Goal: Task Accomplishment & Management: Manage account settings

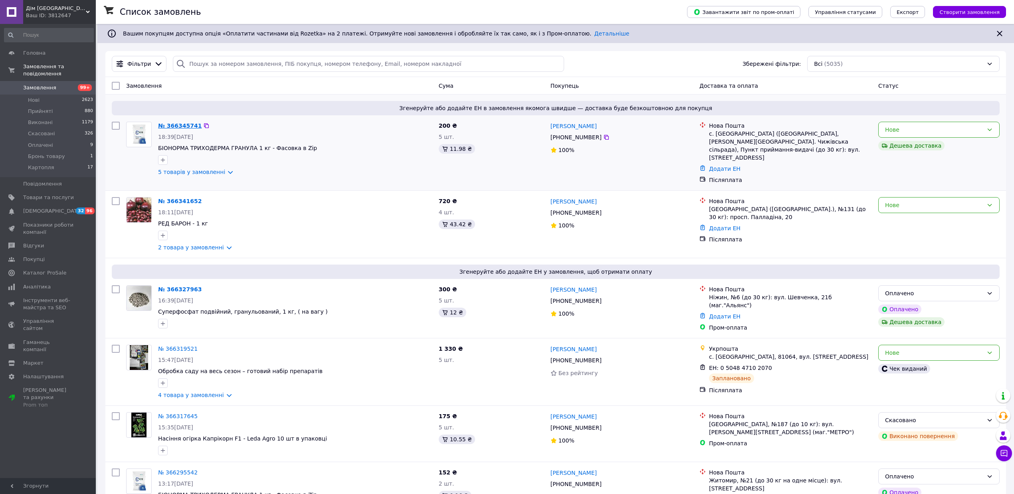
click at [174, 125] on link "№ 366345741" at bounding box center [180, 126] width 44 height 6
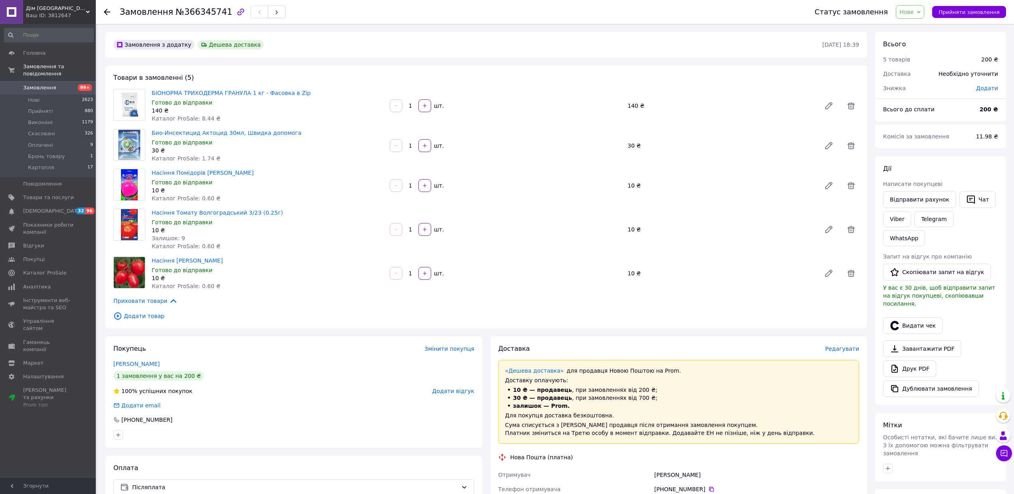
click at [912, 9] on span "Нове" at bounding box center [907, 12] width 14 height 6
click at [915, 29] on li "Прийнято" at bounding box center [918, 28] width 45 height 12
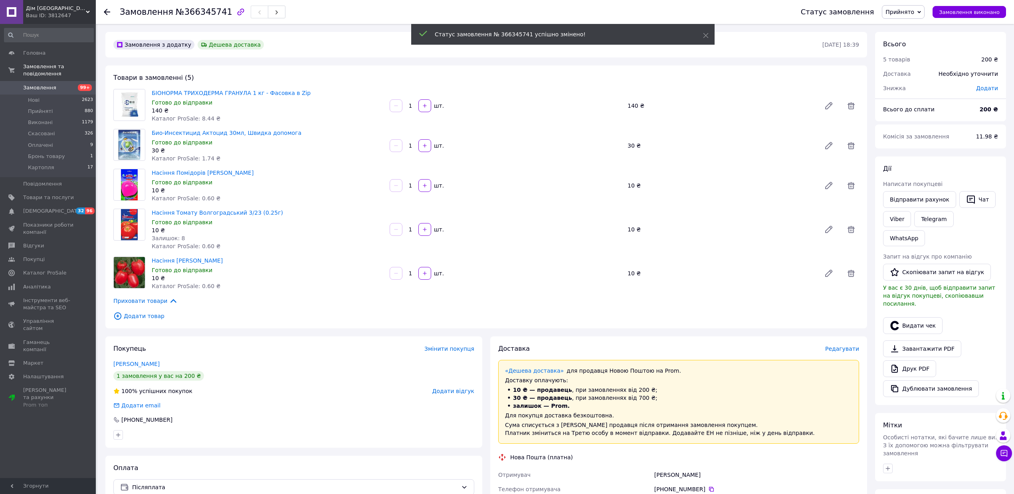
click at [42, 84] on span "Замовлення" at bounding box center [39, 87] width 33 height 7
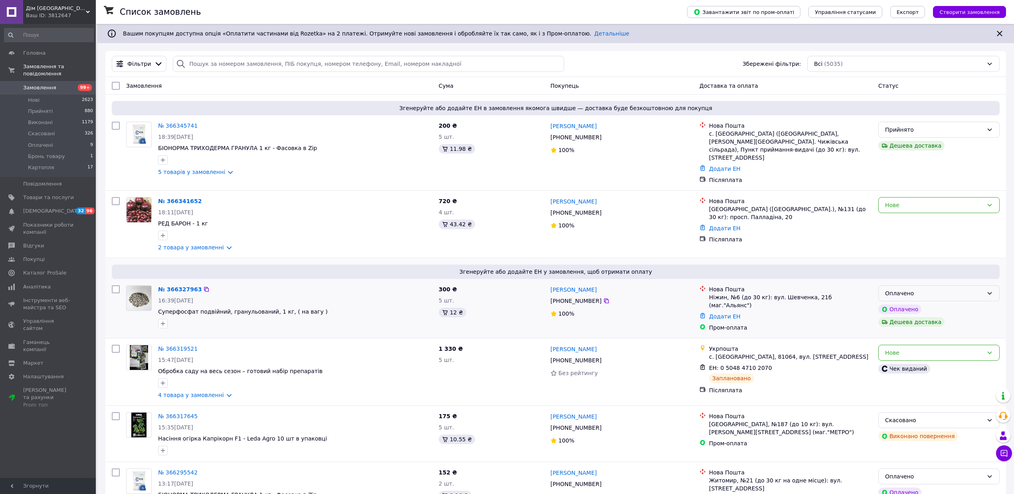
click at [910, 289] on div "Оплачено" at bounding box center [934, 293] width 98 height 9
click at [907, 305] on li "Прийнято" at bounding box center [939, 304] width 121 height 14
click at [177, 198] on link "№ 366341652" at bounding box center [180, 201] width 44 height 6
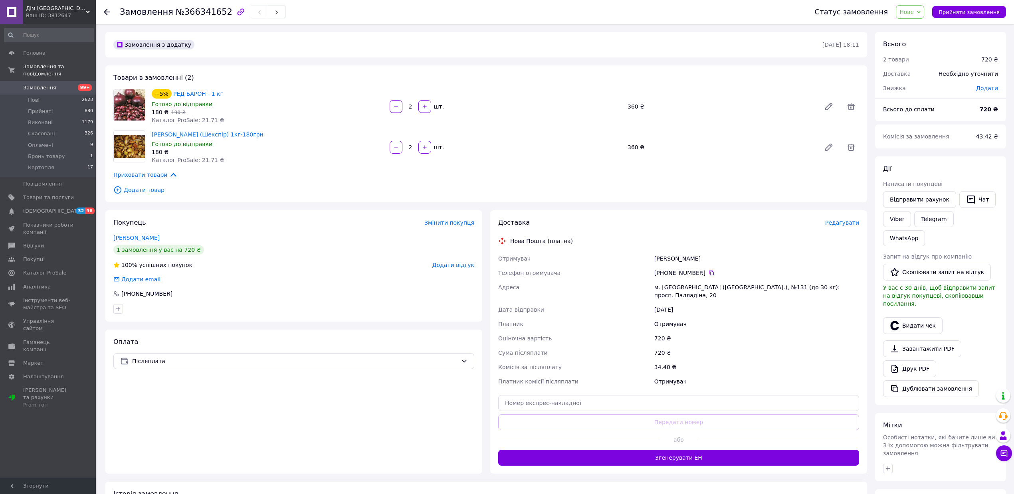
click at [921, 16] on span "Нове" at bounding box center [910, 12] width 28 height 14
click at [919, 31] on li "Прийнято" at bounding box center [918, 28] width 45 height 12
click at [41, 84] on span "Замовлення" at bounding box center [39, 87] width 33 height 7
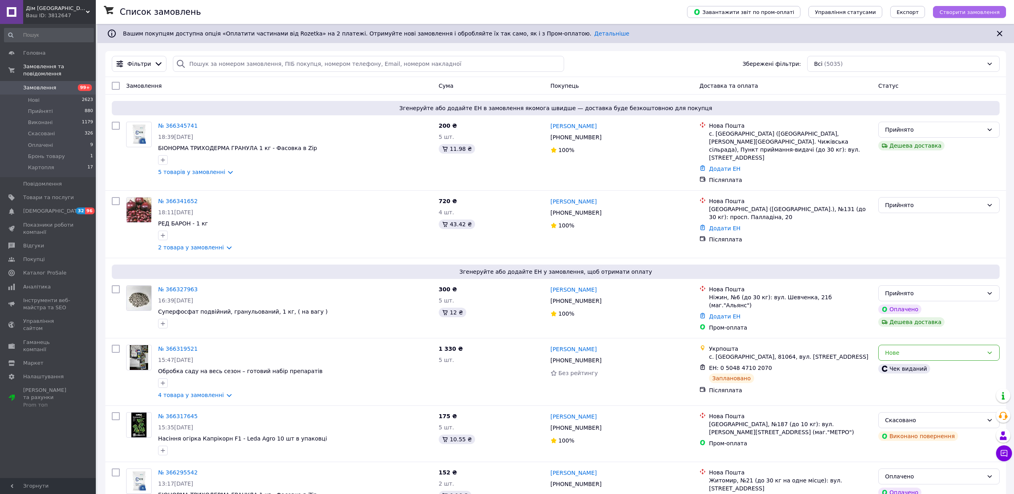
click at [985, 14] on span "Створити замовлення" at bounding box center [970, 12] width 60 height 6
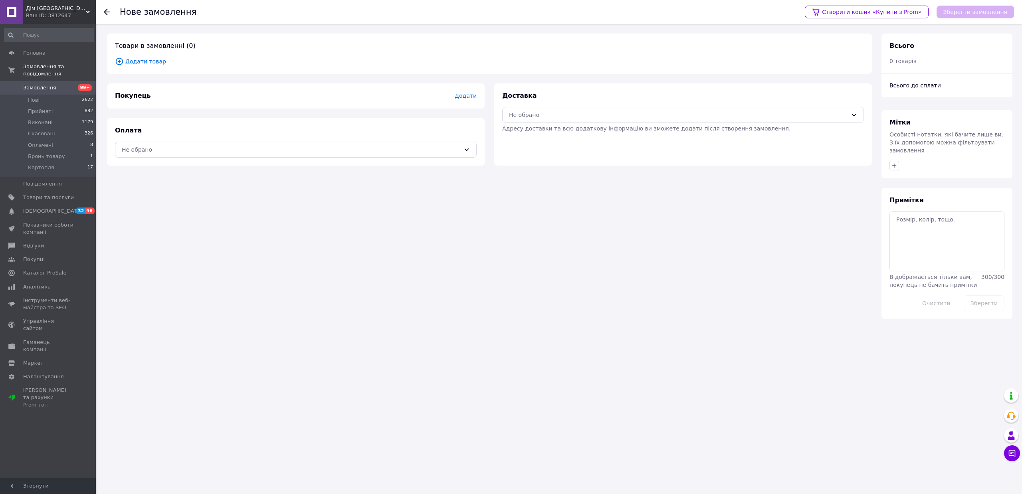
click at [462, 93] on span "Додати" at bounding box center [466, 96] width 22 height 6
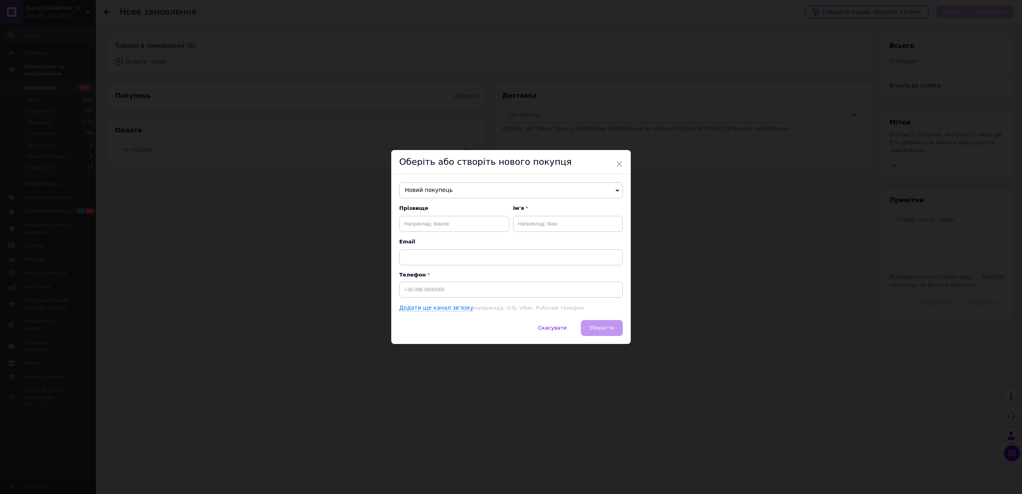
click at [475, 190] on span "Новий покупець" at bounding box center [511, 190] width 224 height 16
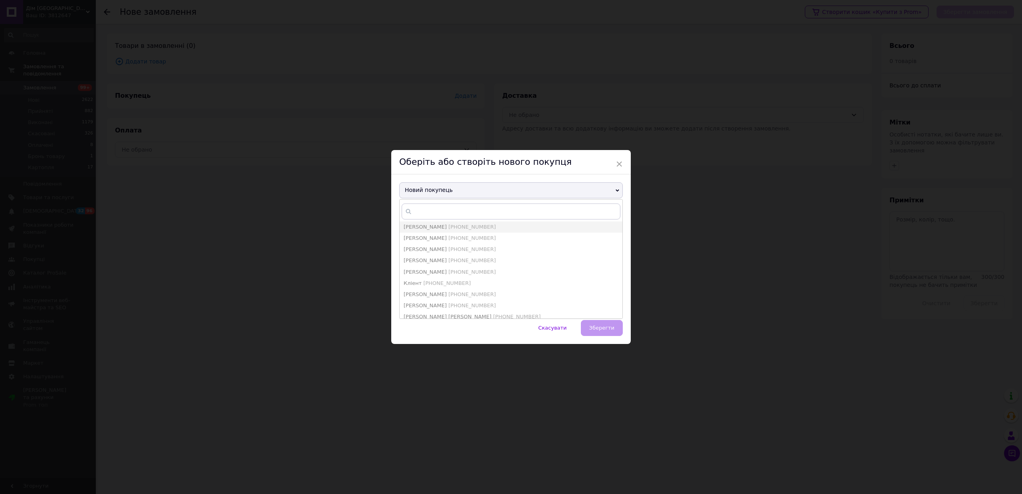
click at [475, 190] on span "Новий покупець" at bounding box center [511, 190] width 224 height 16
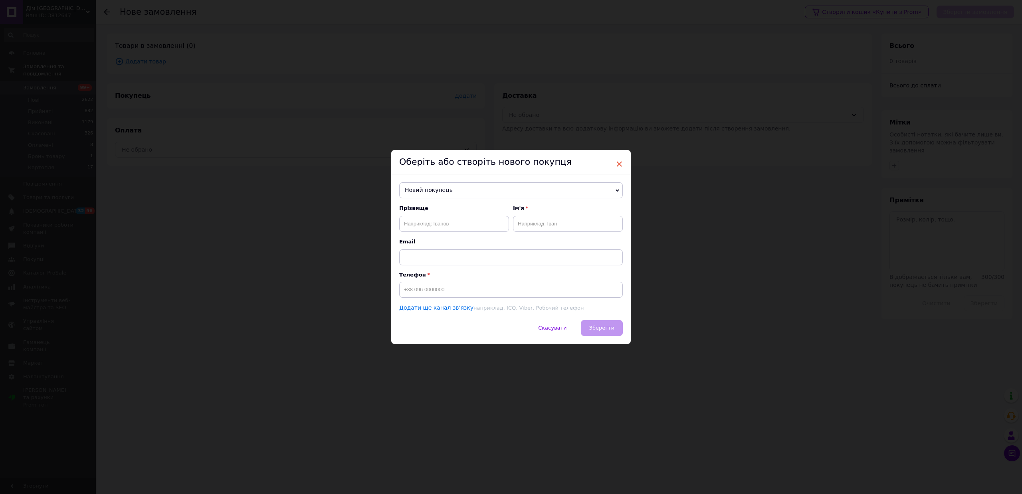
click at [620, 159] on span "×" at bounding box center [619, 164] width 7 height 14
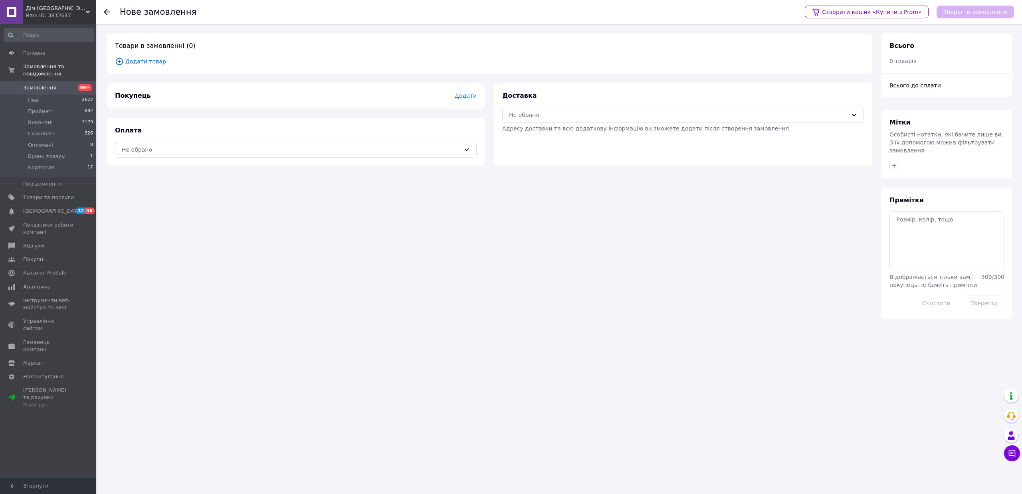
click at [149, 61] on span "Додати товар" at bounding box center [489, 61] width 749 height 9
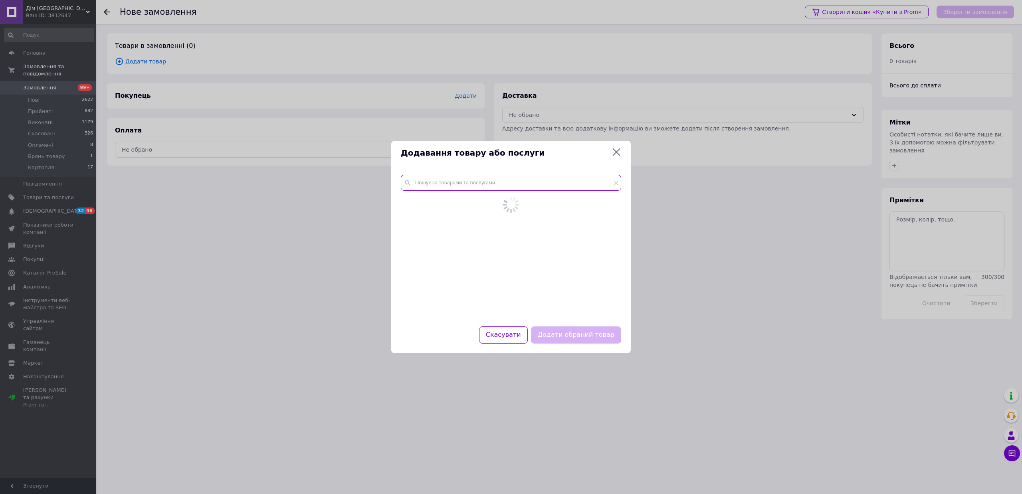
click at [457, 182] on div at bounding box center [511, 245] width 240 height 161
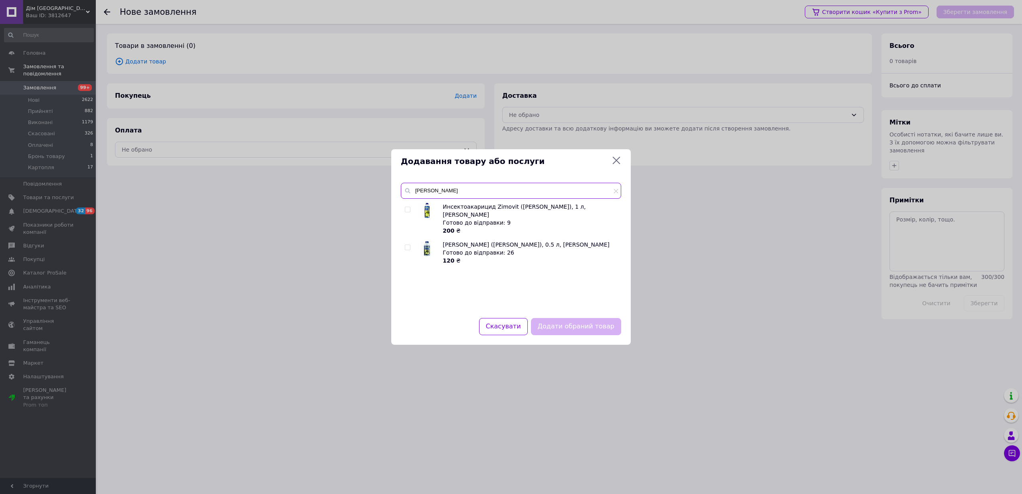
type input "зимовіт"
click at [409, 208] on input "checkbox" at bounding box center [407, 209] width 5 height 5
checkbox input "true"
click at [421, 195] on input "зимовіт" at bounding box center [511, 191] width 220 height 16
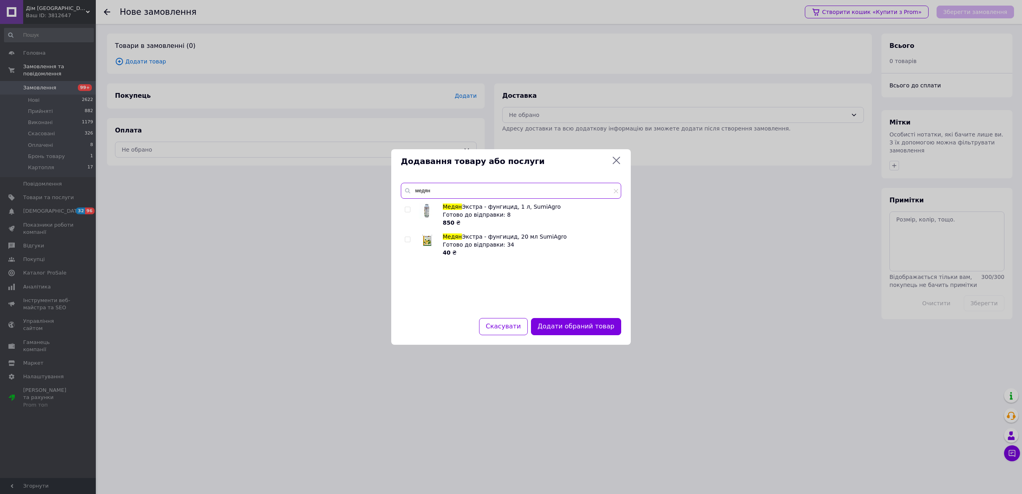
type input "медян"
click at [406, 211] on input "checkbox" at bounding box center [407, 209] width 5 height 5
checkbox input "true"
click at [590, 327] on button "Додати обрані товари" at bounding box center [577, 326] width 88 height 17
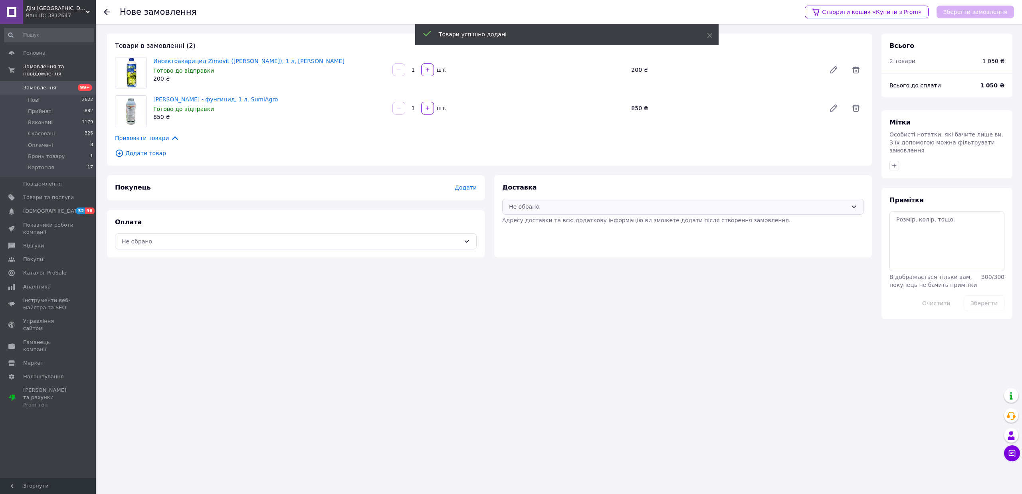
click at [543, 213] on div "Не обрано" at bounding box center [683, 207] width 362 height 16
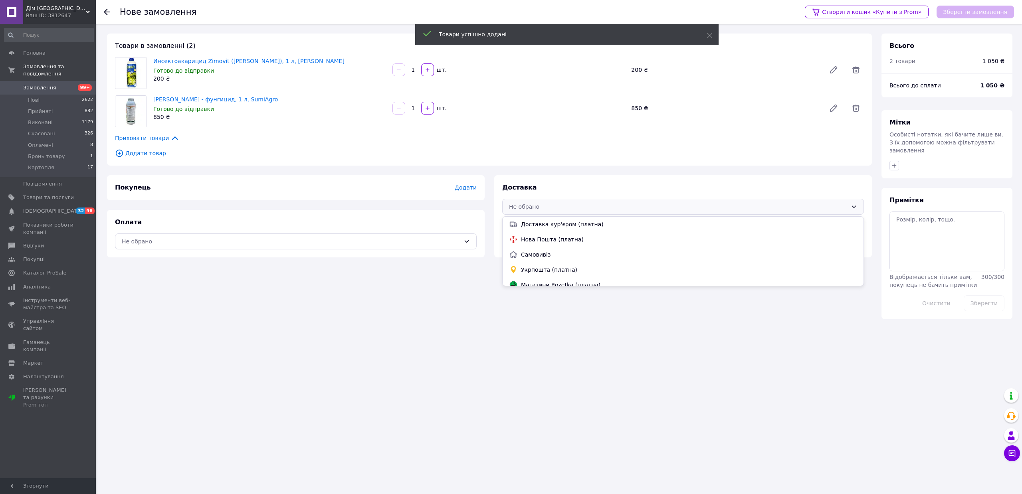
drag, startPoint x: 534, startPoint y: 237, endPoint x: 526, endPoint y: 239, distance: 7.8
click at [532, 237] on span "Нова Пошта (платна)" at bounding box center [689, 240] width 336 height 8
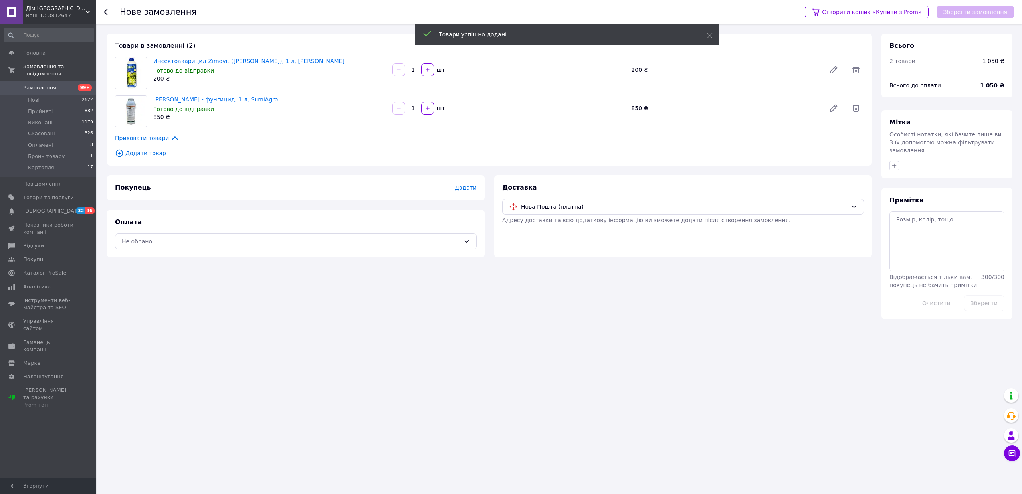
drag, startPoint x: 355, startPoint y: 249, endPoint x: 162, endPoint y: 250, distance: 193.3
click at [350, 249] on div "Не обрано" at bounding box center [296, 242] width 362 height 16
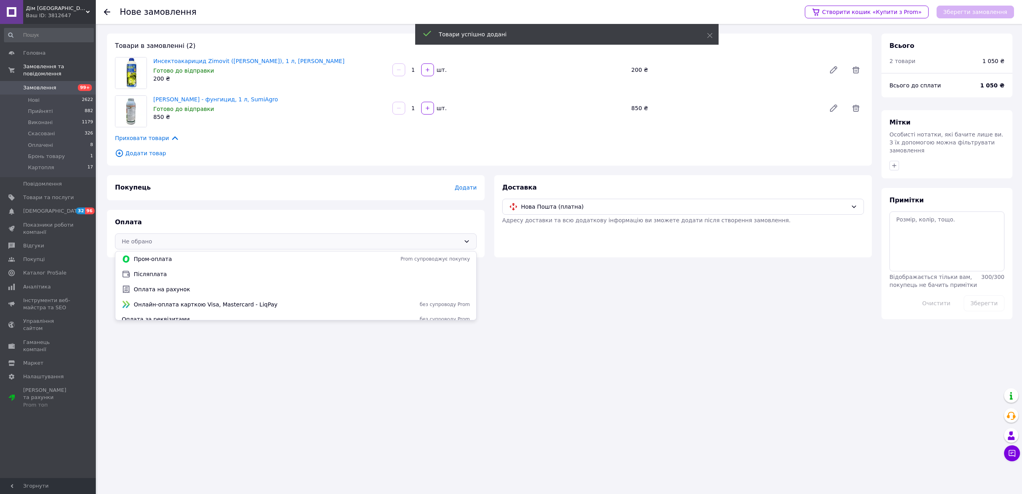
drag, startPoint x: 136, startPoint y: 275, endPoint x: 234, endPoint y: 253, distance: 100.6
click at [137, 272] on span "Післяплата" at bounding box center [302, 274] width 336 height 8
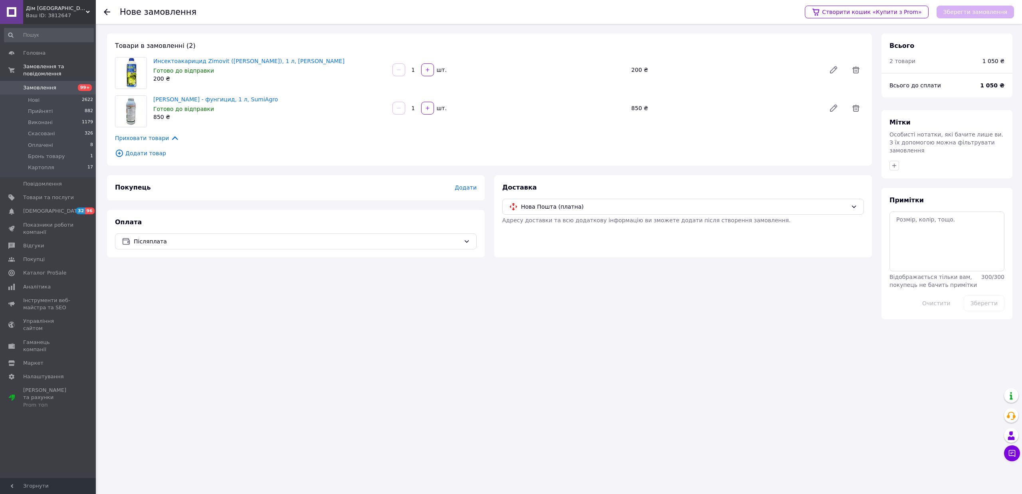
click at [459, 188] on span "Додати" at bounding box center [466, 187] width 22 height 6
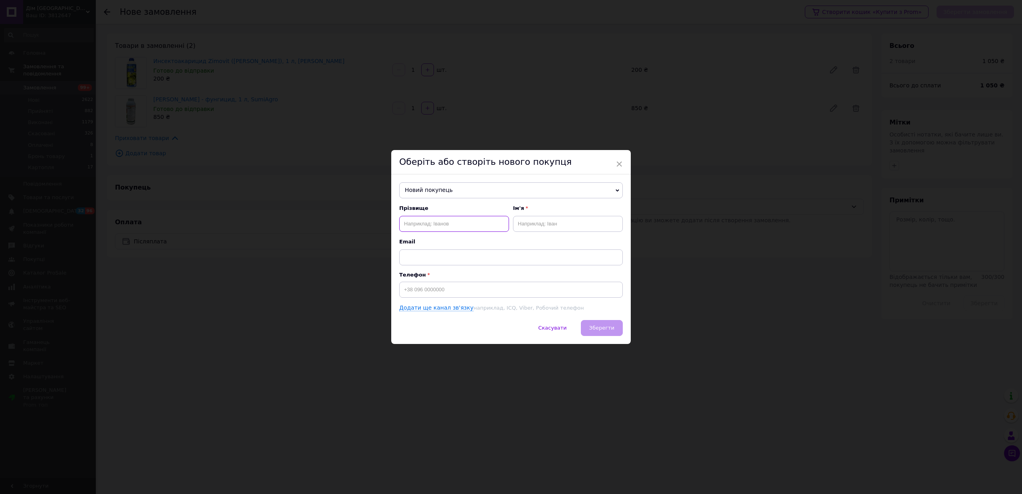
click at [465, 222] on input "text" at bounding box center [454, 224] width 110 height 16
type input "Наталія"
type input "Кулик"
click at [470, 282] on div "Телефон" at bounding box center [511, 285] width 224 height 26
click at [502, 300] on div "Прізвище Наталія Ім'я Кулик Email Телефон Додати ще канал зв'язку наприклад, IC…" at bounding box center [511, 258] width 224 height 107
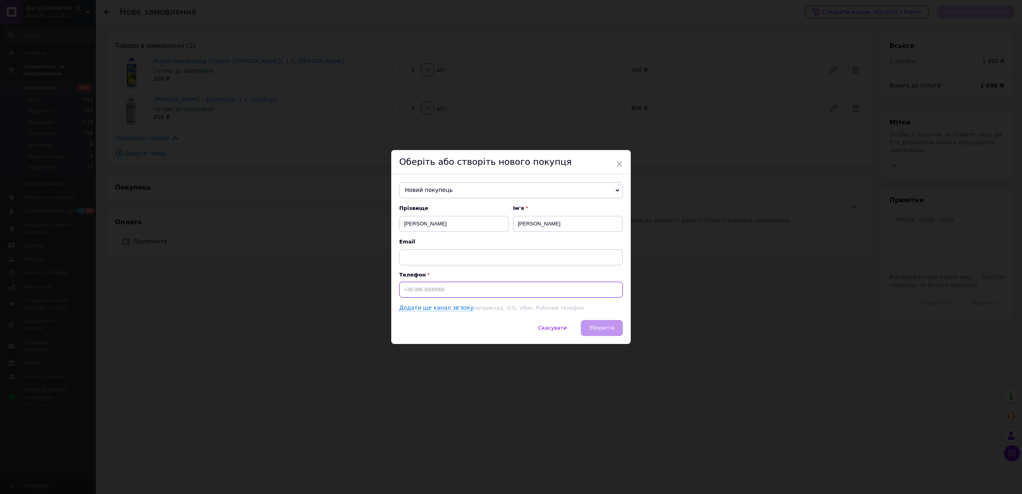
click at [501, 291] on input at bounding box center [511, 290] width 224 height 16
paste input "+380678900527"
type input "+380678900527"
click at [593, 326] on span "Зберегти" at bounding box center [601, 328] width 25 height 6
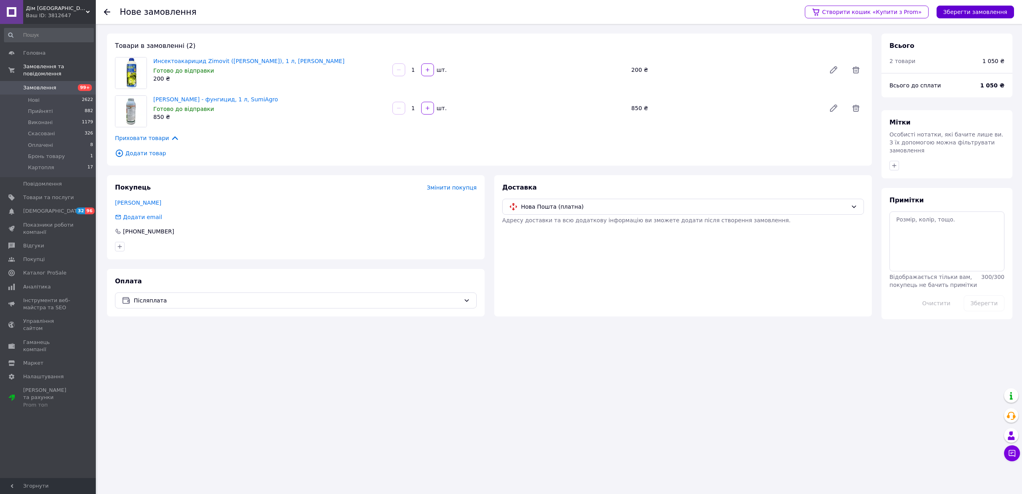
click at [973, 9] on button "Зберегти замовлення" at bounding box center [975, 12] width 77 height 13
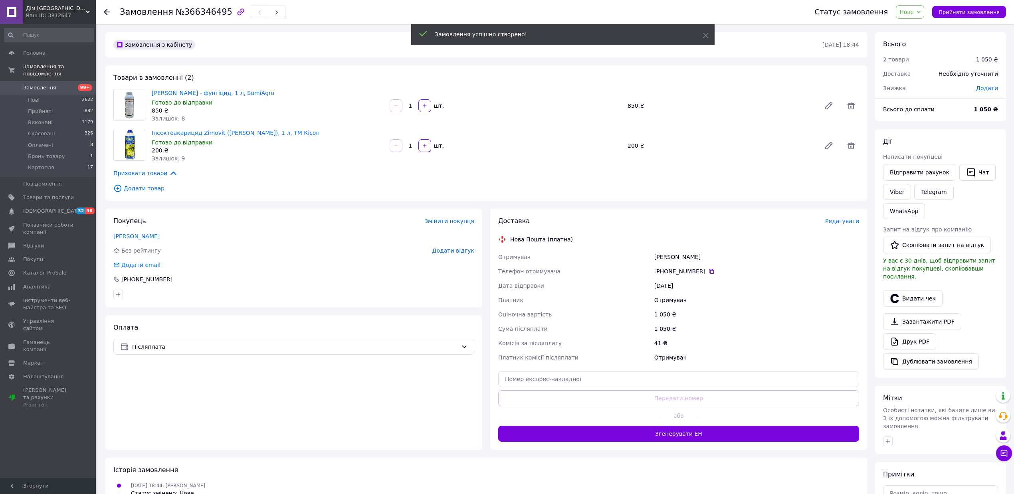
click at [845, 220] on span "Редагувати" at bounding box center [842, 221] width 34 height 6
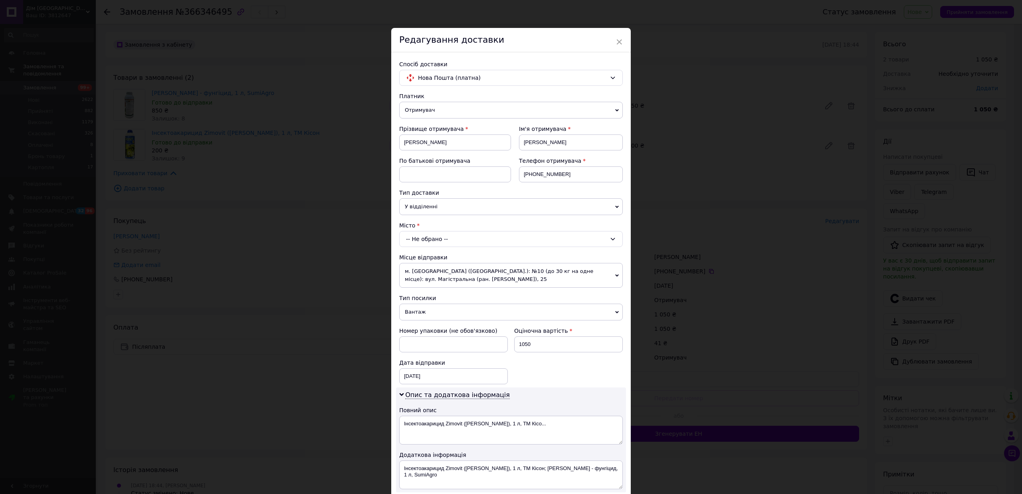
click at [440, 231] on div "Місто -- Не обрано --" at bounding box center [511, 235] width 224 height 26
click at [439, 239] on div "-- Не обрано --" at bounding box center [511, 239] width 224 height 16
paste input "Житомир"
type input "Житомир"
click at [438, 276] on li "Житомир" at bounding box center [511, 273] width 223 height 13
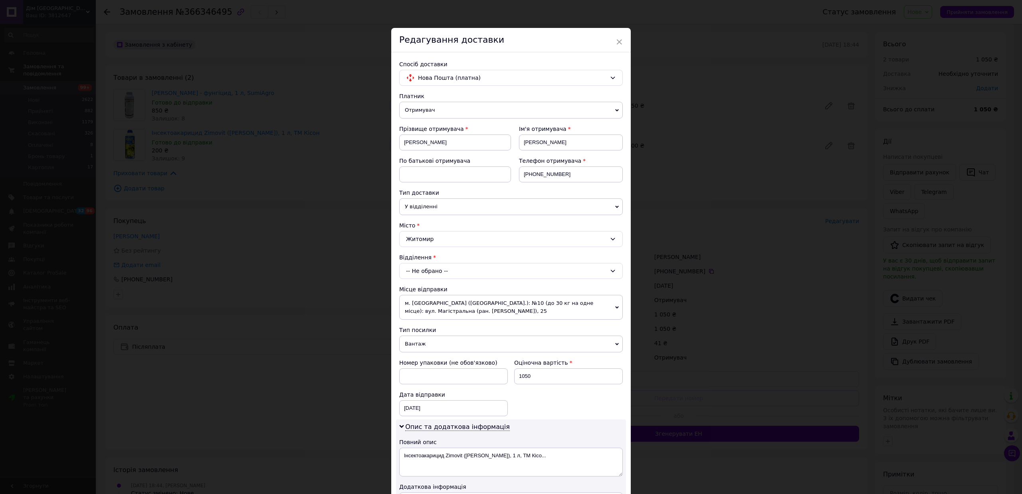
click at [438, 276] on div "-- Не обрано --" at bounding box center [511, 271] width 224 height 16
type input "19"
click at [444, 310] on li "№ 19 (до 10 кг): вул. Чуднівська (ран. Черняховського), 92 (ТЦ"Океан")" at bounding box center [511, 305] width 223 height 13
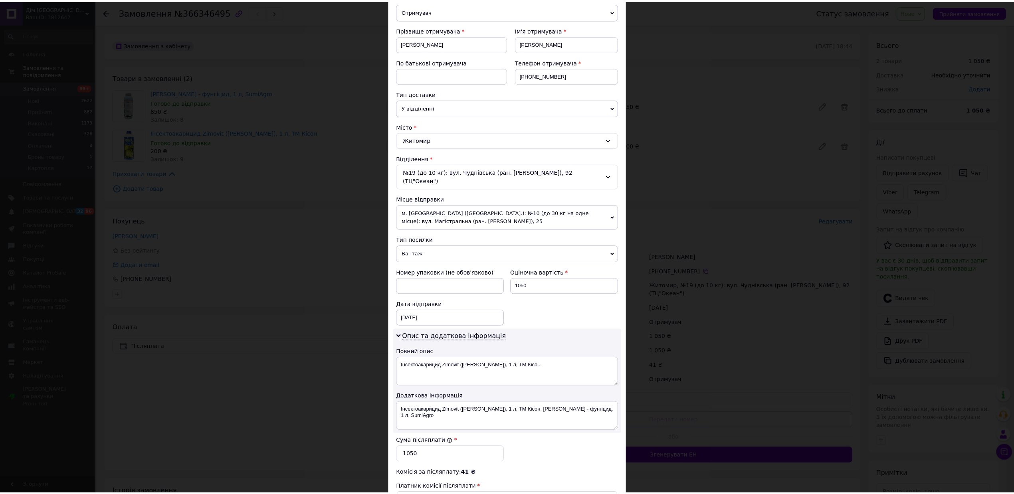
scroll to position [216, 0]
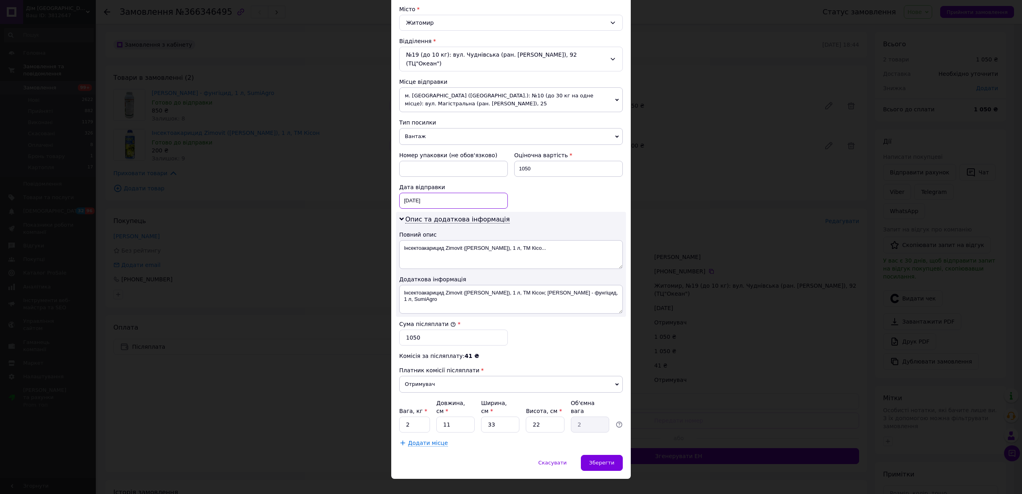
click at [412, 193] on div "12.10.2025 < 2025 > < Октябрь > Пн Вт Ср Чт Пт Сб Вс 29 30 1 2 3 4 5 6 7 8 9 10…" at bounding box center [453, 201] width 109 height 16
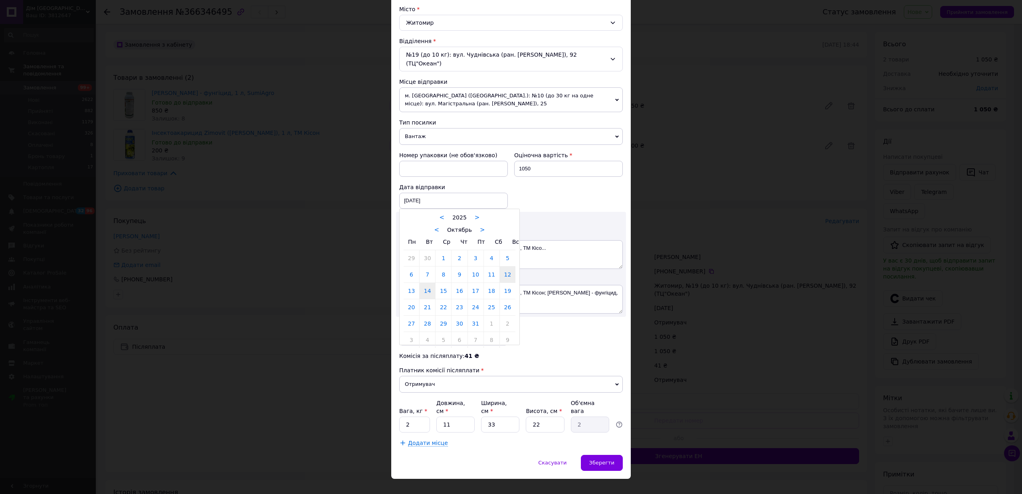
click at [424, 283] on link "14" at bounding box center [428, 291] width 16 height 16
type input "14.10.2025"
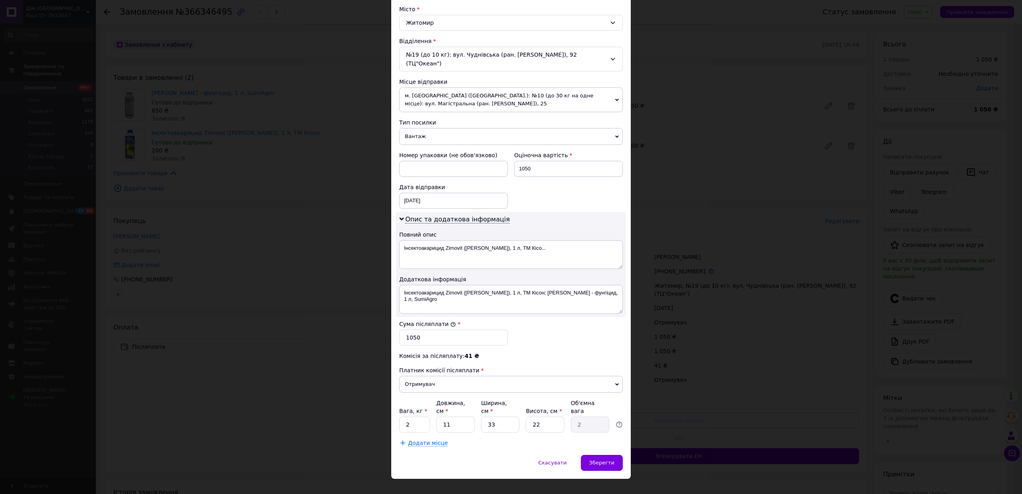
click at [603, 442] on div "Спосіб доставки Нова Пошта (платна) Платник Отримувач Відправник Прізвище отрим…" at bounding box center [511, 145] width 240 height 619
click at [602, 455] on div "Зберегти" at bounding box center [602, 463] width 42 height 16
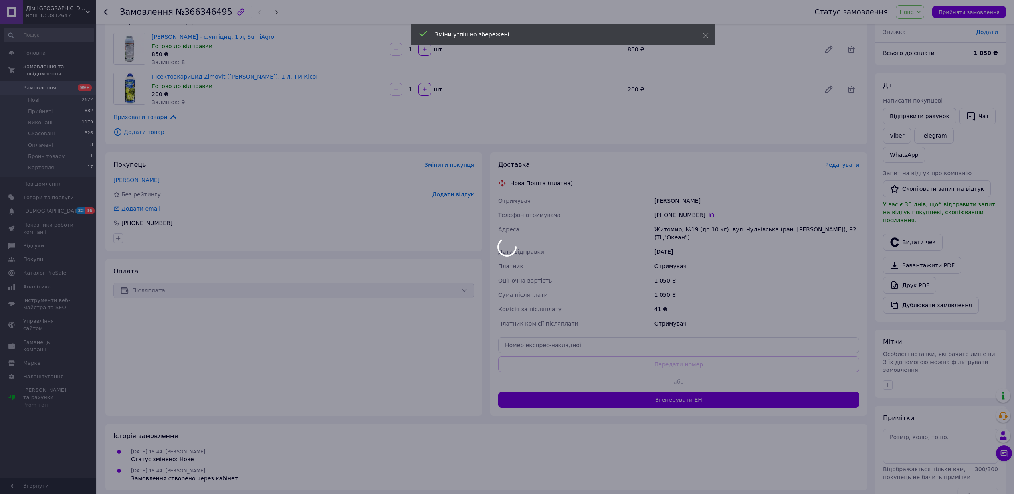
scroll to position [61, 0]
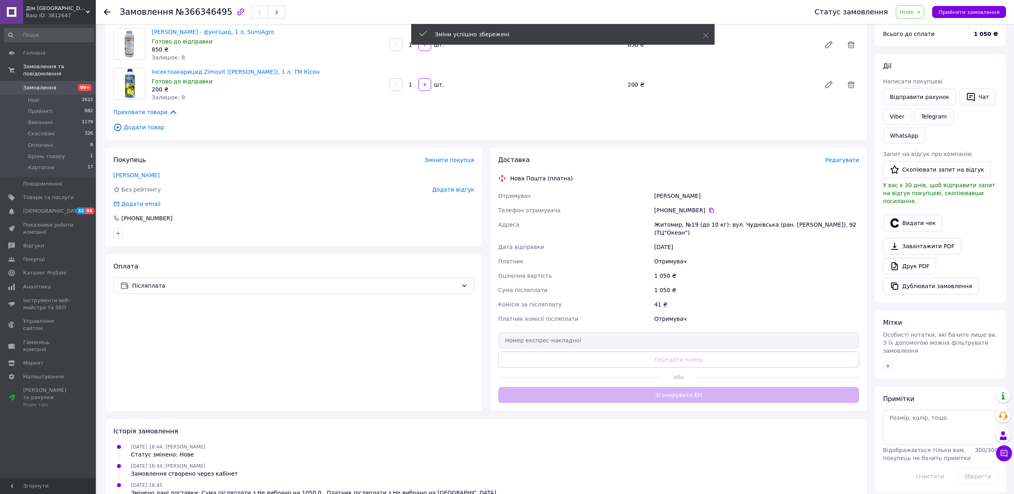
click at [655, 401] on div "Доставка Редагувати Нова Пошта (платна) Отримувач Наталія Кулик Телефон отримув…" at bounding box center [678, 280] width 361 height 248
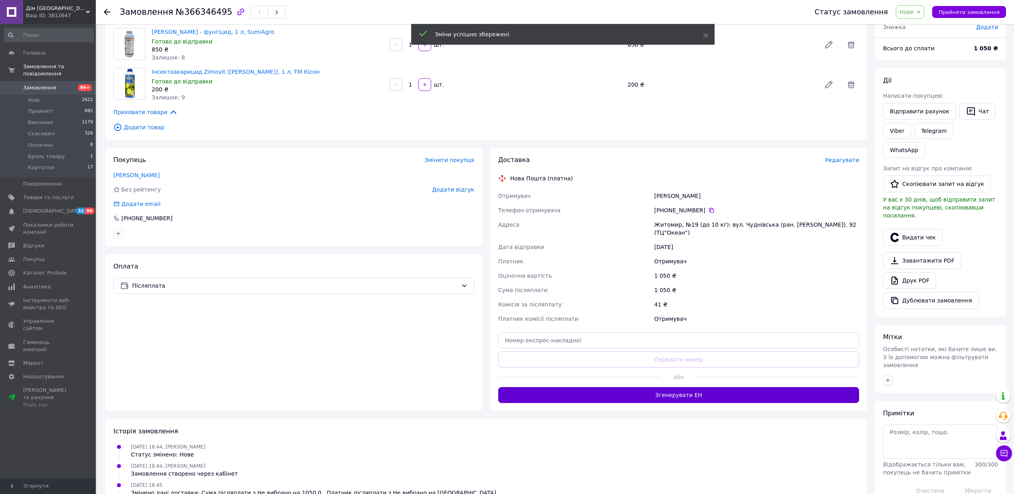
click at [658, 395] on button "Згенерувати ЕН" at bounding box center [678, 395] width 361 height 16
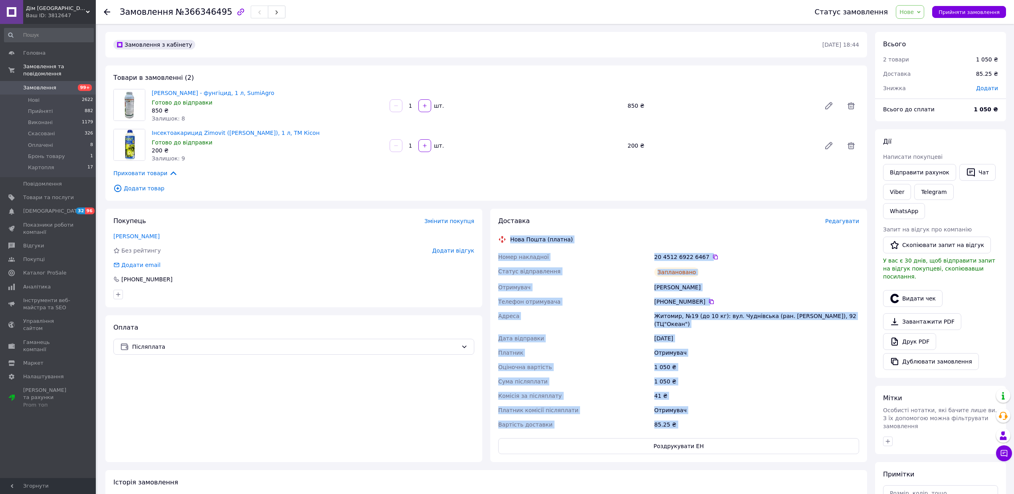
drag, startPoint x: 505, startPoint y: 232, endPoint x: 713, endPoint y: 441, distance: 294.2
click at [722, 438] on div "Доставка Редагувати Нова Пошта (платна) Номер накладної 20 4512 6922 6467   Ста…" at bounding box center [678, 336] width 361 height 238
copy div "Нова Пошта (платна) Номер накладної 20 4512 6922 6467   Статус відправлення Зап…"
click at [49, 84] on span "Замовлення" at bounding box center [39, 87] width 33 height 7
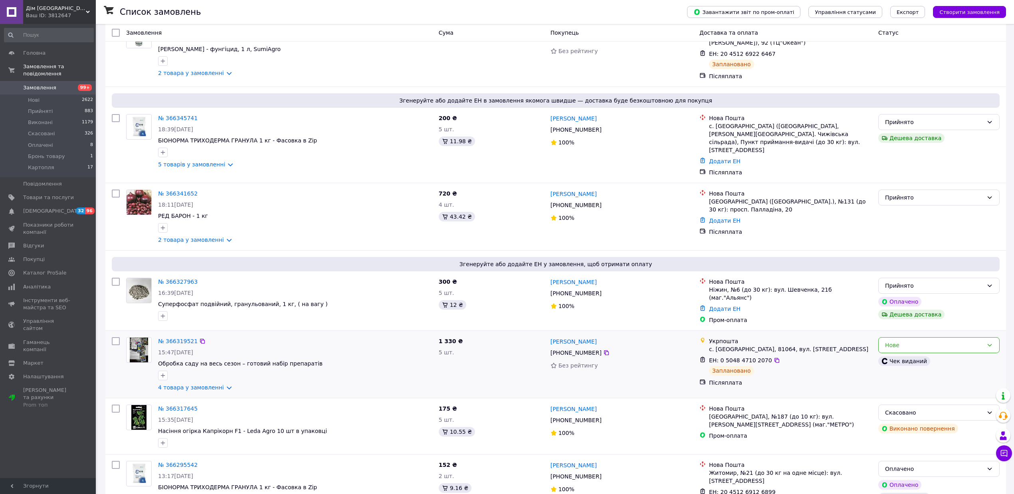
scroll to position [106, 0]
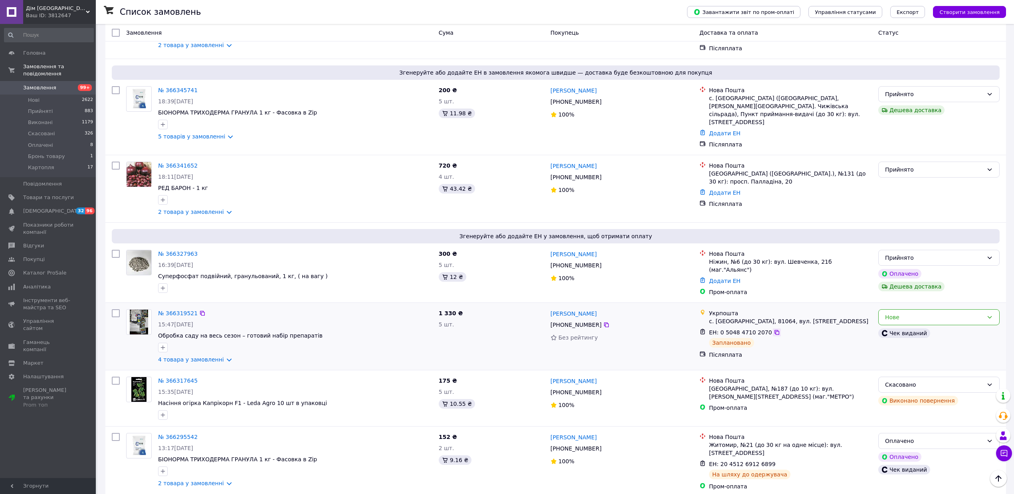
click at [774, 329] on icon at bounding box center [777, 332] width 6 height 6
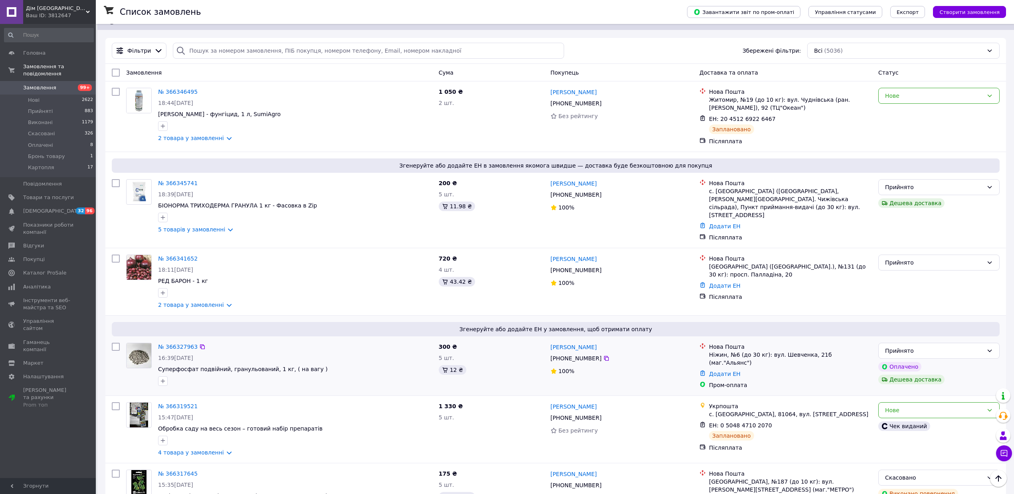
scroll to position [0, 0]
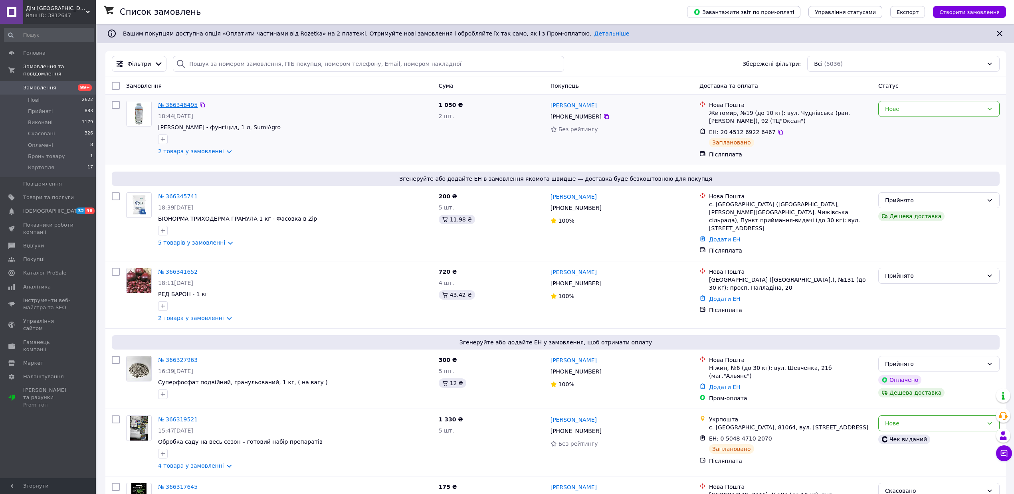
click at [180, 106] on link "№ 366346495" at bounding box center [178, 105] width 40 height 6
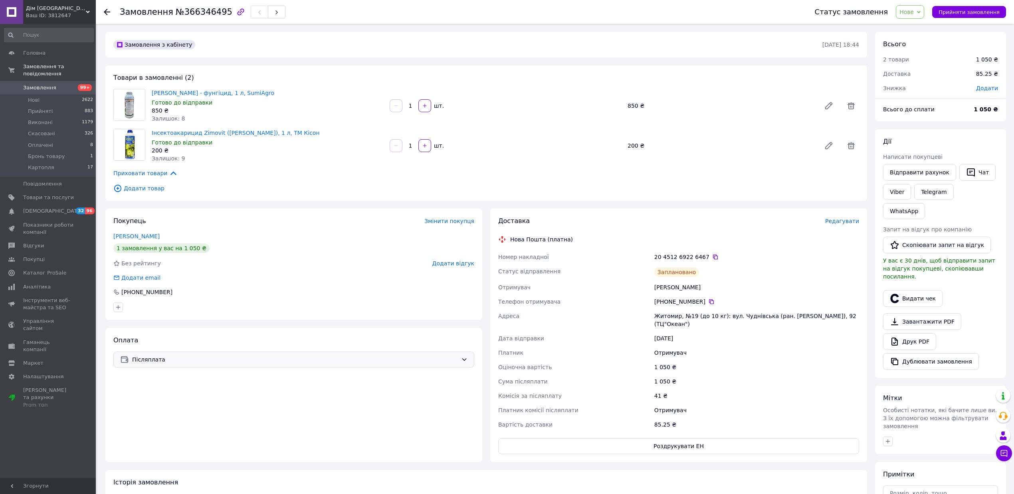
click at [173, 367] on div "Післяплата" at bounding box center [293, 360] width 361 height 16
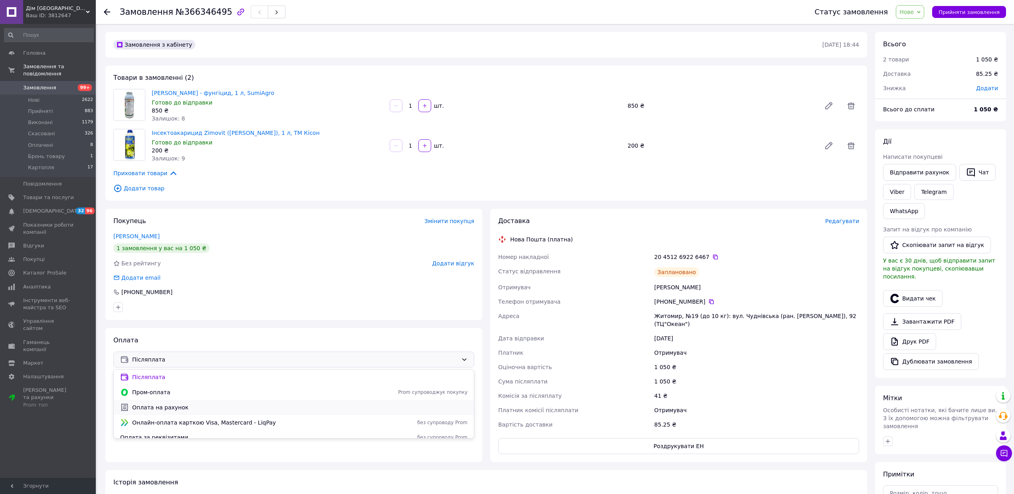
click at [165, 412] on div "Оплата на рахунок" at bounding box center [294, 407] width 351 height 9
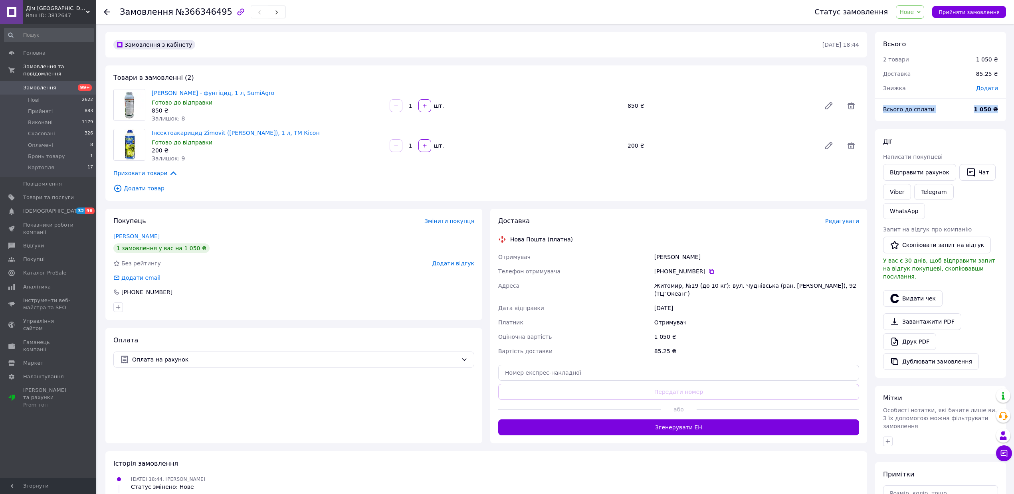
drag, startPoint x: 882, startPoint y: 108, endPoint x: 1009, endPoint y: 108, distance: 127.4
click at [1009, 108] on div "Всього 2 товари 1 050 ₴ Доставка 85.25 ₴ Знижка Додати Всього до сплати 1 050 ₴…" at bounding box center [940, 331] width 139 height 599
copy div "Всього до сплати 1 050 ₴"
click at [47, 84] on span "Замовлення" at bounding box center [39, 87] width 33 height 7
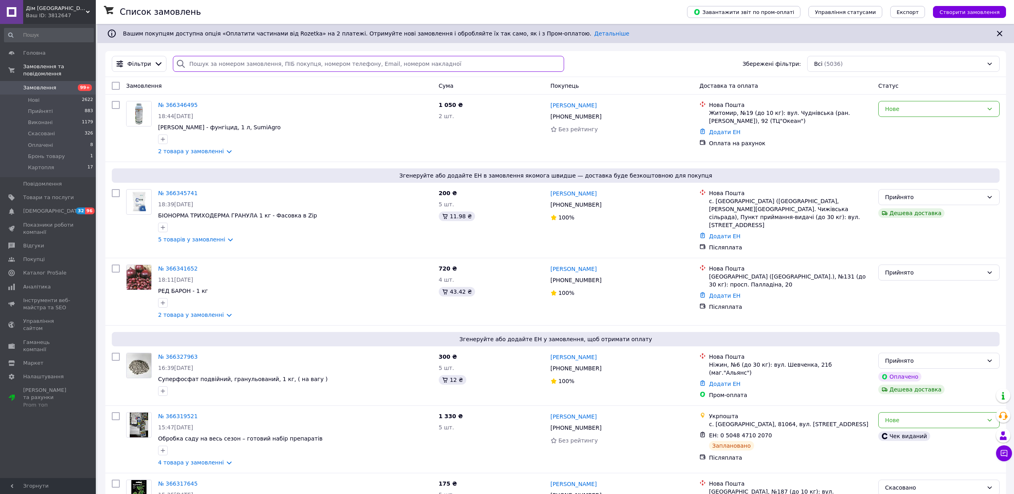
click at [288, 61] on input "search" at bounding box center [368, 64] width 391 height 16
paste input "+380966102424"
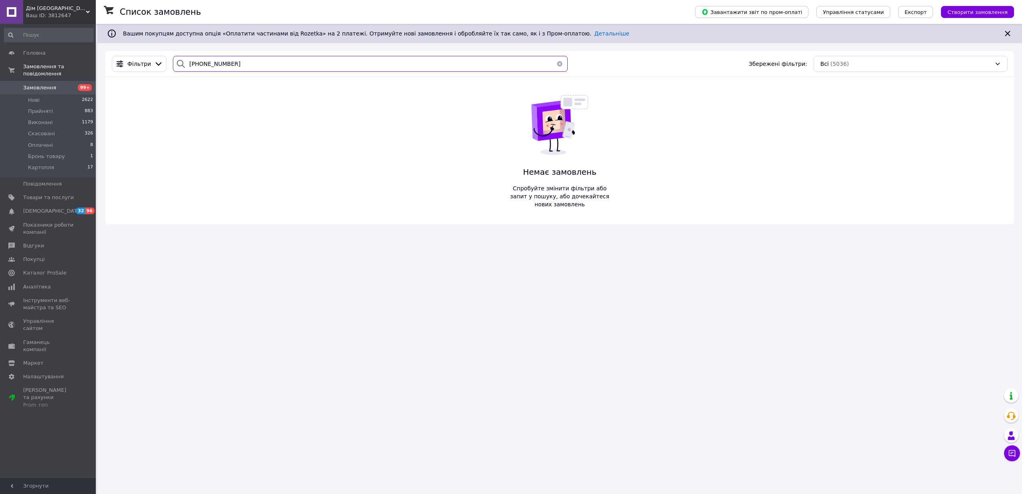
type input "+380966102424"
click at [30, 84] on span "Замовлення" at bounding box center [39, 87] width 33 height 7
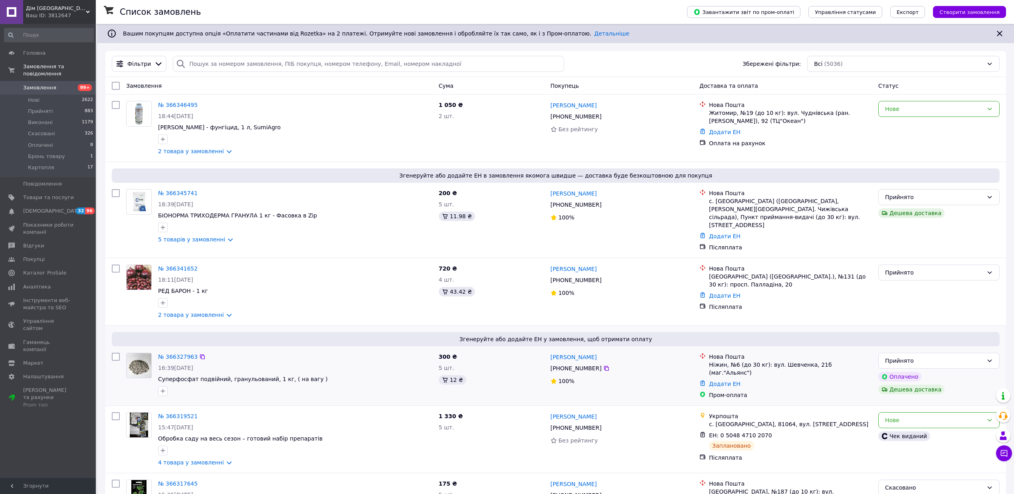
scroll to position [213, 0]
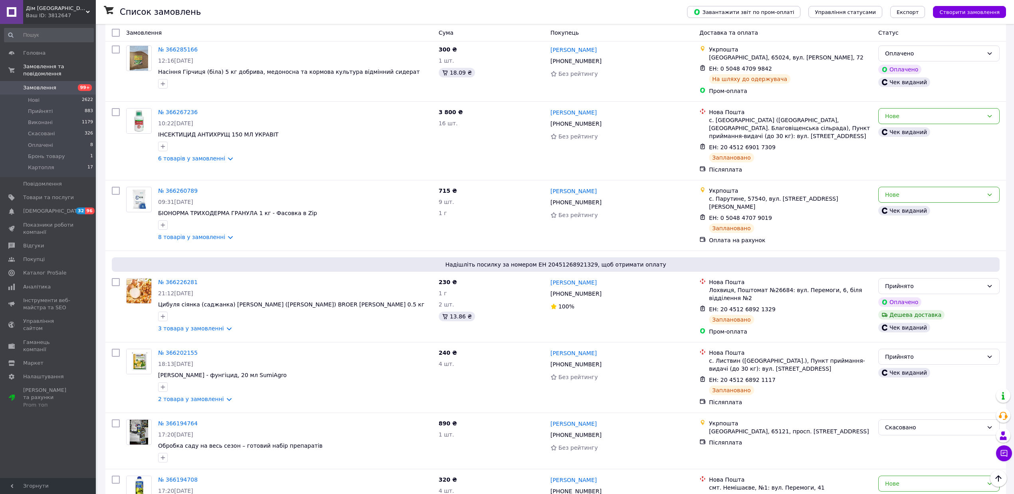
scroll to position [799, 0]
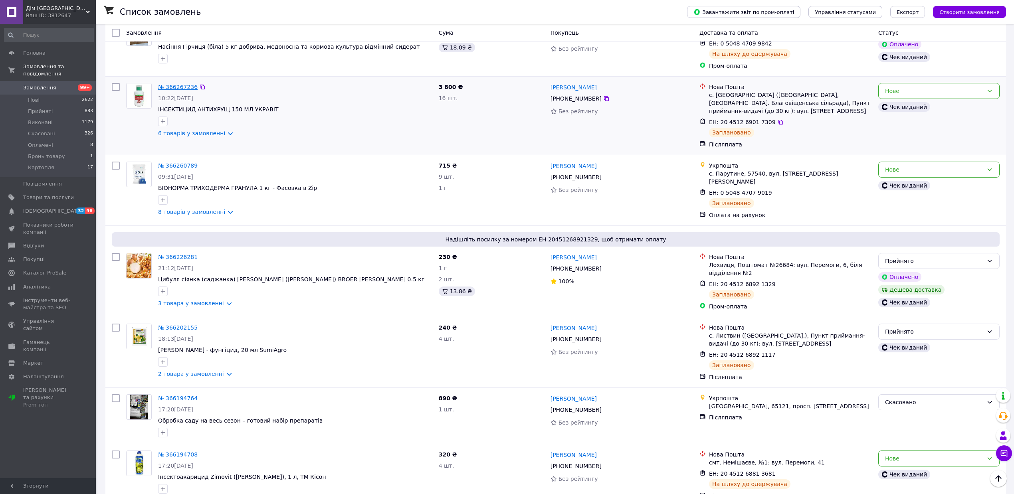
click at [182, 84] on link "№ 366267236" at bounding box center [178, 87] width 40 height 6
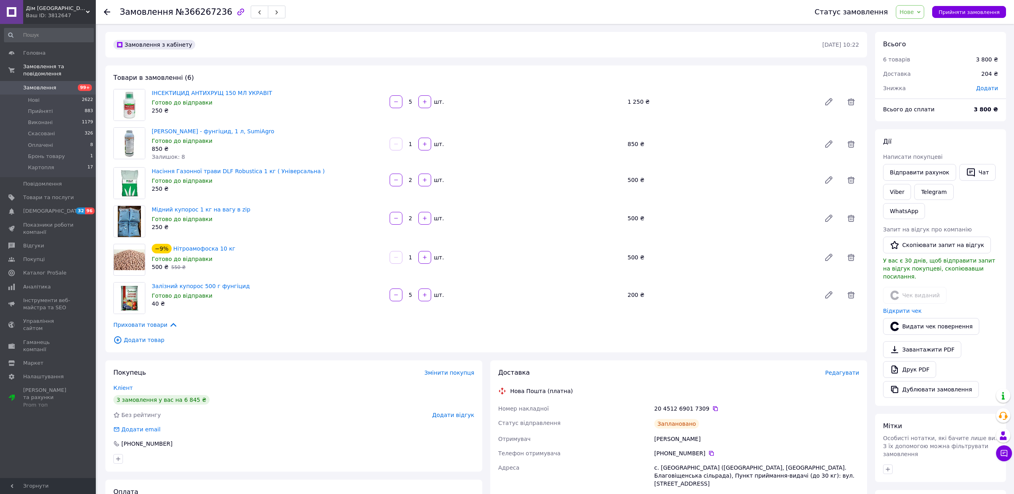
scroll to position [30, 0]
click at [44, 81] on link "Замовлення 99+" at bounding box center [49, 88] width 98 height 14
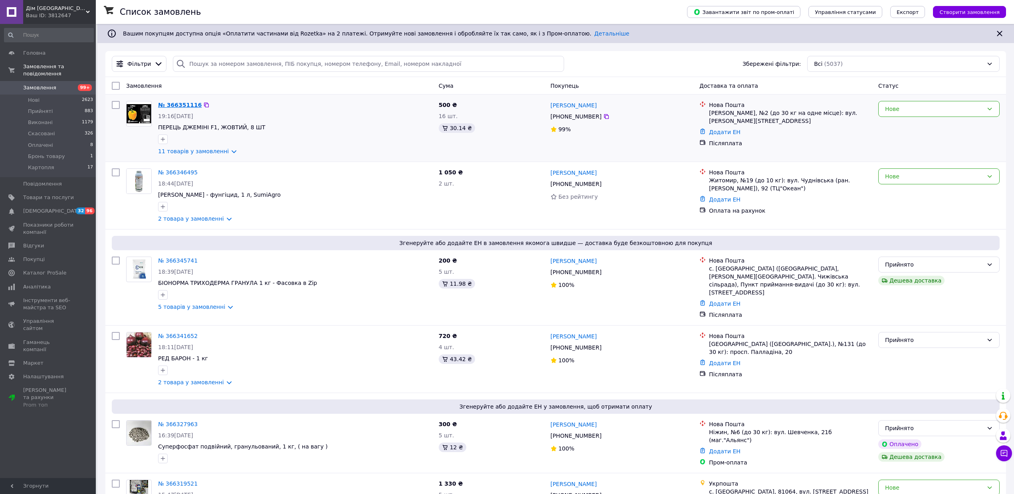
click at [179, 102] on link "№ 366351116" at bounding box center [180, 105] width 44 height 6
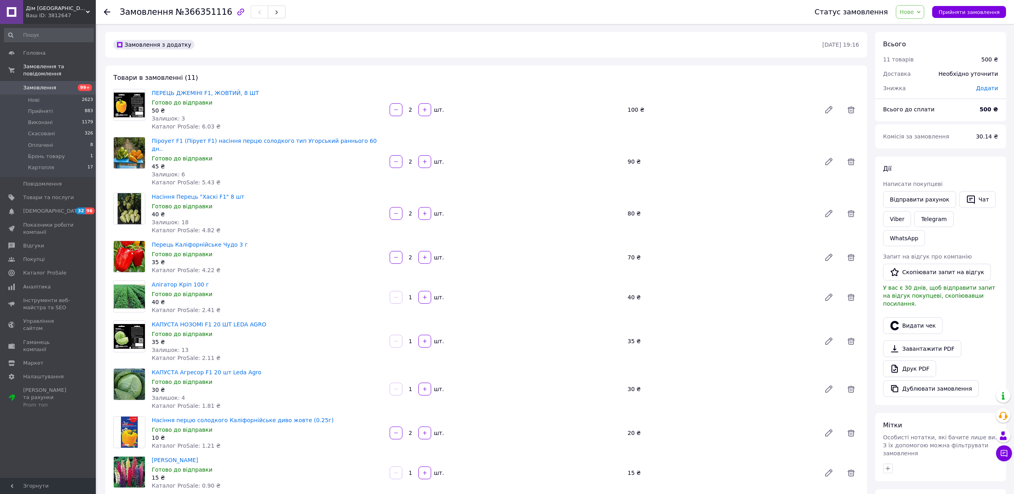
click at [907, 12] on span "Нове" at bounding box center [910, 12] width 28 height 14
click at [914, 24] on li "Прийнято" at bounding box center [918, 28] width 45 height 12
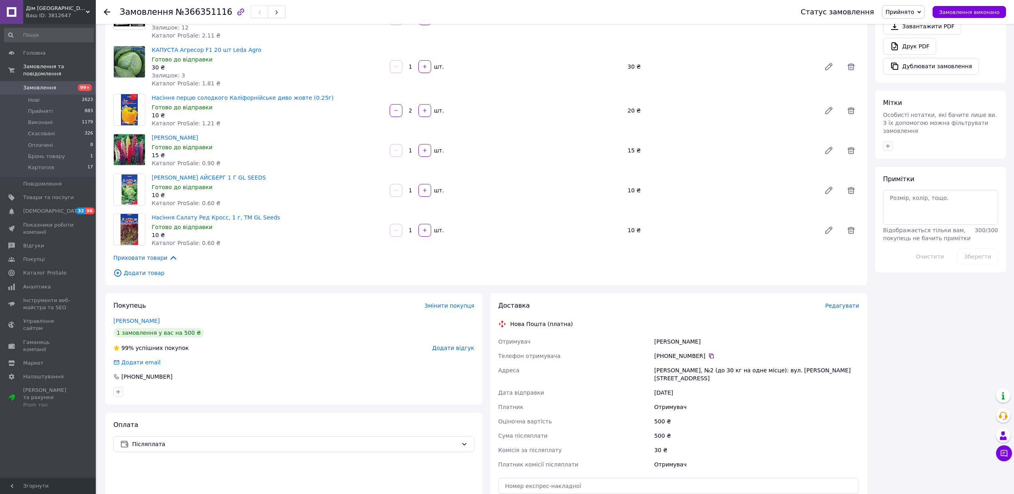
scroll to position [373, 0]
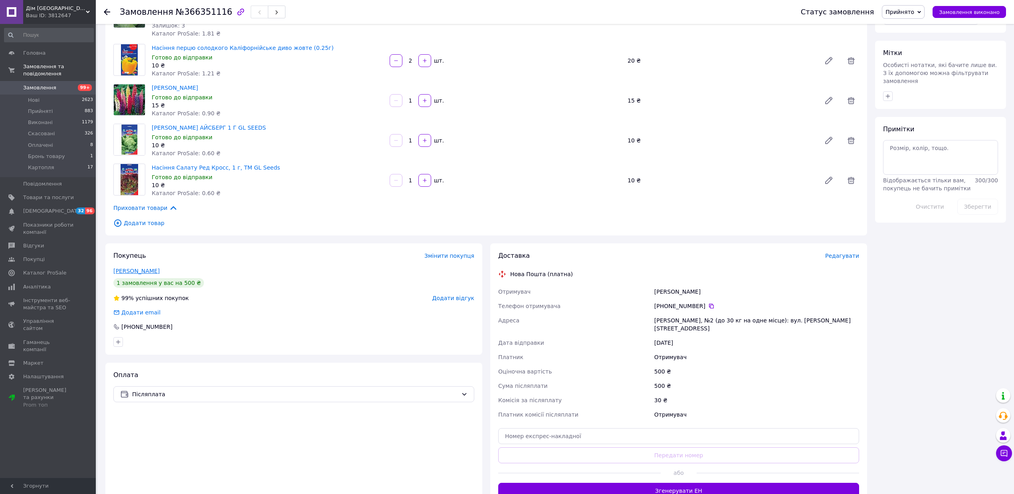
click at [133, 268] on link "Кисіль Олеся" at bounding box center [136, 271] width 46 height 6
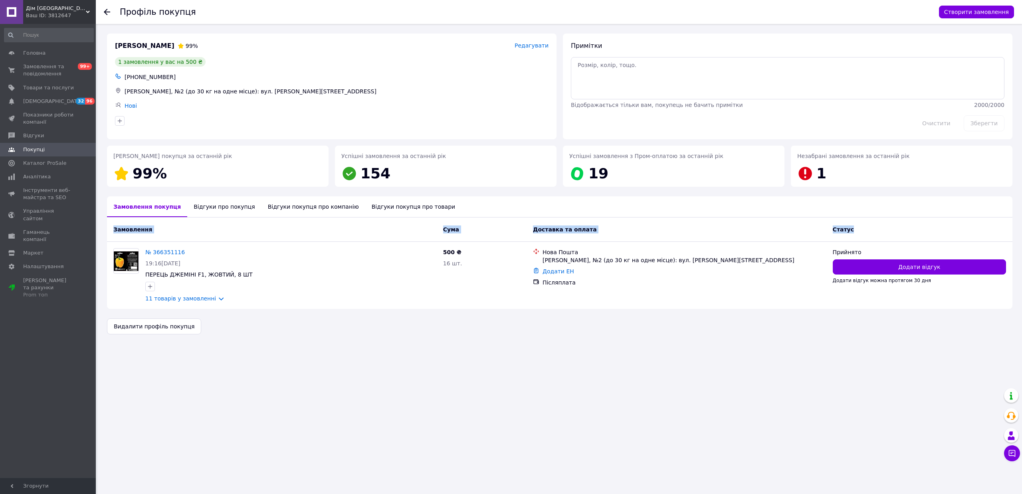
drag, startPoint x: 910, startPoint y: 215, endPoint x: 871, endPoint y: 230, distance: 41.7
click at [872, 229] on div "Кисіль Олеся 99% Редагувати 1 замовлення у вас на 500 ₴ +380676887740 Яготин, №…" at bounding box center [560, 184] width 906 height 301
click at [796, 27] on div "Профіль покупця Створити замовлення Кисіль Олеся 99% Редагувати 1 замовлення у …" at bounding box center [559, 184] width 925 height 320
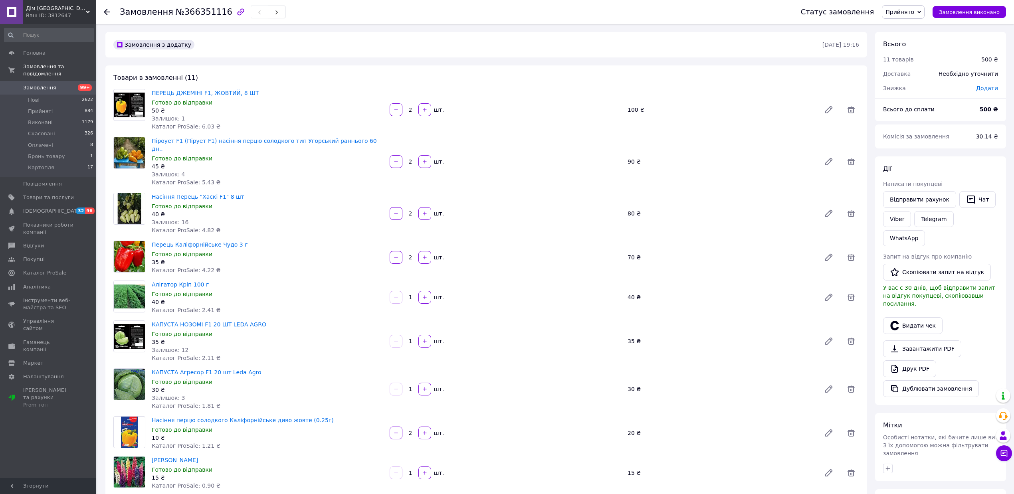
click at [38, 84] on link "Замовлення 99+" at bounding box center [49, 88] width 98 height 14
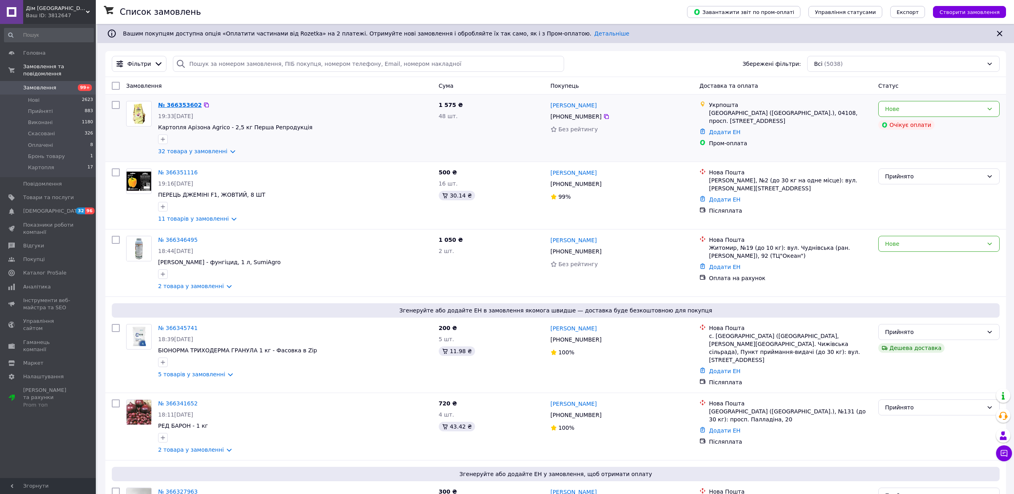
click at [190, 107] on link "№ 366353602" at bounding box center [180, 105] width 44 height 6
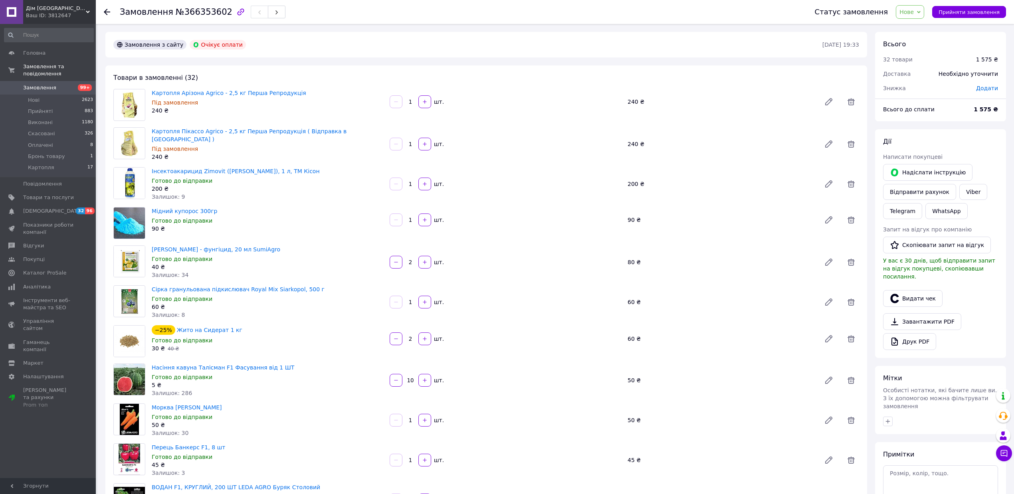
click at [924, 5] on div "Нове Прийнято Виконано Скасовано Оплачено Бронь товару Картопля" at bounding box center [910, 12] width 28 height 14
click at [926, 77] on li "Бронь товару" at bounding box center [918, 76] width 45 height 12
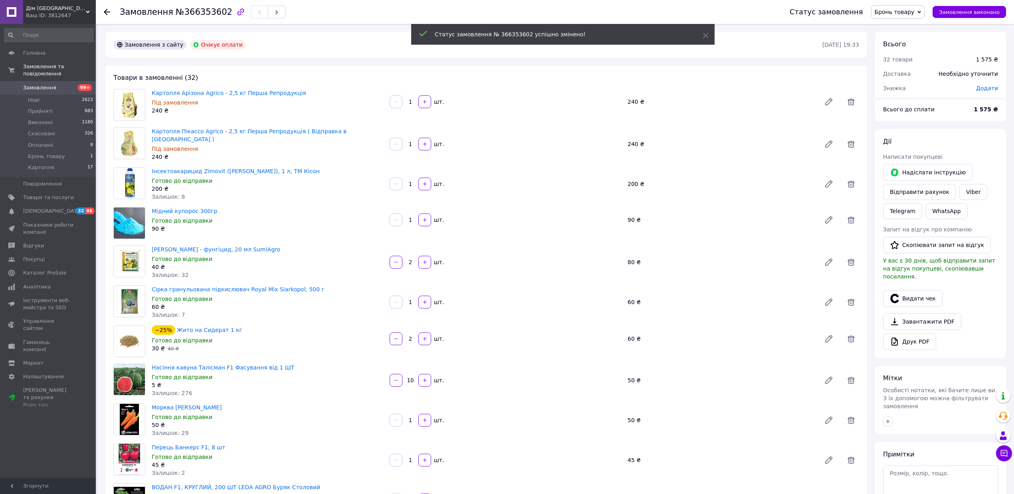
click at [911, 11] on span "Бронь товару" at bounding box center [895, 12] width 40 height 6
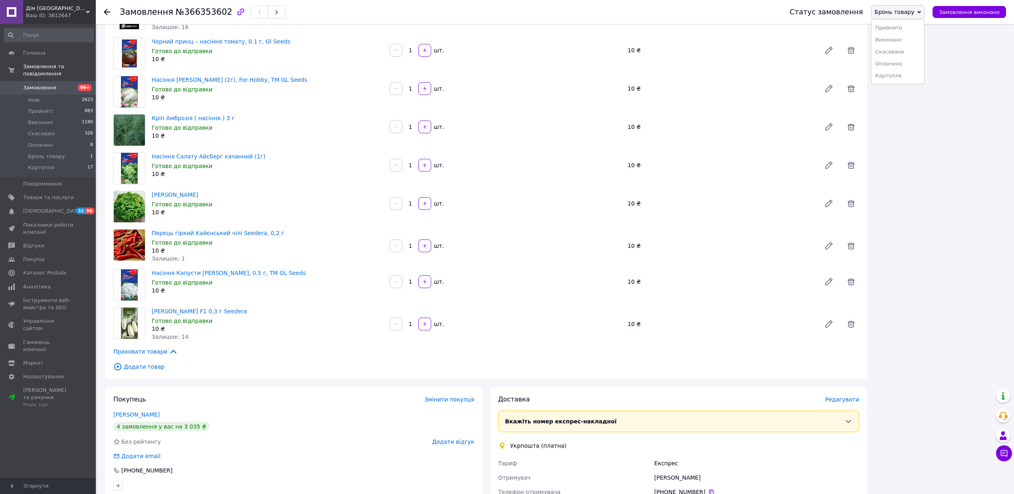
scroll to position [1118, 0]
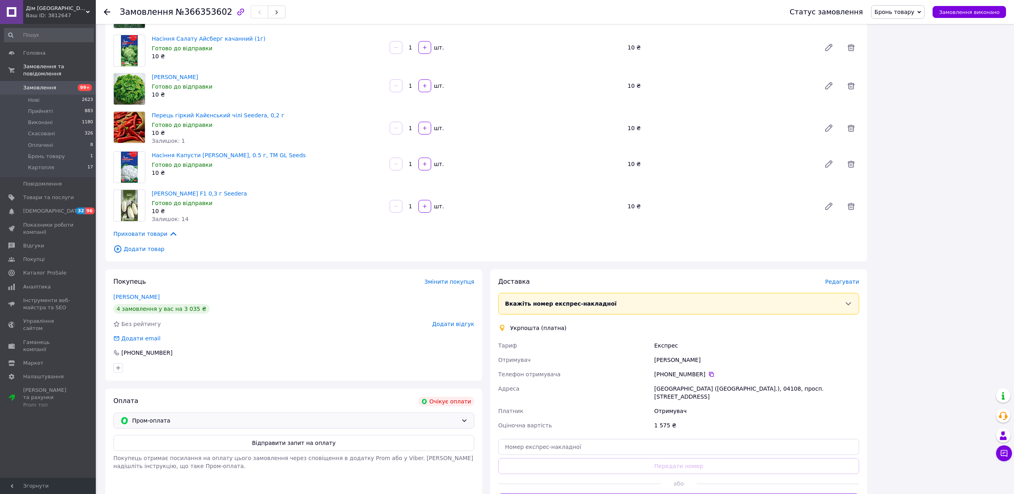
click at [355, 414] on div "Пром-оплата" at bounding box center [293, 421] width 361 height 16
click at [172, 380] on span "Оплата на рахунок" at bounding box center [299, 379] width 335 height 8
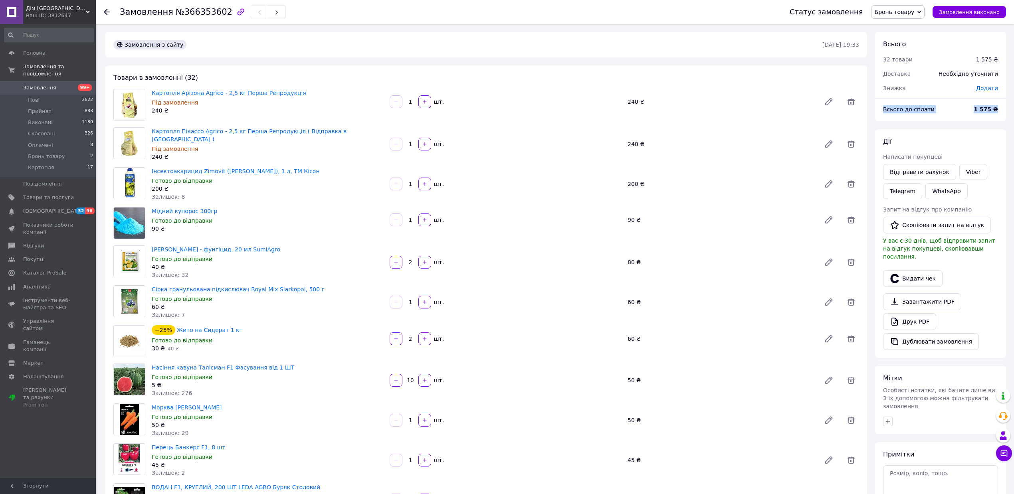
drag, startPoint x: 882, startPoint y: 105, endPoint x: 655, endPoint y: 307, distance: 304.3
copy div "Всього до сплати 1 575 ₴"
click at [850, 99] on icon at bounding box center [851, 101] width 7 height 7
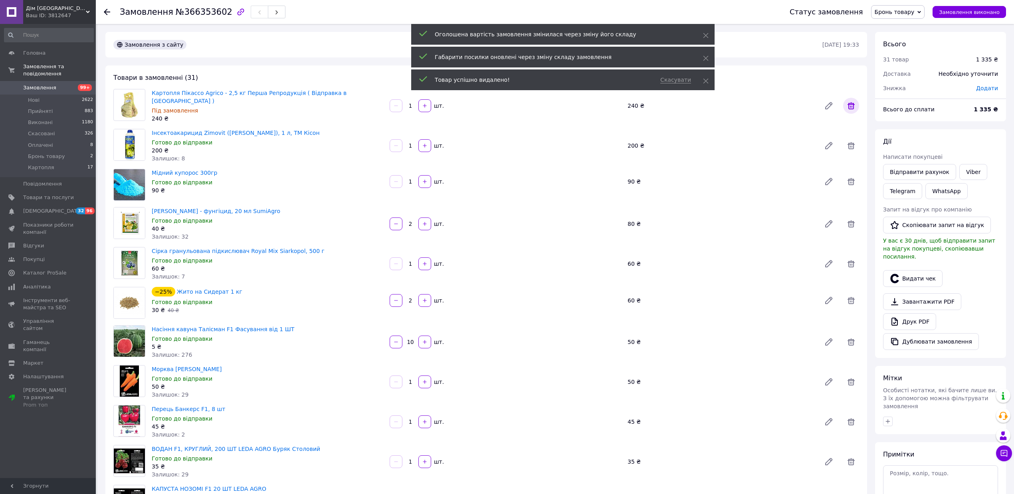
click at [853, 102] on icon at bounding box center [851, 105] width 7 height 7
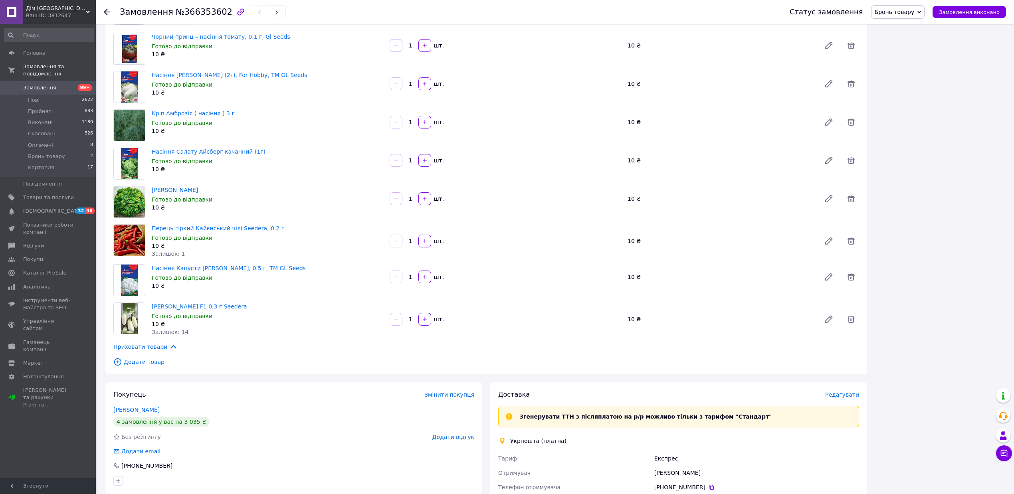
scroll to position [823, 0]
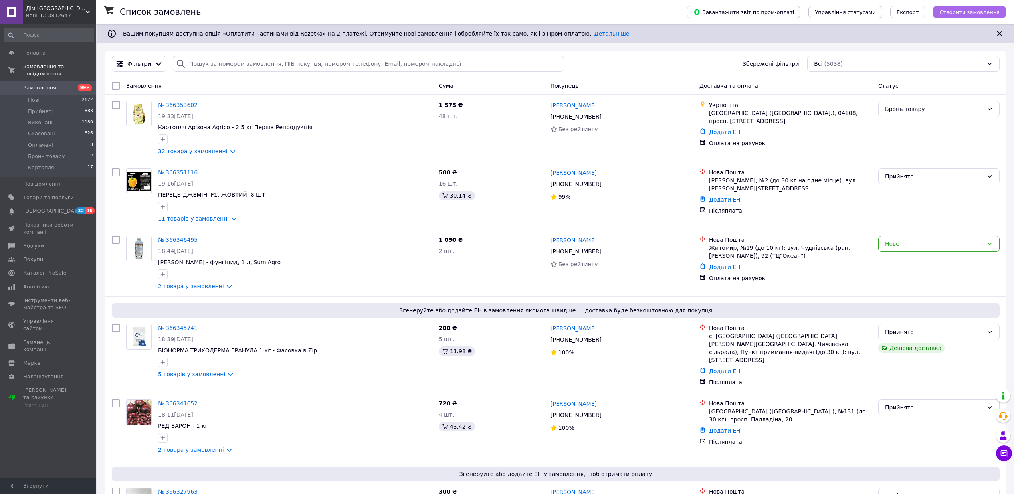
click at [960, 12] on span "Створити замовлення" at bounding box center [970, 12] width 60 height 6
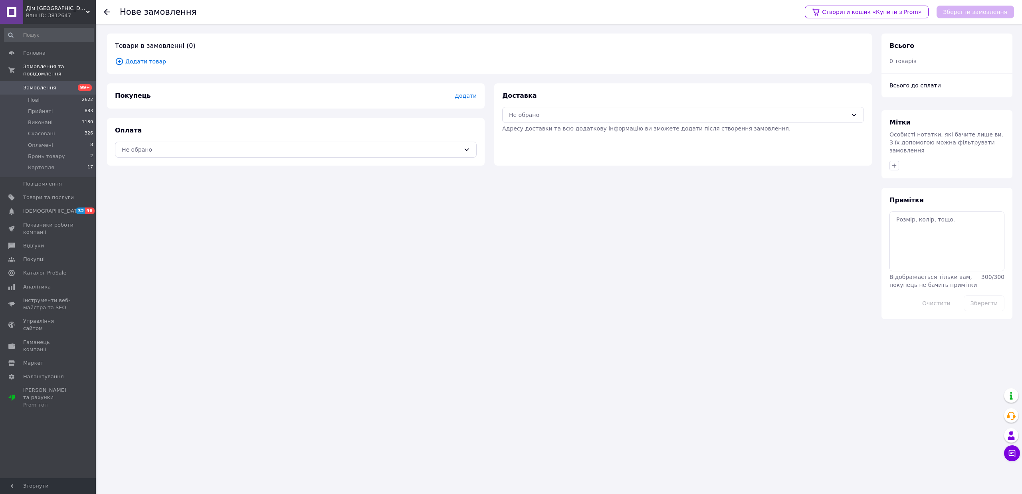
click at [470, 90] on div "Покупець Додати" at bounding box center [296, 95] width 378 height 25
click at [468, 93] on span "Додати" at bounding box center [466, 96] width 22 height 6
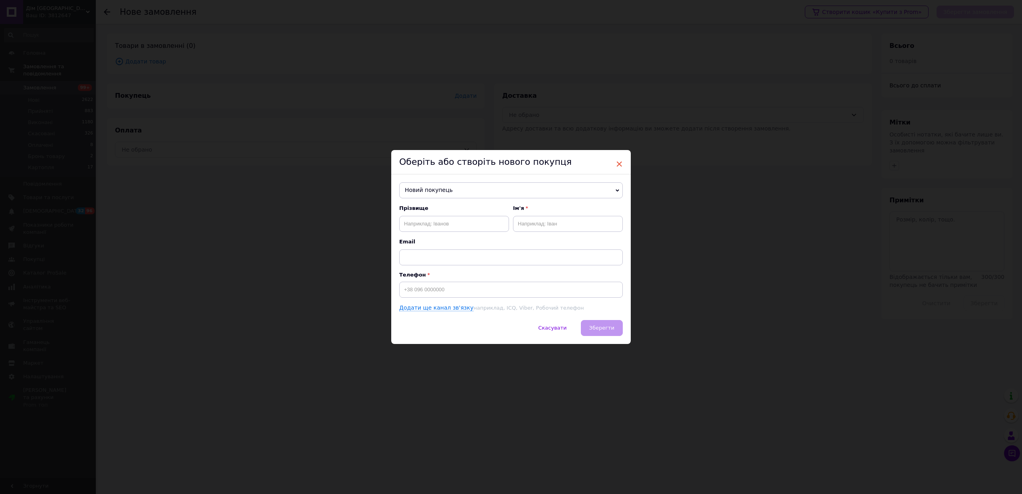
click at [621, 161] on span "×" at bounding box center [619, 164] width 7 height 14
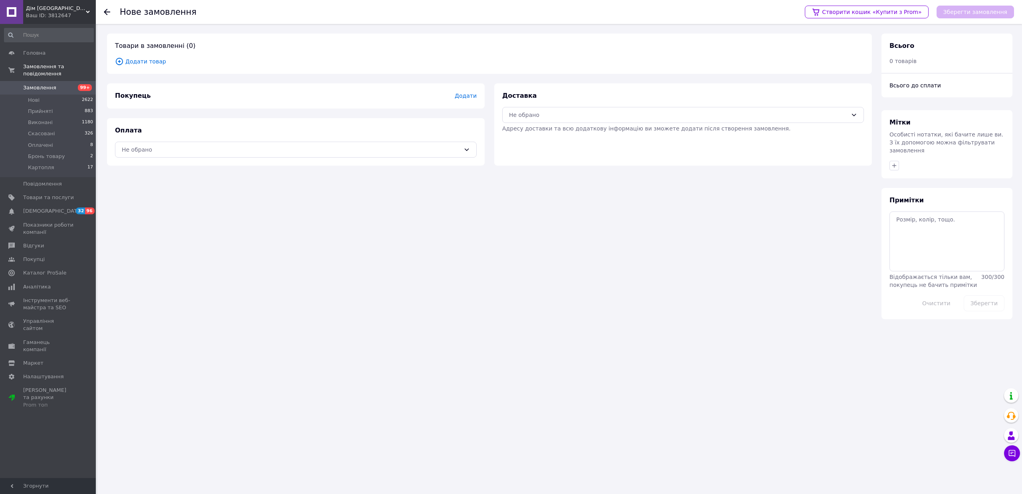
click at [145, 64] on span "Додати товар" at bounding box center [489, 61] width 749 height 9
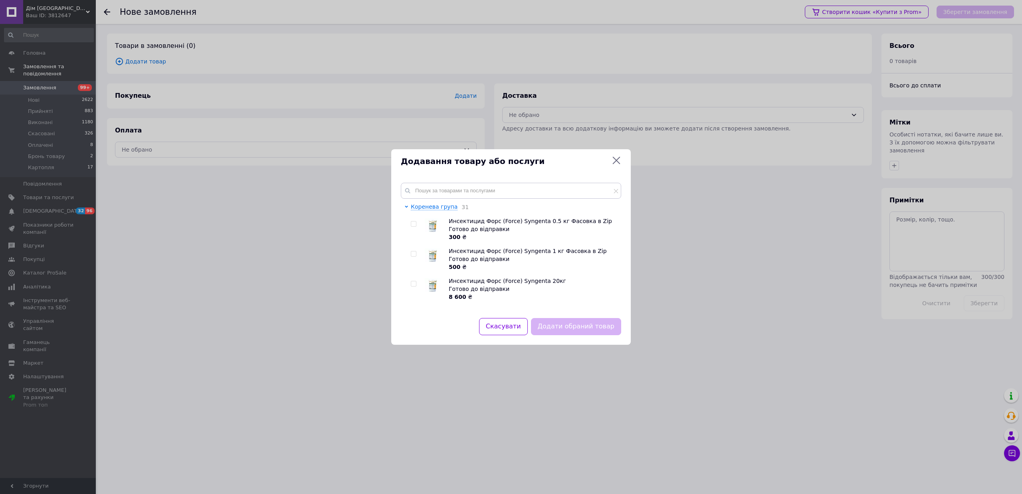
click at [427, 179] on div "Коренева група 31 Инсектицид Форс (Force) Syngenta 0.5 кг Фасовка в Zip Готово …" at bounding box center [511, 245] width 240 height 145
click at [433, 186] on input "text" at bounding box center [511, 191] width 220 height 16
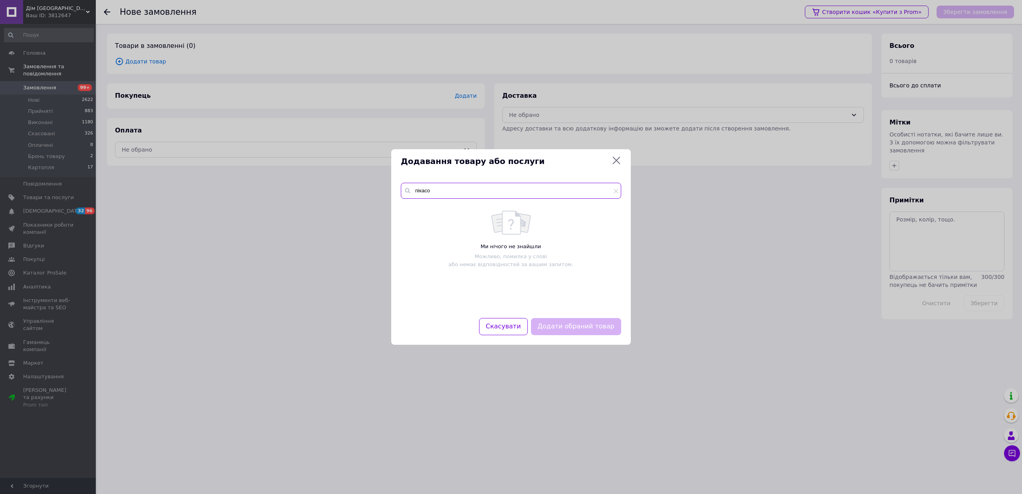
click at [438, 195] on input "пікасо" at bounding box center [511, 191] width 220 height 16
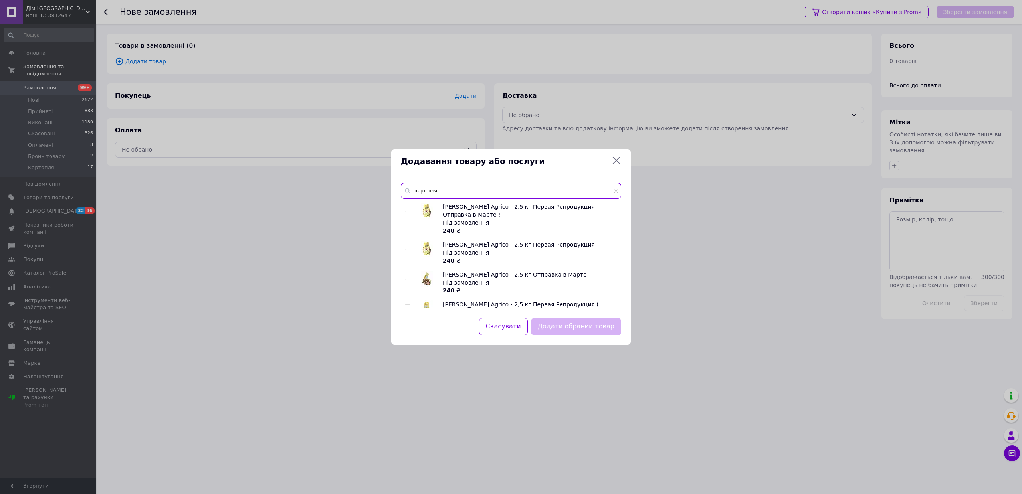
type input "картопля"
click at [409, 246] on input "checkbox" at bounding box center [407, 247] width 5 height 5
checkbox input "true"
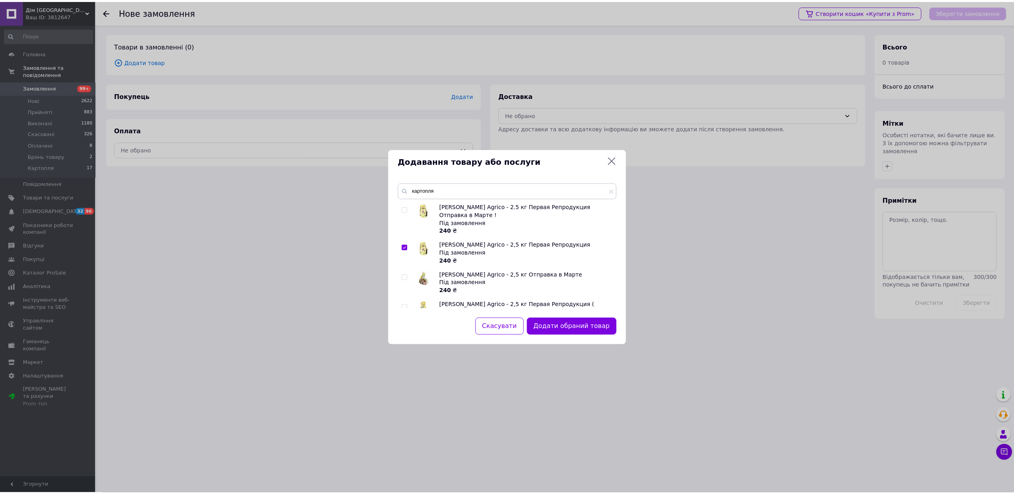
scroll to position [53, 0]
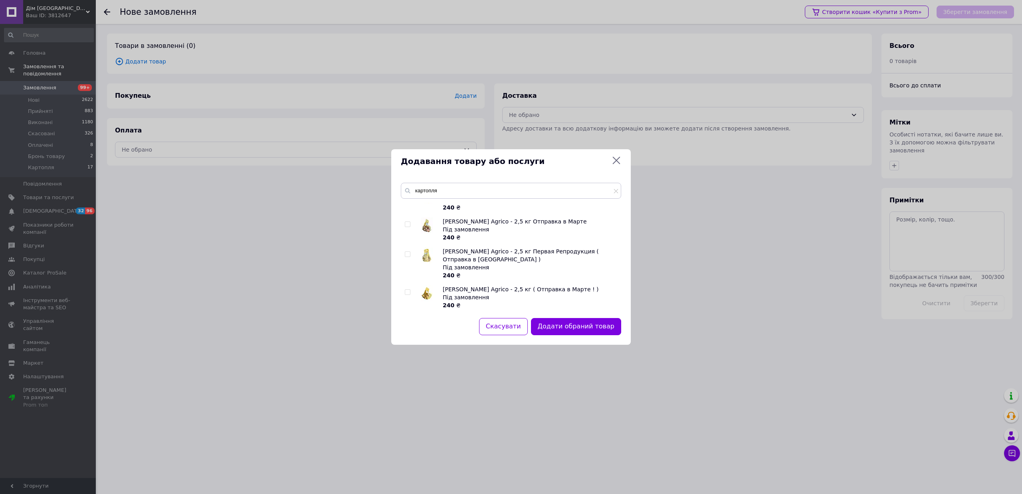
click at [406, 254] on input "checkbox" at bounding box center [407, 254] width 5 height 5
checkbox input "true"
click at [592, 327] on button "Додати обрані товари" at bounding box center [577, 326] width 88 height 17
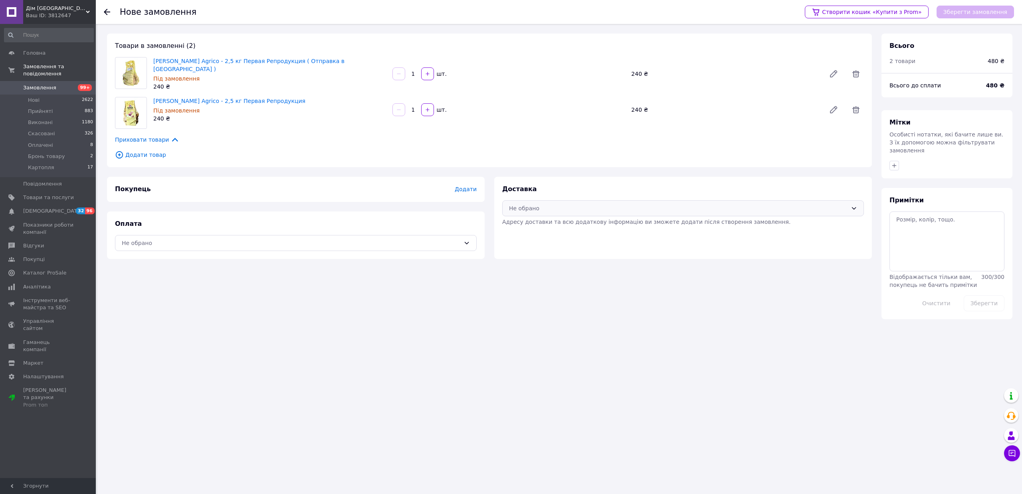
click at [544, 200] on div "Не обрано" at bounding box center [683, 208] width 362 height 16
click at [545, 272] on span "Укрпошта (платна)" at bounding box center [689, 270] width 336 height 8
drag, startPoint x: 437, startPoint y: 244, endPoint x: 410, endPoint y: 248, distance: 26.7
click at [429, 245] on div "Не обрано" at bounding box center [291, 243] width 339 height 9
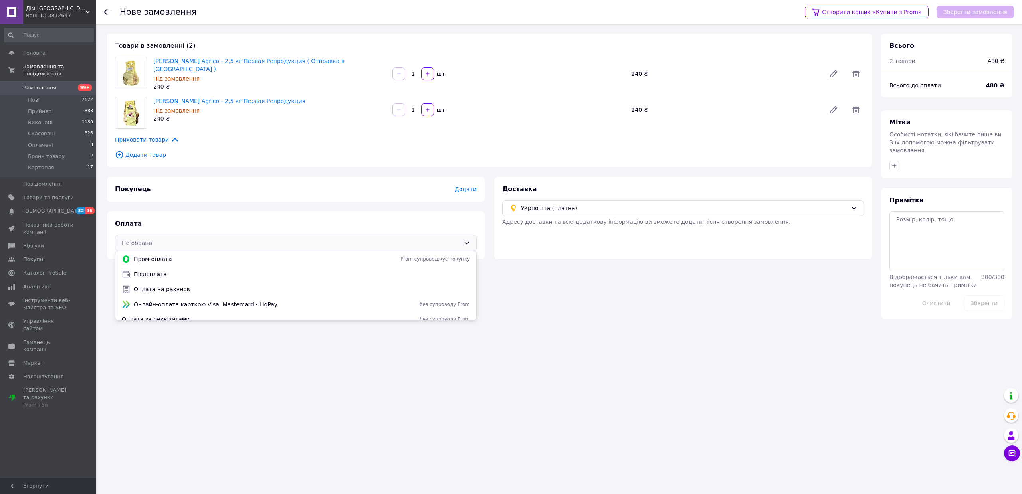
click at [171, 288] on span "Оплата на рахунок" at bounding box center [302, 289] width 336 height 8
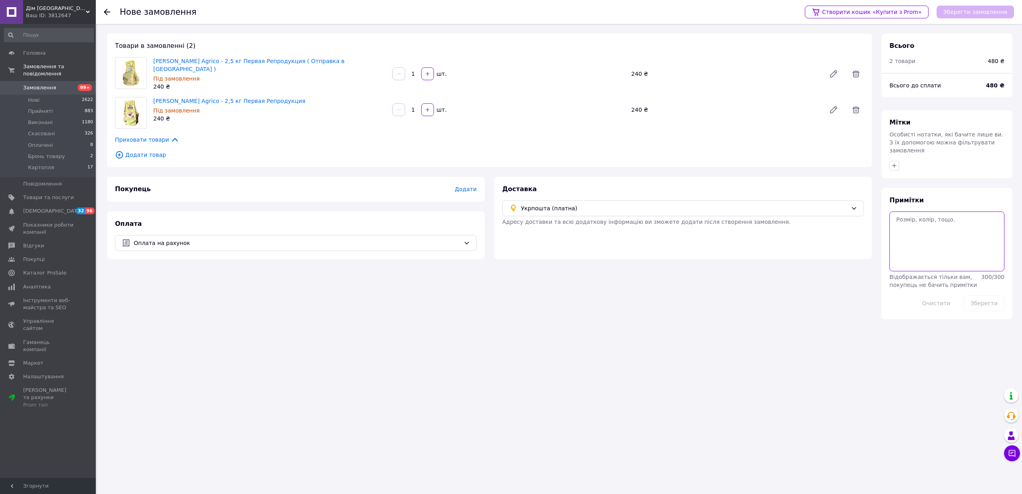
drag, startPoint x: 954, startPoint y: 220, endPoint x: 947, endPoint y: 219, distance: 7.3
click at [951, 220] on textarea at bounding box center [947, 242] width 115 height 60
type textarea "Товар оплатили ще в жовтні !!!"
click at [473, 188] on span "Додати" at bounding box center [466, 189] width 22 height 6
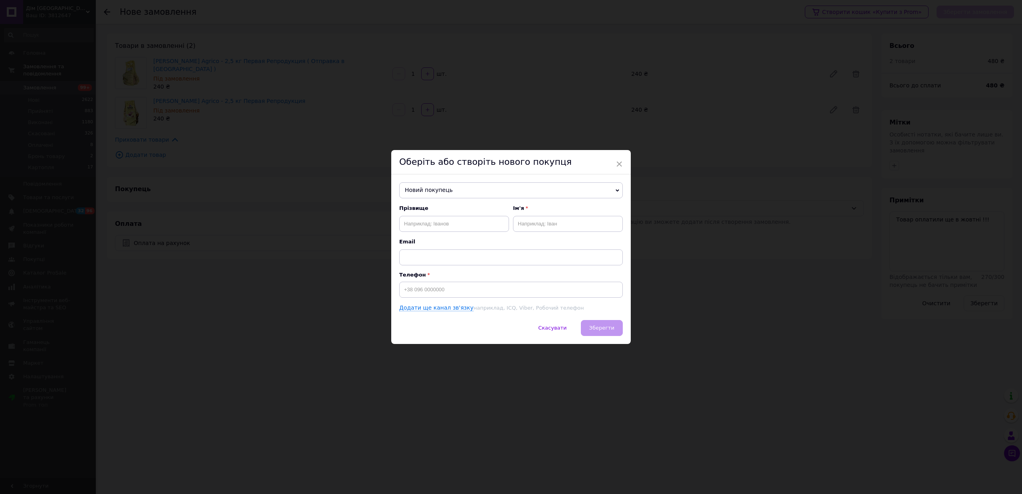
click at [478, 185] on span "Новий покупець" at bounding box center [511, 190] width 224 height 16
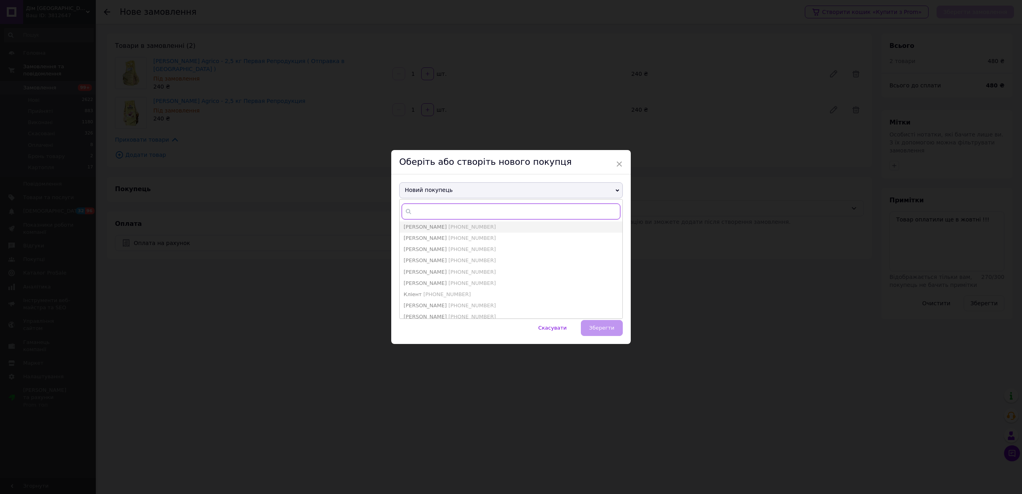
paste input "+380504638403"
type input "+380504638403"
click at [428, 242] on li "Кліент +380504638403" at bounding box center [511, 238] width 223 height 11
type input "Кліент"
type input "+380504638403"
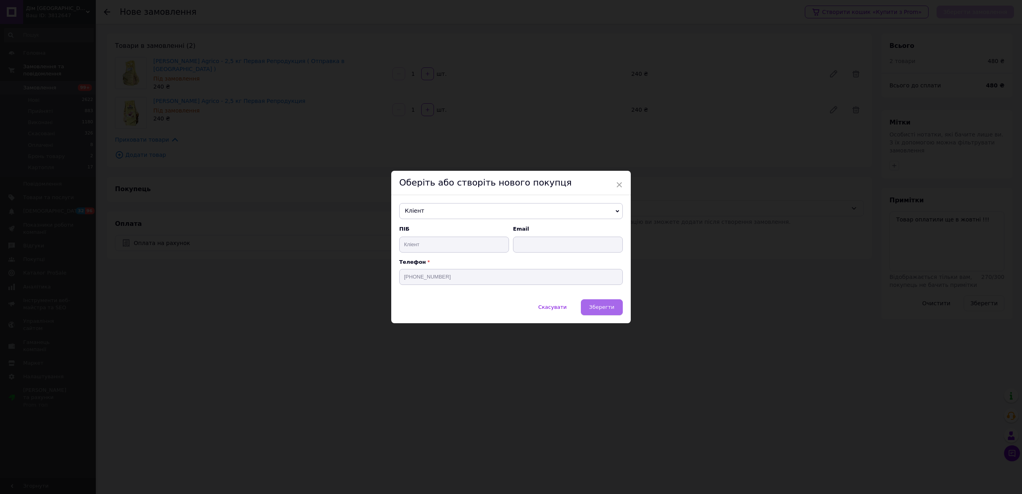
click at [599, 303] on button "Зберегти" at bounding box center [602, 307] width 42 height 16
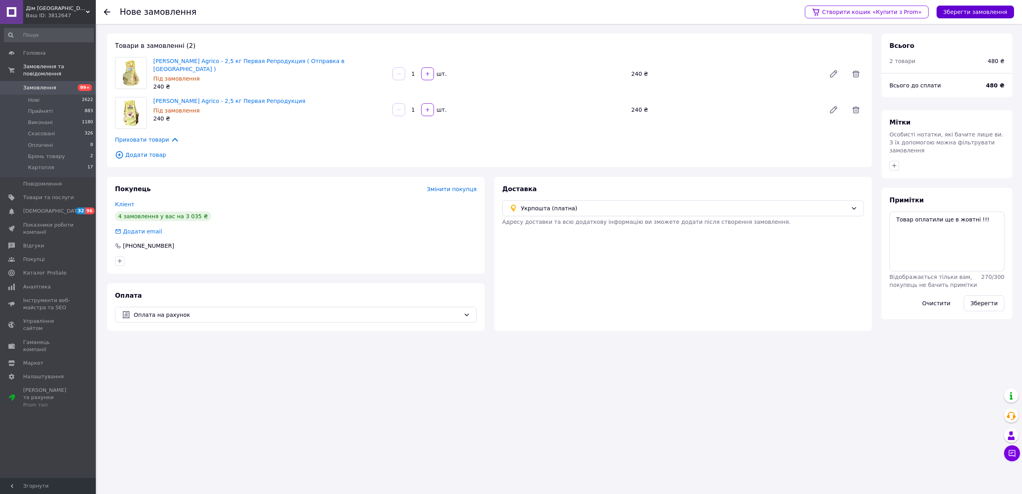
click at [991, 14] on button "Зберегти замовлення" at bounding box center [975, 12] width 77 height 13
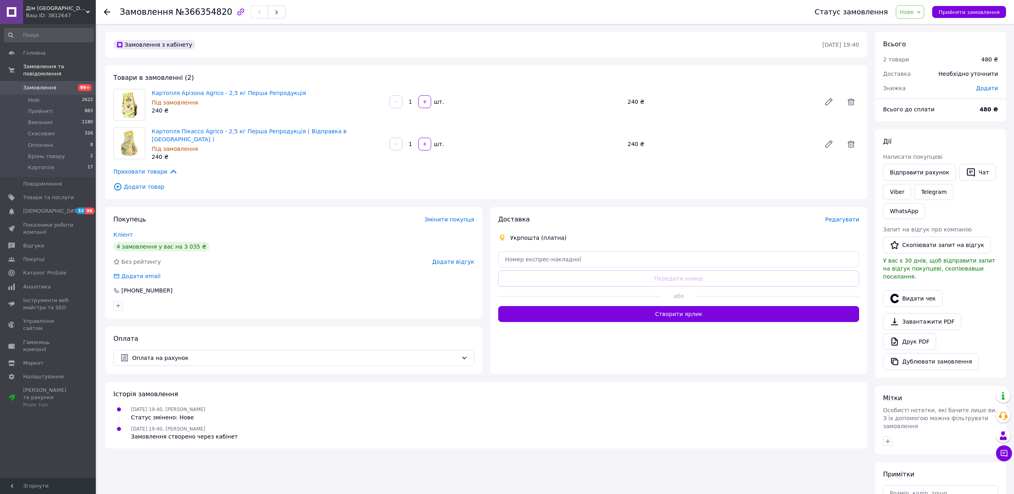
click at [911, 15] on span "Нове" at bounding box center [910, 12] width 28 height 14
click at [926, 90] on li "Картопля" at bounding box center [918, 88] width 45 height 12
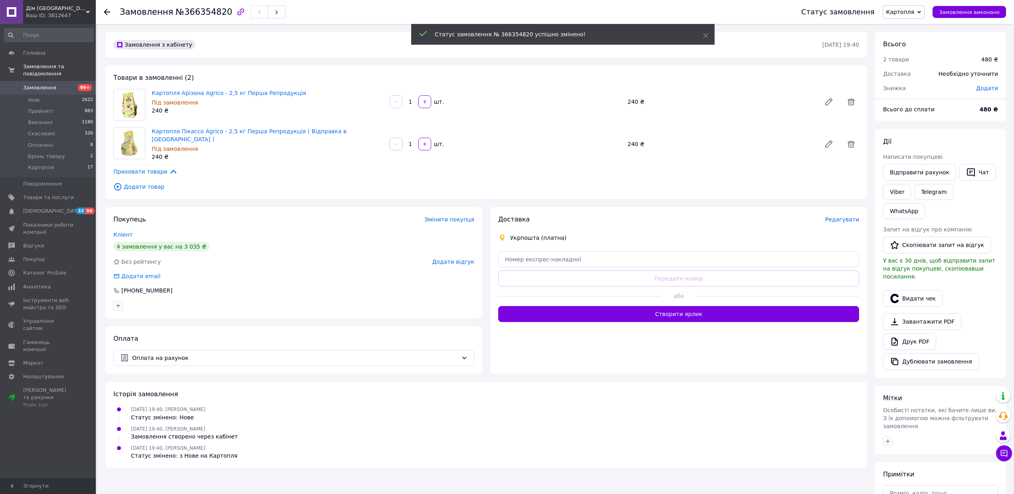
click at [53, 84] on link "Замовлення 99+" at bounding box center [49, 88] width 98 height 14
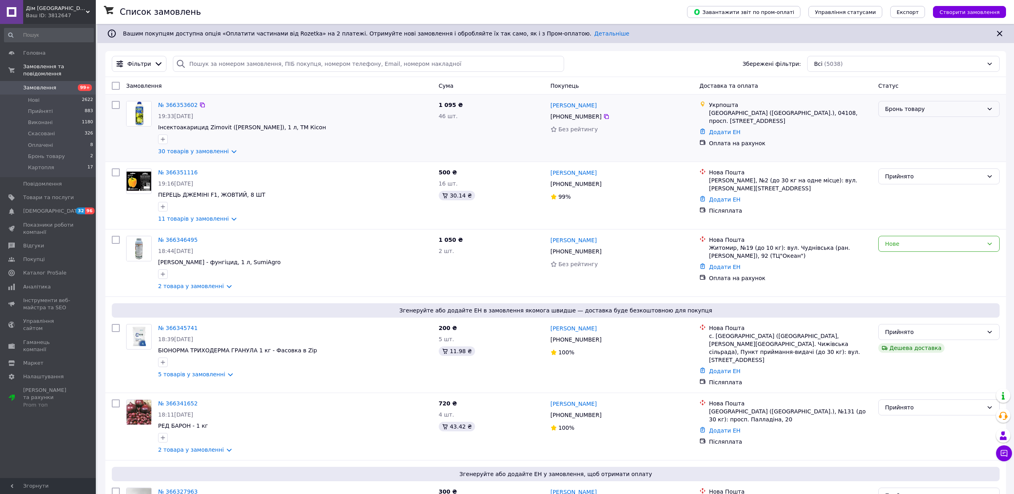
click at [906, 108] on div "Бронь товару" at bounding box center [934, 109] width 98 height 9
click at [900, 127] on li "Прийнято" at bounding box center [939, 127] width 121 height 14
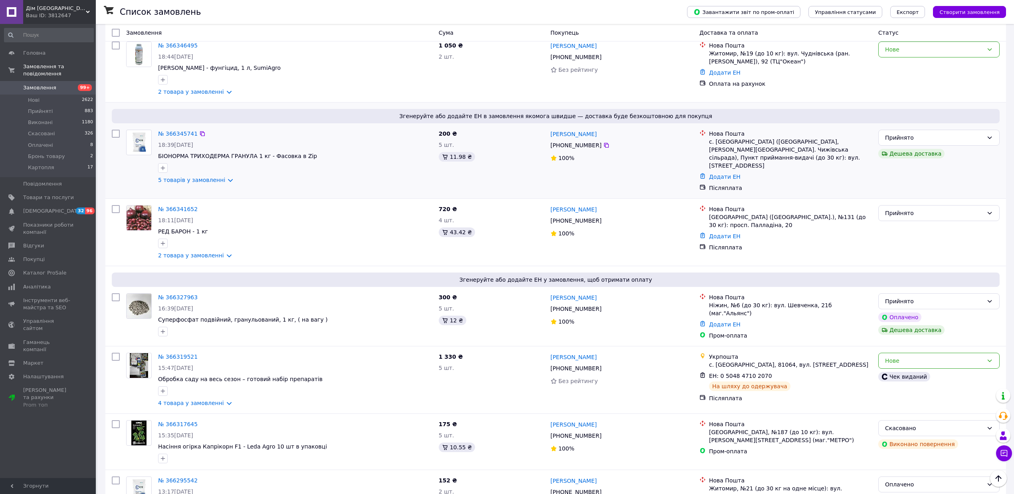
scroll to position [266, 0]
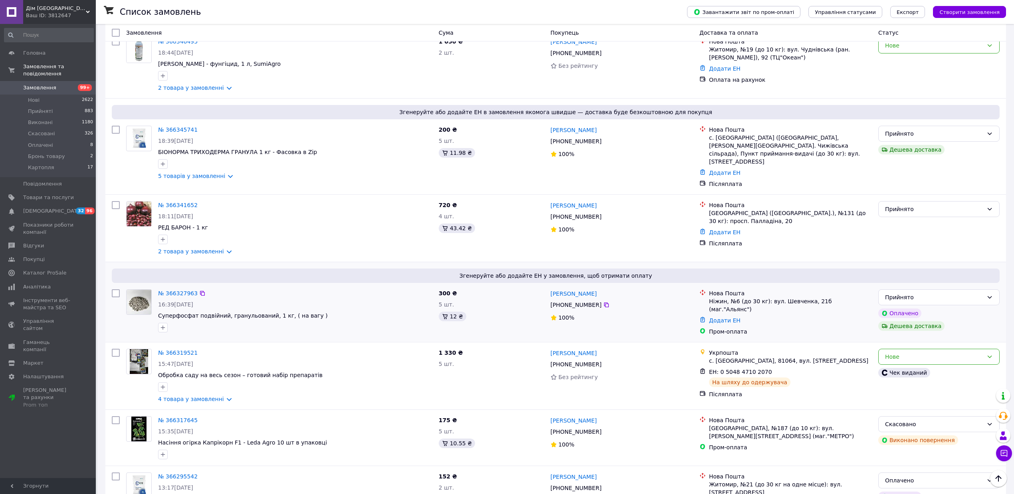
click at [114, 289] on input "checkbox" at bounding box center [116, 293] width 8 height 8
checkbox input "true"
click at [115, 201] on input "checkbox" at bounding box center [116, 205] width 8 height 8
checkbox input "true"
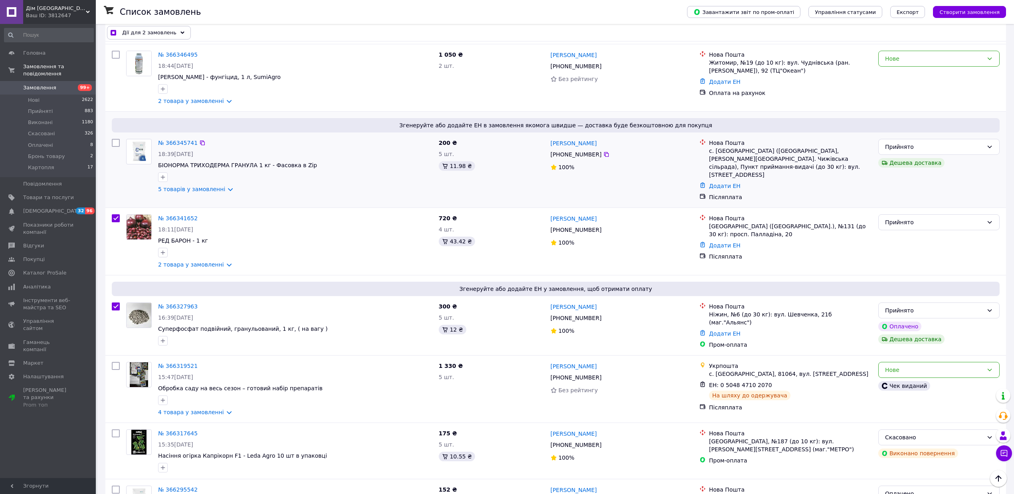
scroll to position [213, 0]
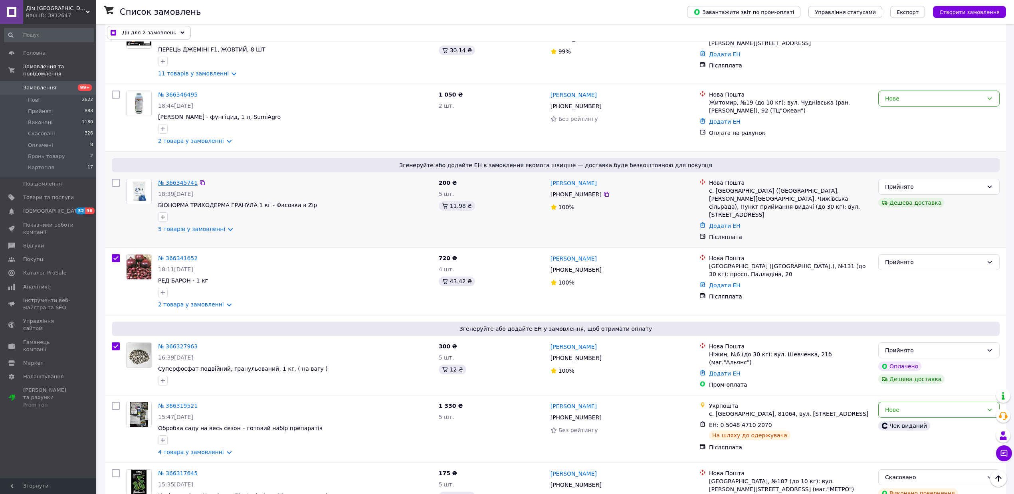
drag, startPoint x: 114, startPoint y: 182, endPoint x: 159, endPoint y: 187, distance: 44.5
click at [115, 183] on input "checkbox" at bounding box center [116, 183] width 8 height 8
checkbox input "true"
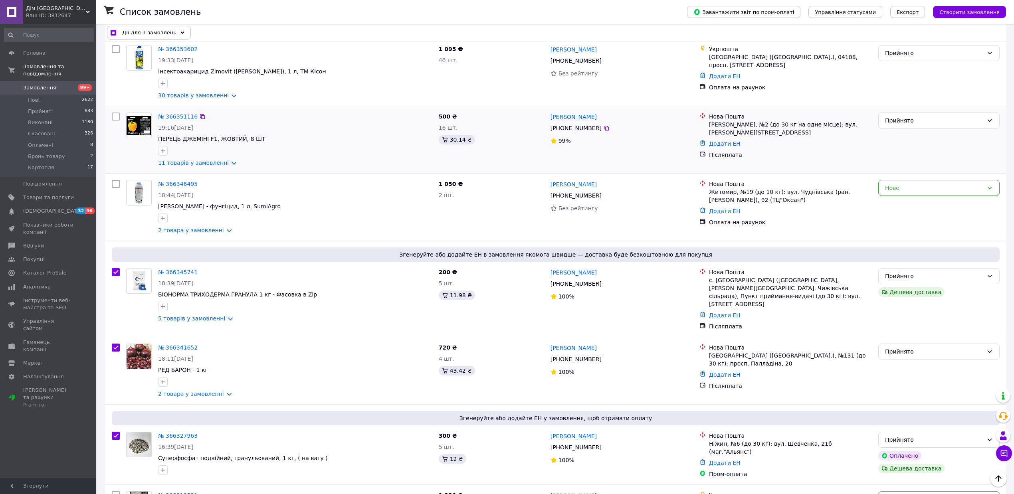
scroll to position [106, 0]
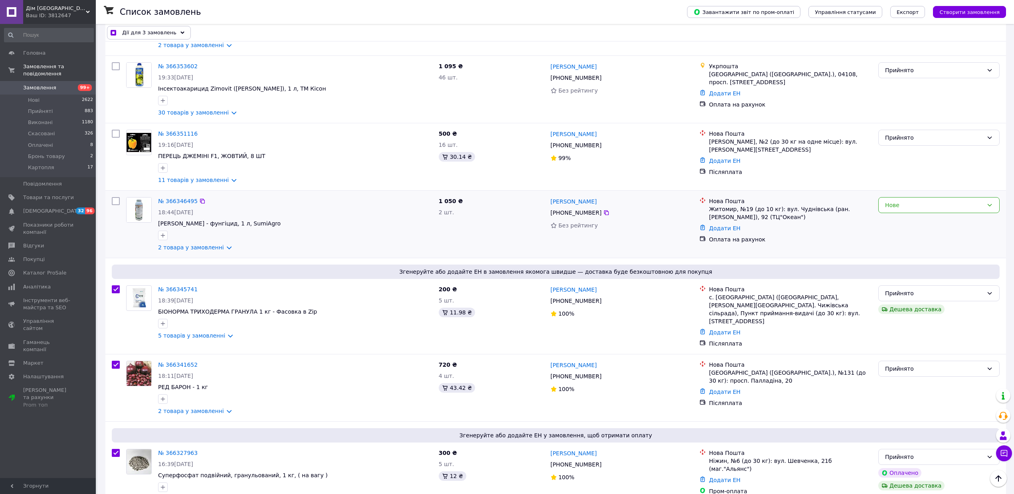
click at [114, 200] on input "checkbox" at bounding box center [116, 201] width 8 height 8
checkbox input "true"
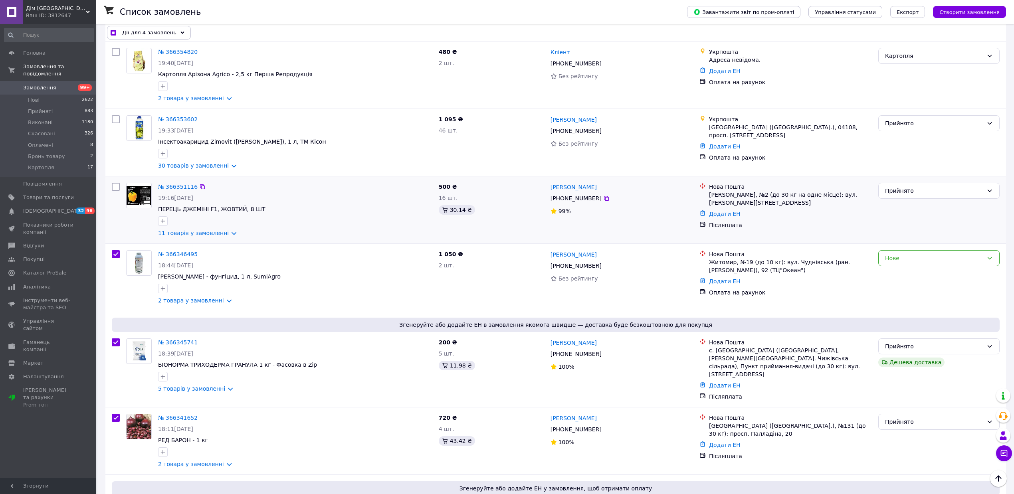
click at [114, 189] on input "checkbox" at bounding box center [116, 187] width 8 height 8
checkbox input "true"
click at [164, 290] on icon "button" at bounding box center [163, 288] width 6 height 6
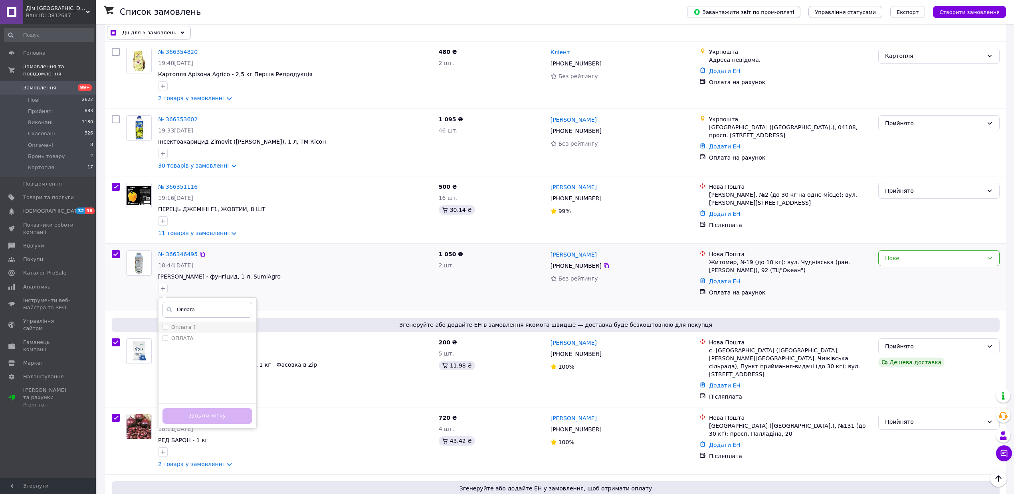
type input "Оплата"
click at [165, 329] on input "Оплата ?" at bounding box center [165, 326] width 5 height 5
checkbox input "true"
click at [220, 411] on button "Додати мітку" at bounding box center [208, 416] width 90 height 16
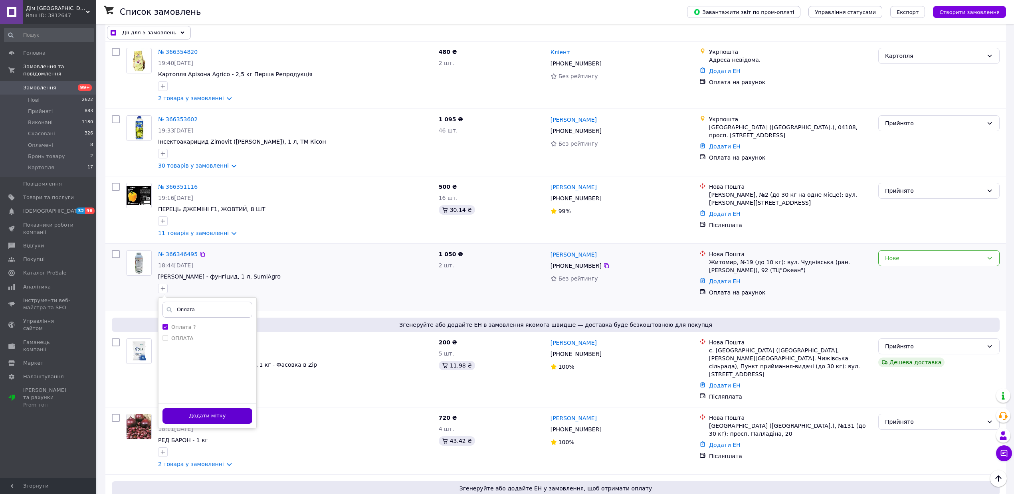
checkbox input "false"
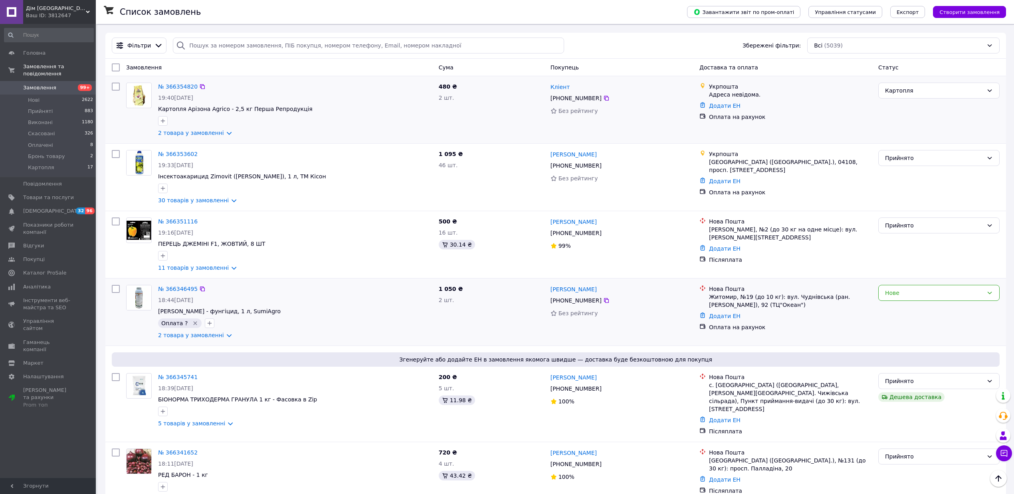
scroll to position [0, 0]
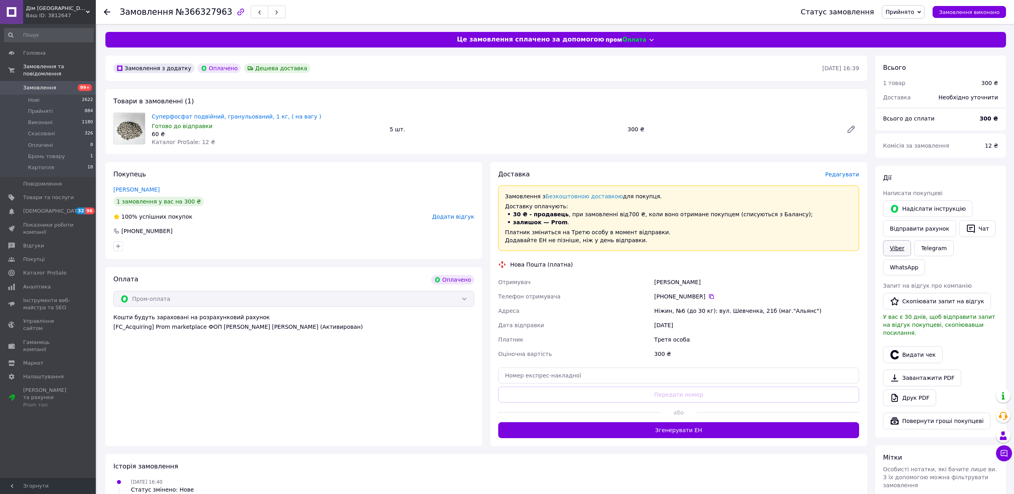
click at [898, 249] on link "Viber" at bounding box center [897, 248] width 28 height 16
click at [893, 243] on link "Viber" at bounding box center [897, 248] width 28 height 16
click at [843, 172] on span "Редагувати" at bounding box center [842, 174] width 34 height 6
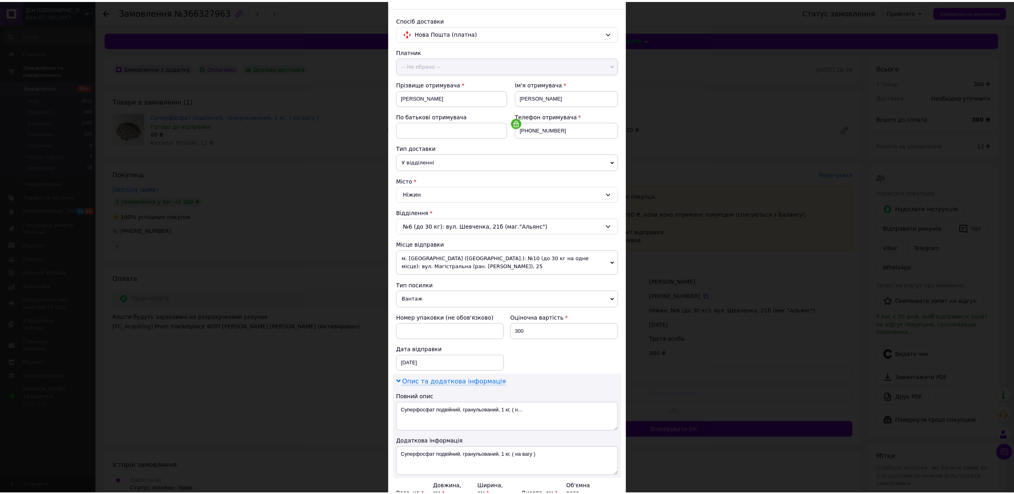
scroll to position [106, 0]
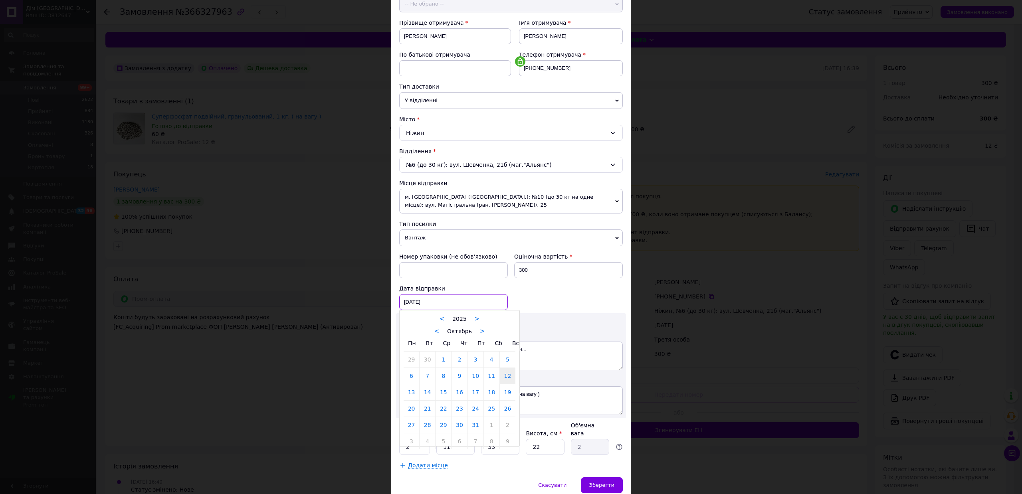
click at [415, 307] on div "[DATE] < 2025 > < Октябрь > Пн Вт Ср Чт Пт Сб Вс 29 30 1 2 3 4 5 6 7 8 9 10 11 …" at bounding box center [453, 302] width 109 height 16
click at [426, 400] on link "14" at bounding box center [428, 393] width 16 height 16
type input "[DATE]"
click at [418, 444] on input "2" at bounding box center [414, 447] width 31 height 16
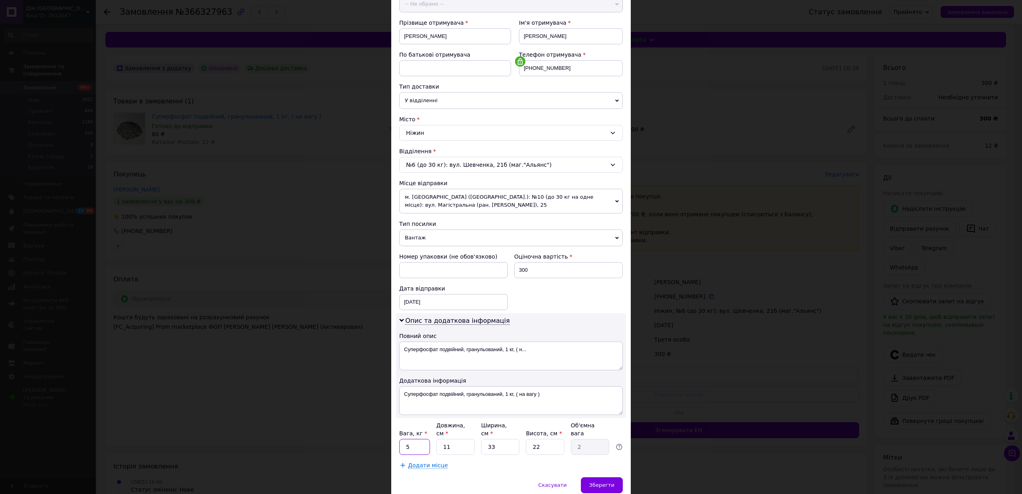
type input "5"
type input "2"
type input "0.36"
type input "25"
type input "4.54"
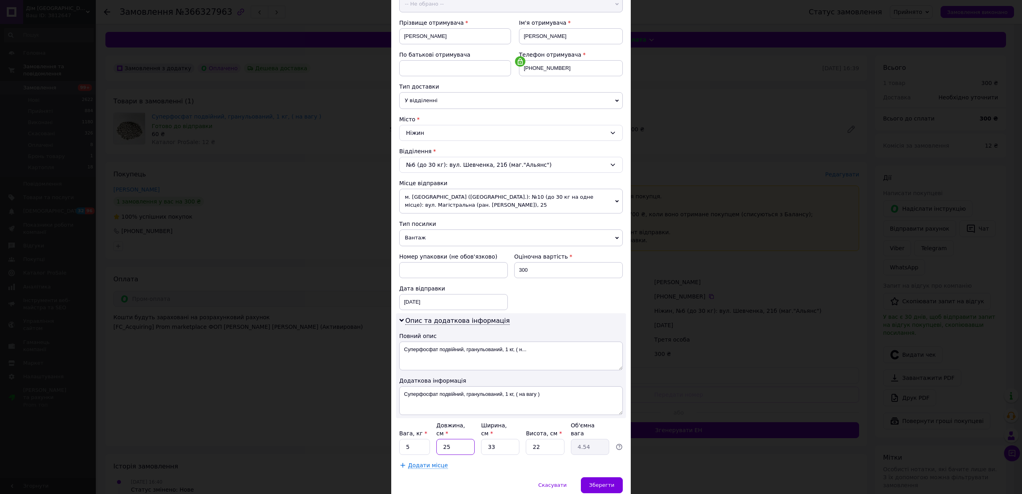
type input "25"
type input "2"
type input "0.28"
type input "25"
type input "3.44"
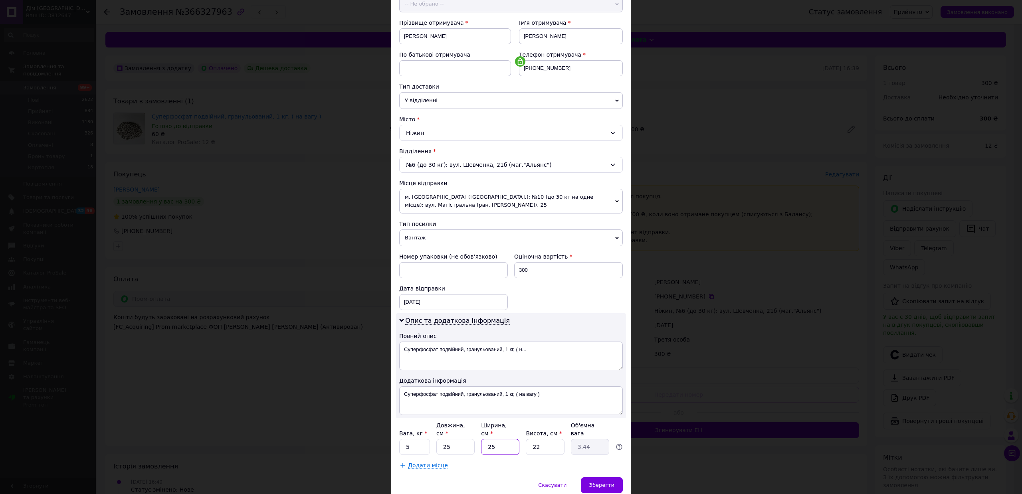
type input "25"
type input "2"
type input "0.31"
type input "25"
type input "3.91"
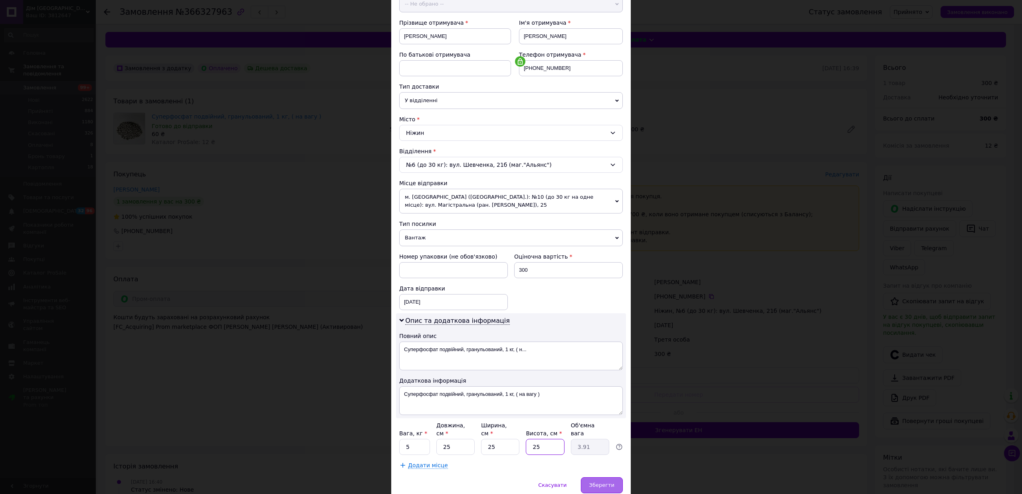
type input "25"
click at [599, 482] on span "Зберегти" at bounding box center [601, 485] width 25 height 6
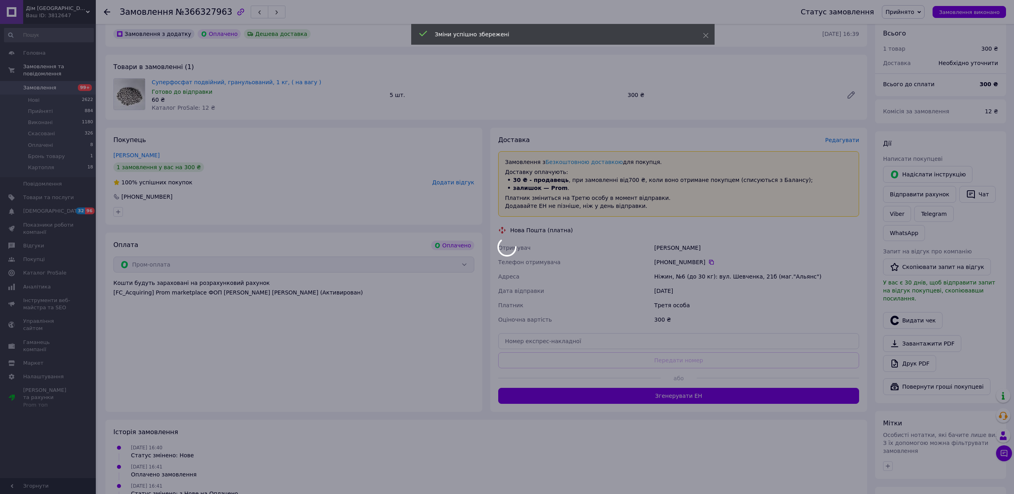
scroll to position [53, 0]
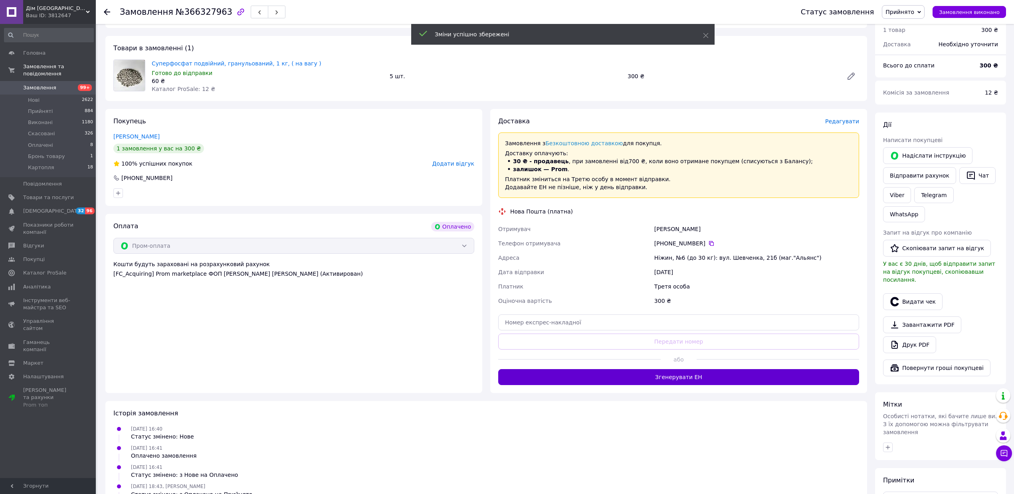
click at [688, 381] on button "Згенерувати ЕН" at bounding box center [678, 377] width 361 height 16
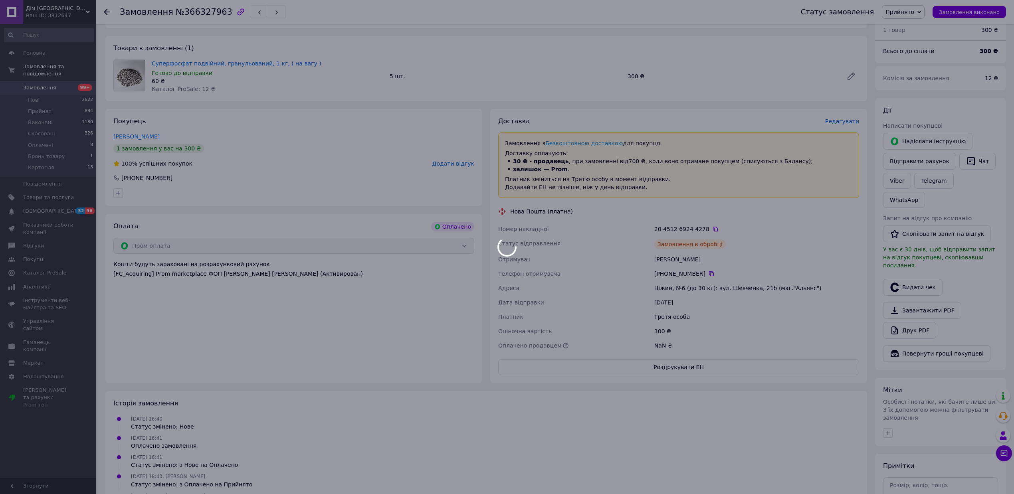
click at [509, 205] on body "Дім Сад Город Ваш ID: 3812647 Сайт Дім Сад Город Кабінет покупця Перевірити ста…" at bounding box center [507, 257] width 1014 height 621
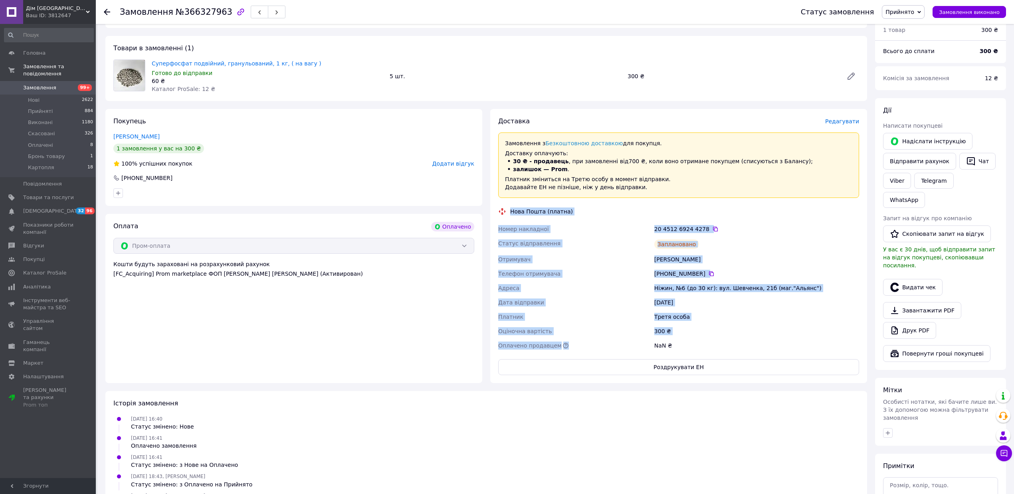
drag, startPoint x: 509, startPoint y: 205, endPoint x: 592, endPoint y: 345, distance: 162.9
click at [592, 345] on div "Доставка Редагувати Замовлення з Безкоштовною доставкою для покупця. Доставку о…" at bounding box center [678, 246] width 361 height 258
copy div "Нова Пошта (платна) Номер накладної 20 4512 6924 4278   Статус відправлення Зап…"
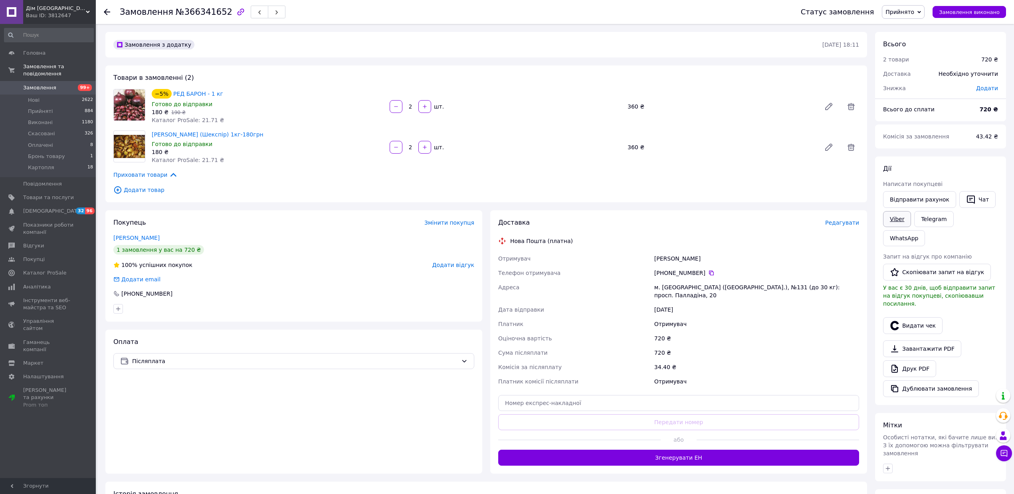
click at [897, 216] on link "Viber" at bounding box center [897, 219] width 28 height 16
drag, startPoint x: 848, startPoint y: 222, endPoint x: 842, endPoint y: 224, distance: 5.8
click at [842, 224] on span "Редагувати" at bounding box center [842, 223] width 34 height 6
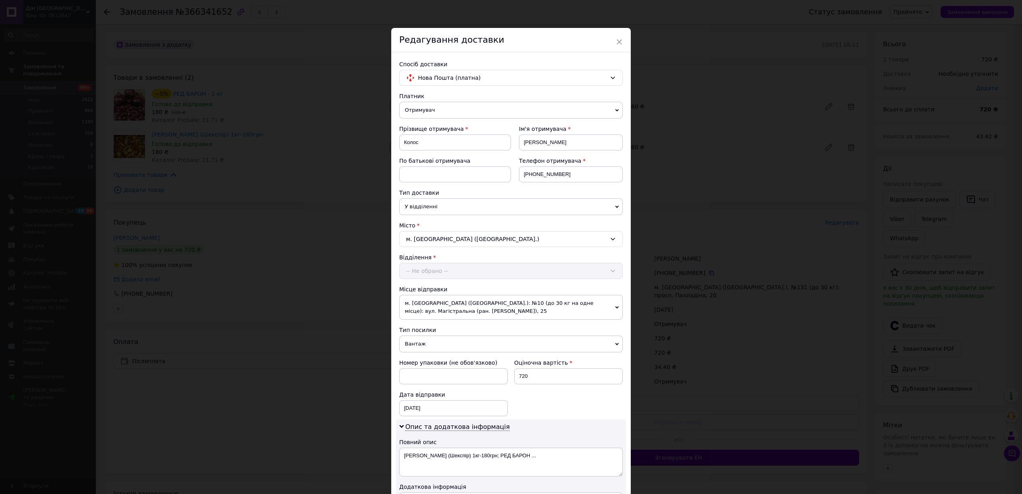
scroll to position [216, 0]
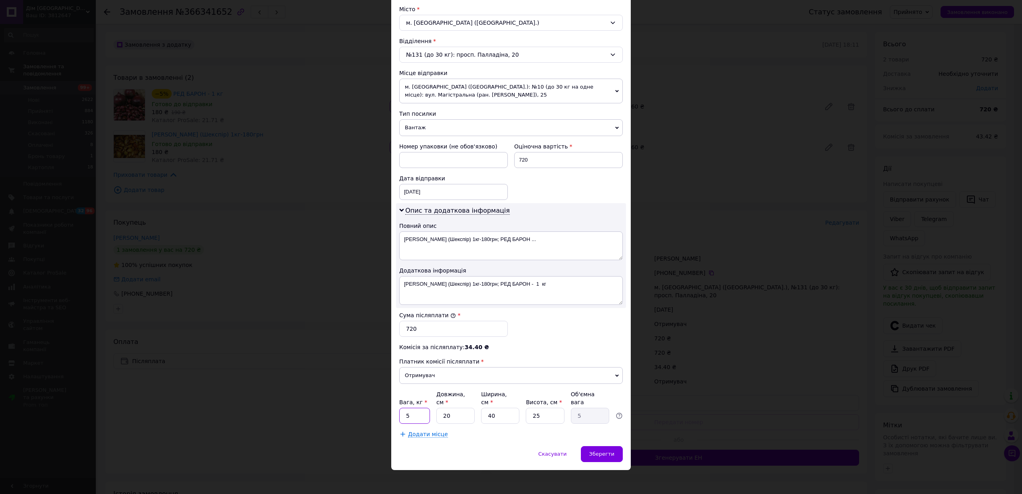
click at [416, 413] on input "5" at bounding box center [414, 416] width 31 height 16
click at [416, 413] on input "4" at bounding box center [414, 416] width 31 height 16
type input "4"
drag, startPoint x: 483, startPoint y: 406, endPoint x: 494, endPoint y: 408, distance: 11.7
click at [488, 408] on input "40" at bounding box center [500, 416] width 38 height 16
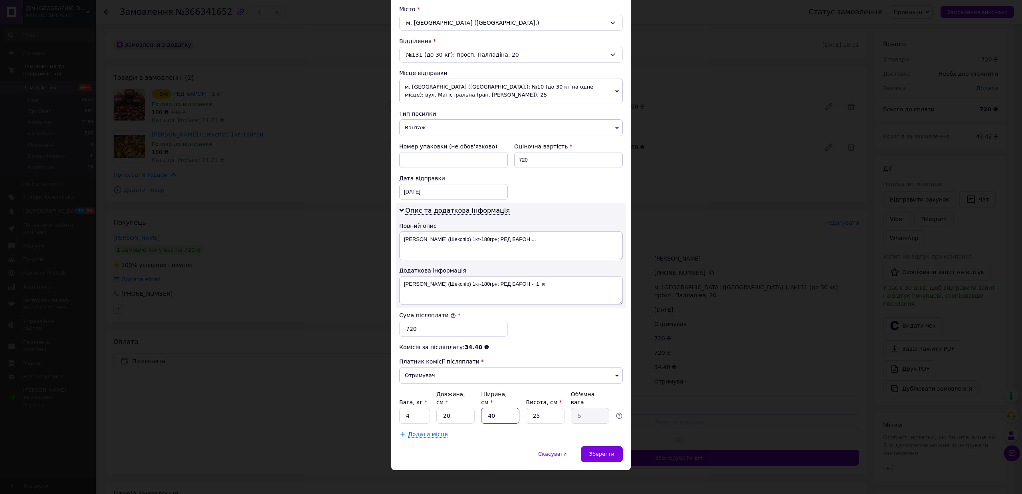
click at [502, 409] on input "40" at bounding box center [500, 416] width 38 height 16
type input "2"
type input "0.25"
type input "27"
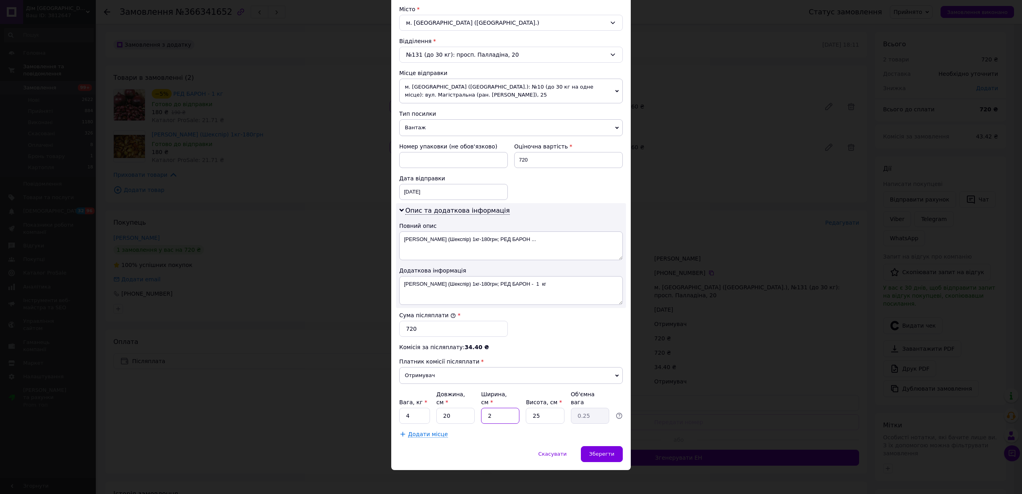
type input "3.38"
type input "27"
click at [612, 451] on span "Зберегти" at bounding box center [601, 454] width 25 height 6
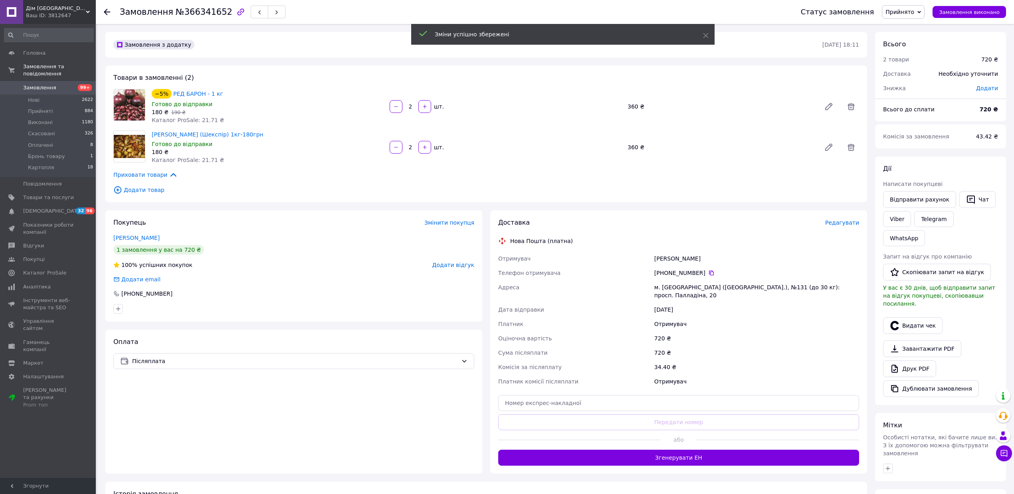
click at [843, 224] on span "Редагувати" at bounding box center [842, 223] width 34 height 6
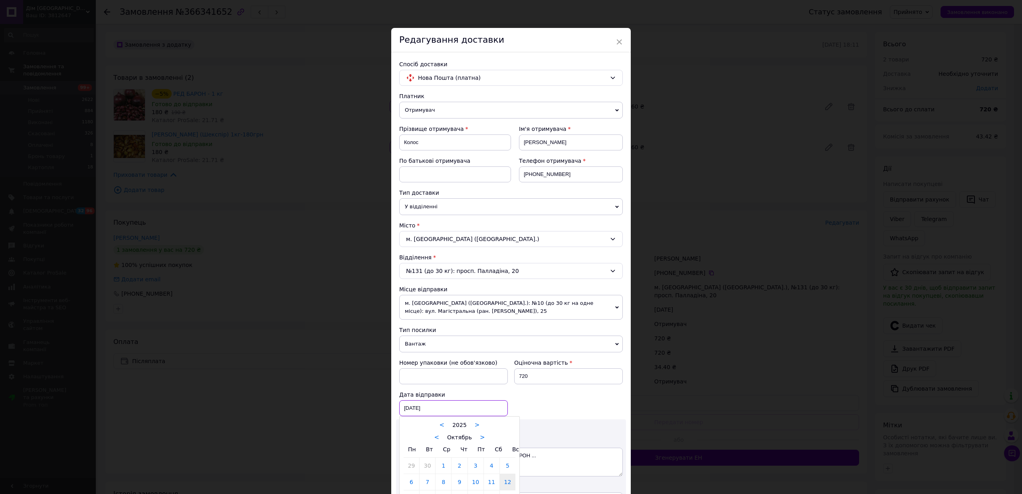
click at [418, 409] on div "12.10.2025 < 2025 > < Октябрь > Пн Вт Ср Чт Пт Сб Вс 29 30 1 2 3 4 5 6 7 8 9 10…" at bounding box center [453, 408] width 109 height 16
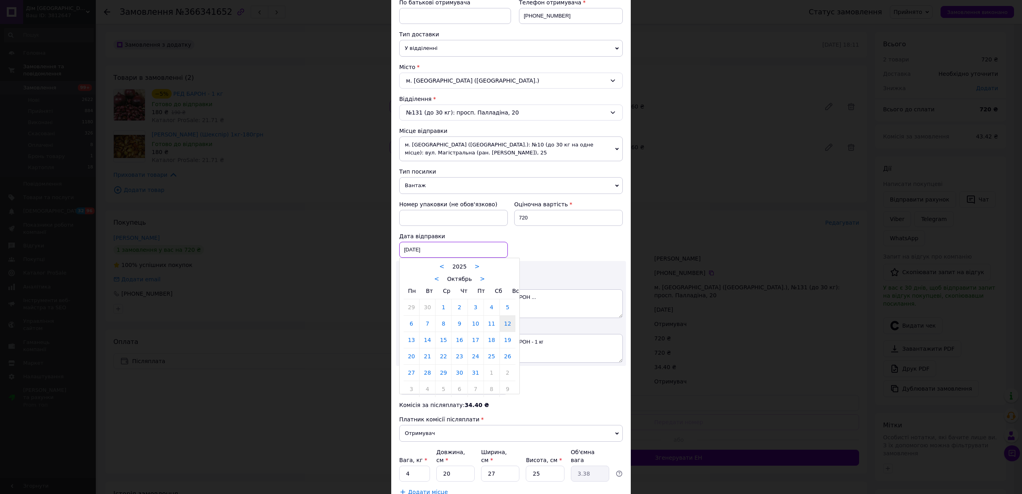
scroll to position [160, 0]
click at [428, 345] on link "14" at bounding box center [428, 339] width 16 height 16
type input "14.10.2025"
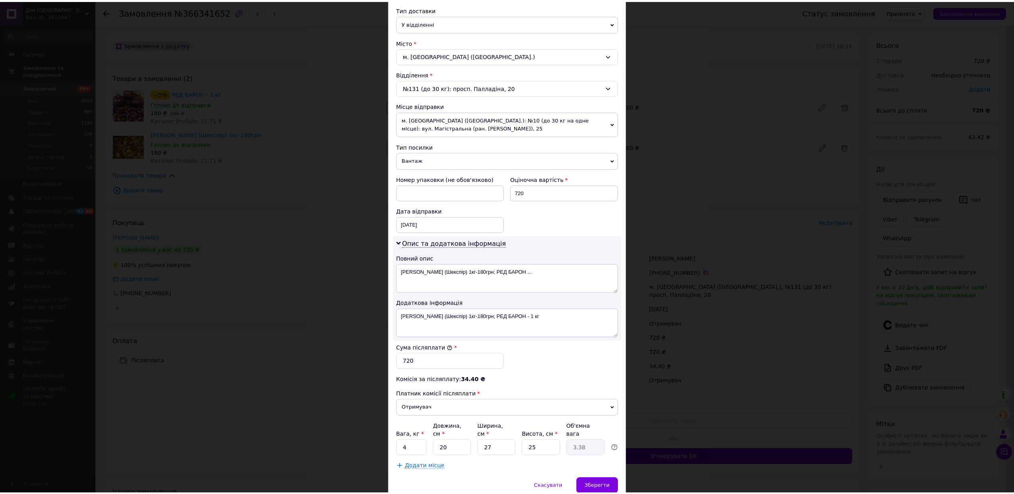
scroll to position [216, 0]
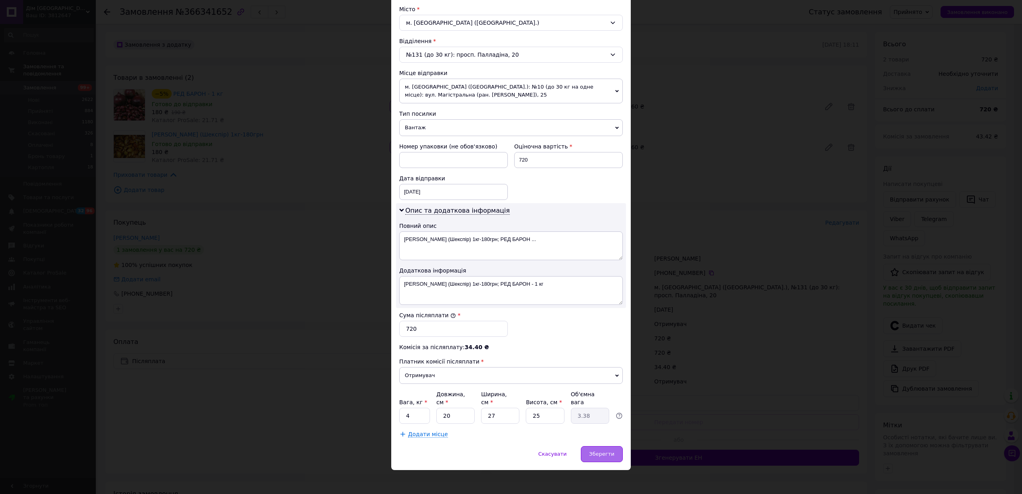
click at [597, 451] on span "Зберегти" at bounding box center [601, 454] width 25 height 6
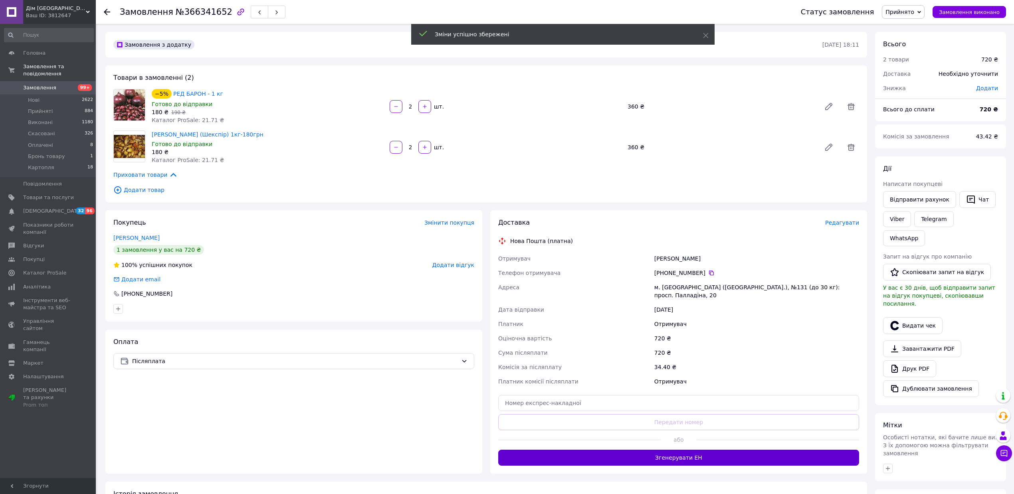
click at [694, 454] on button "Згенерувати ЕН" at bounding box center [678, 458] width 361 height 16
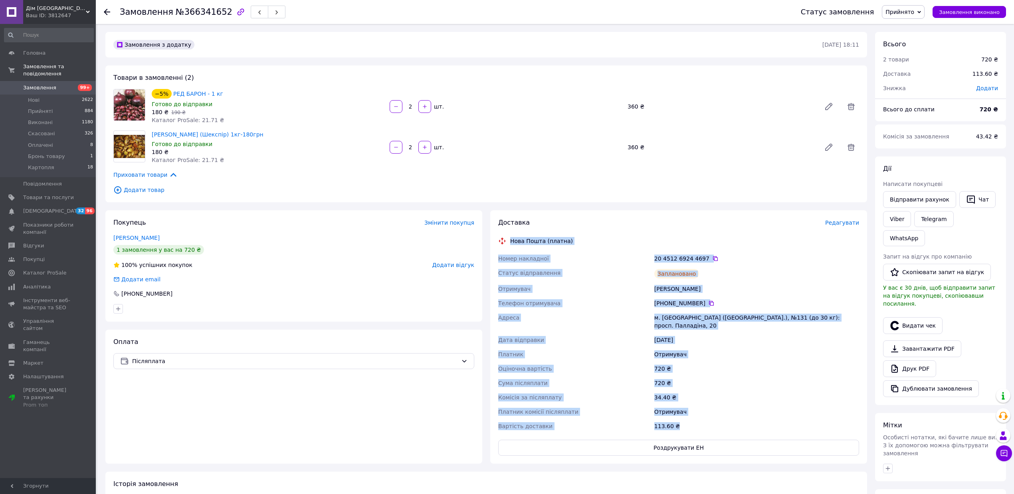
drag, startPoint x: 508, startPoint y: 234, endPoint x: 726, endPoint y: 417, distance: 284.8
click at [726, 417] on div "Доставка Редагувати Нова Пошта (платна) Номер накладної 20 4512 6924 4697   Ста…" at bounding box center [678, 337] width 361 height 238
copy div "Нова Пошта (платна) Номер накладної 20 4512 6924 4697   Статус відправлення Зап…"
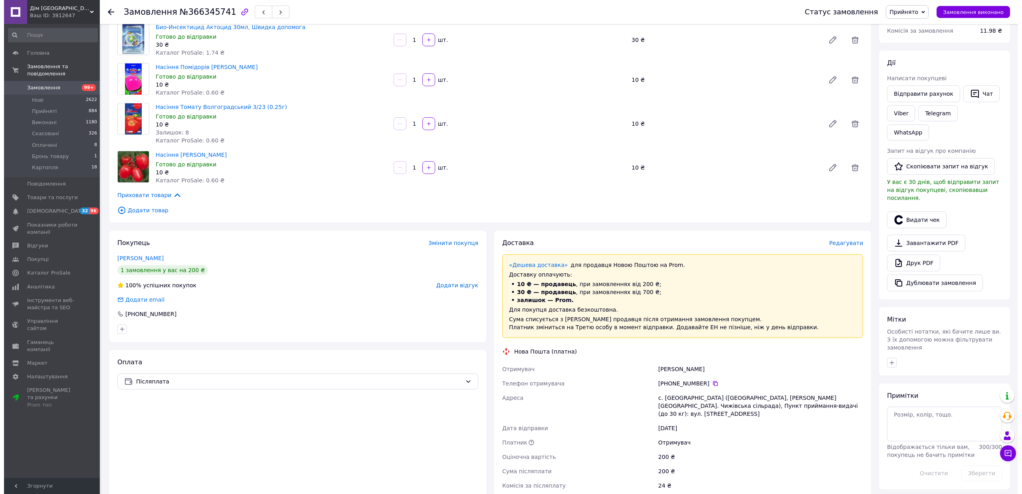
scroll to position [106, 0]
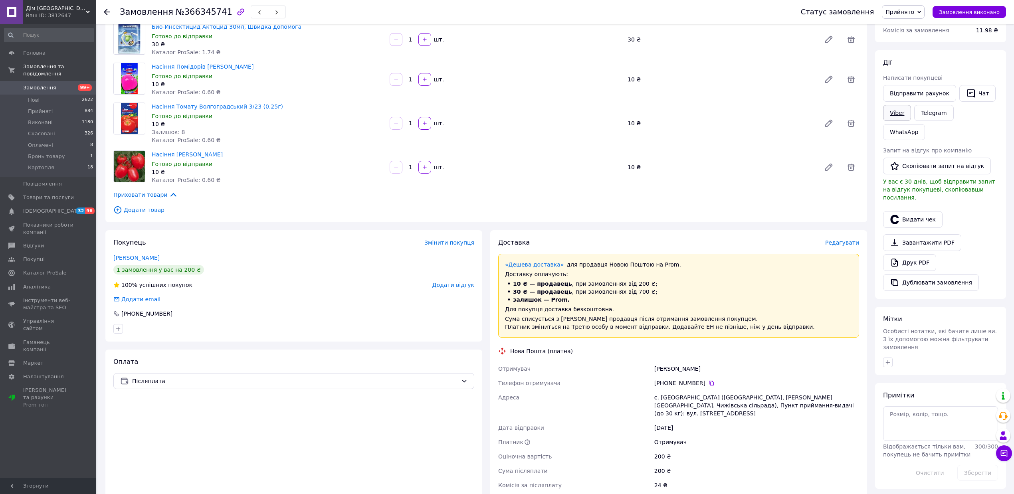
click at [896, 109] on link "Viber" at bounding box center [897, 113] width 28 height 16
click at [842, 245] on span "Редагувати" at bounding box center [842, 243] width 34 height 6
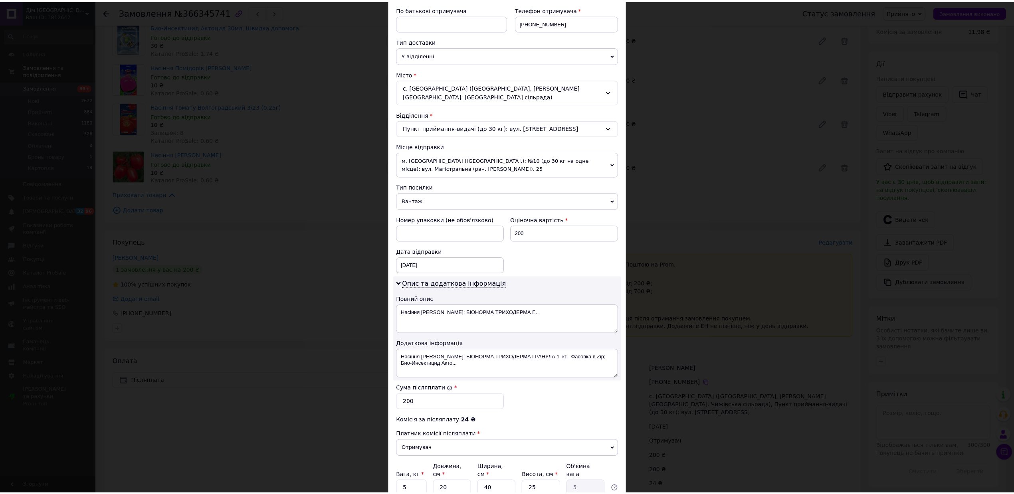
scroll to position [226, 0]
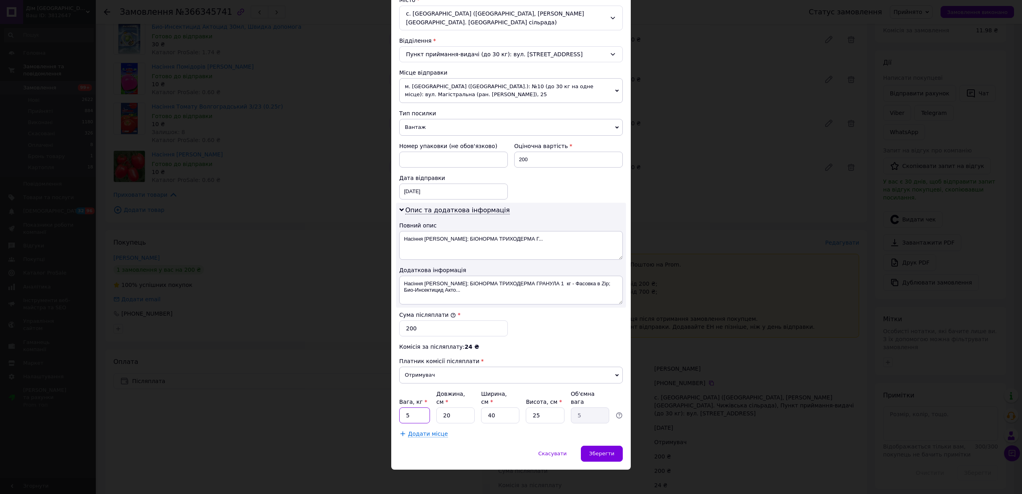
click at [417, 410] on input "5" at bounding box center [414, 416] width 31 height 16
type input "1.5"
type input "2"
type input "0.5"
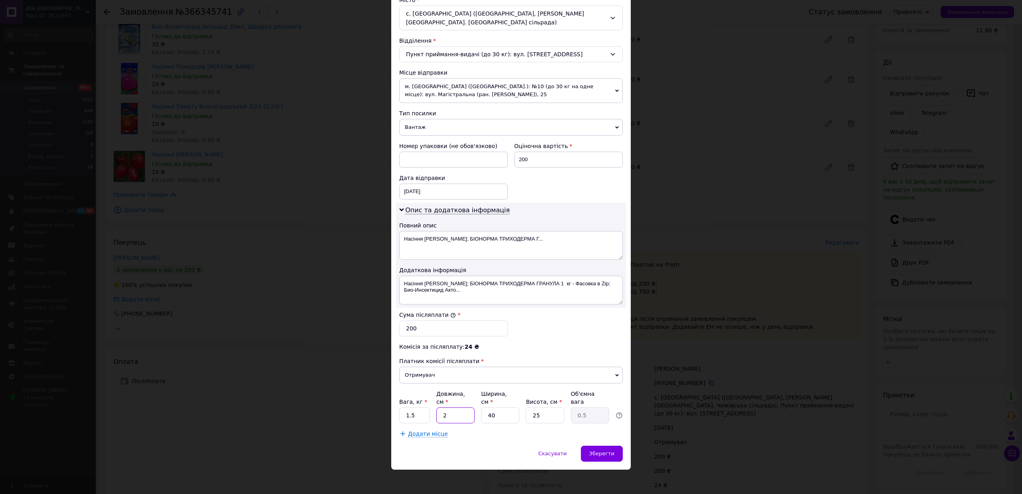
type input "22"
type input "5.5"
type input "22"
type input "2"
type input "0.28"
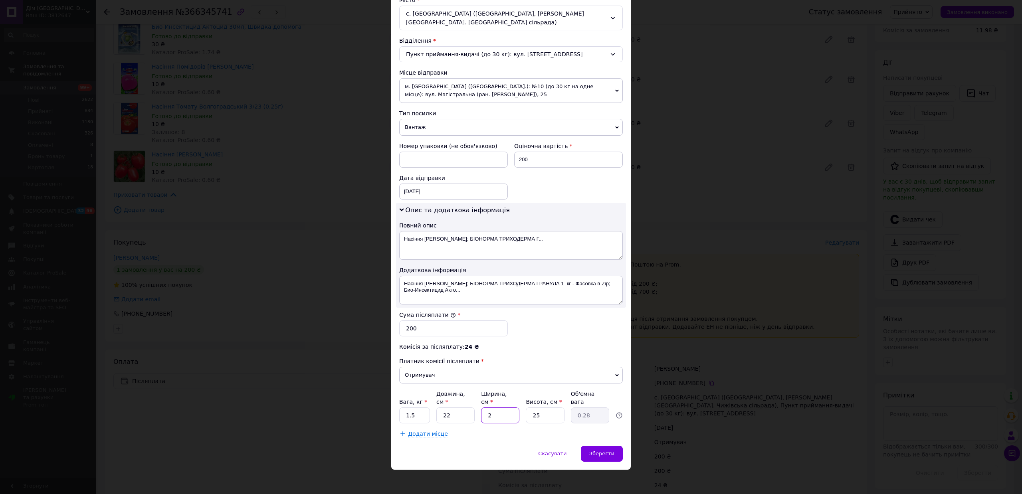
type input "22"
type input "3.03"
type input "22"
type input "2"
type input "0.24"
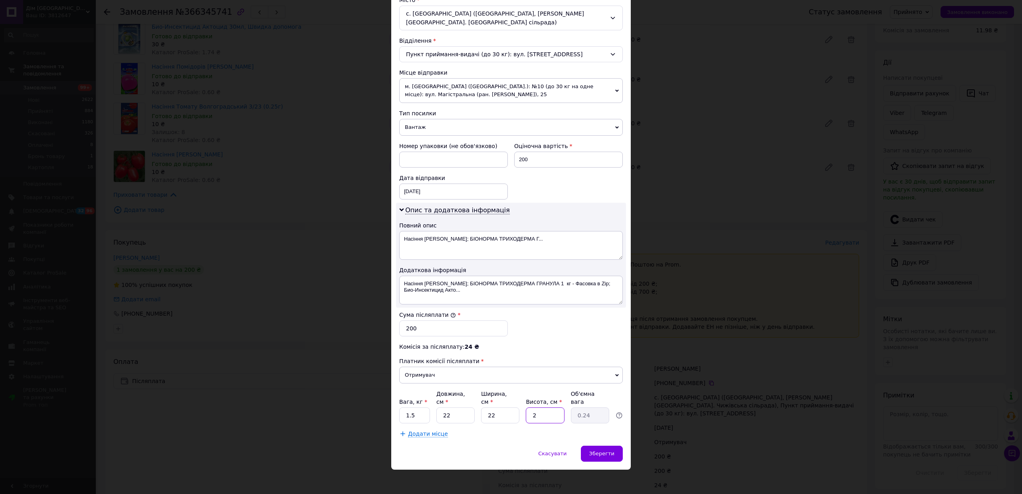
type input "22"
type input "2.66"
type input "22"
click at [607, 452] on span "Зберегти" at bounding box center [601, 454] width 25 height 6
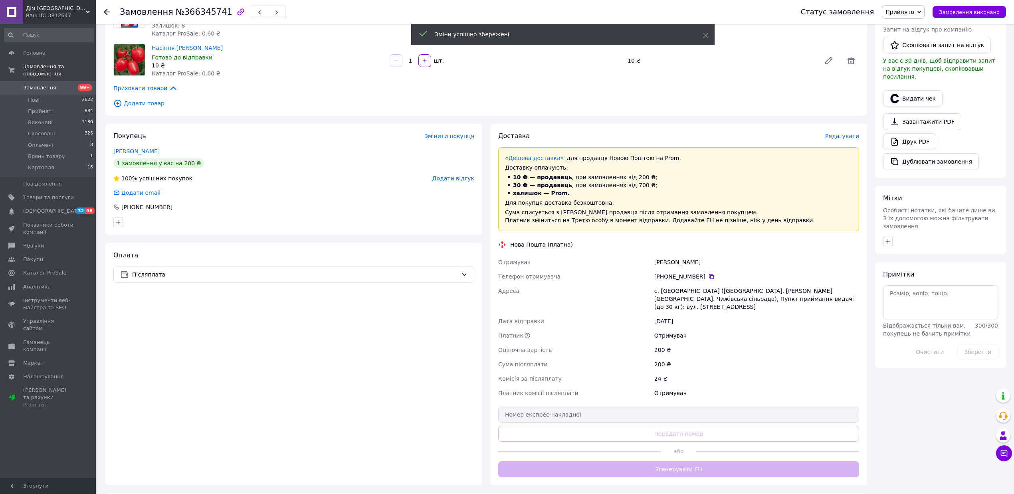
scroll to position [266, 0]
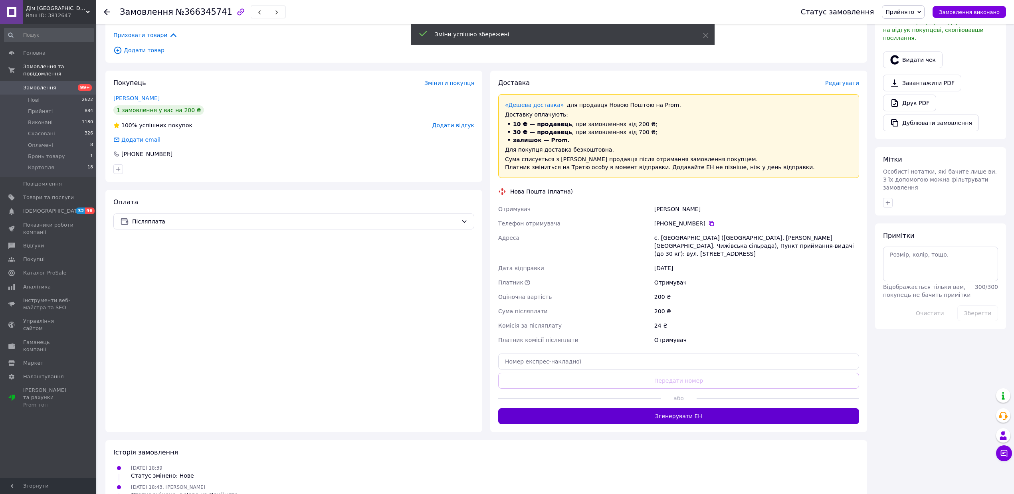
click at [674, 408] on button "Згенерувати ЕН" at bounding box center [678, 416] width 361 height 16
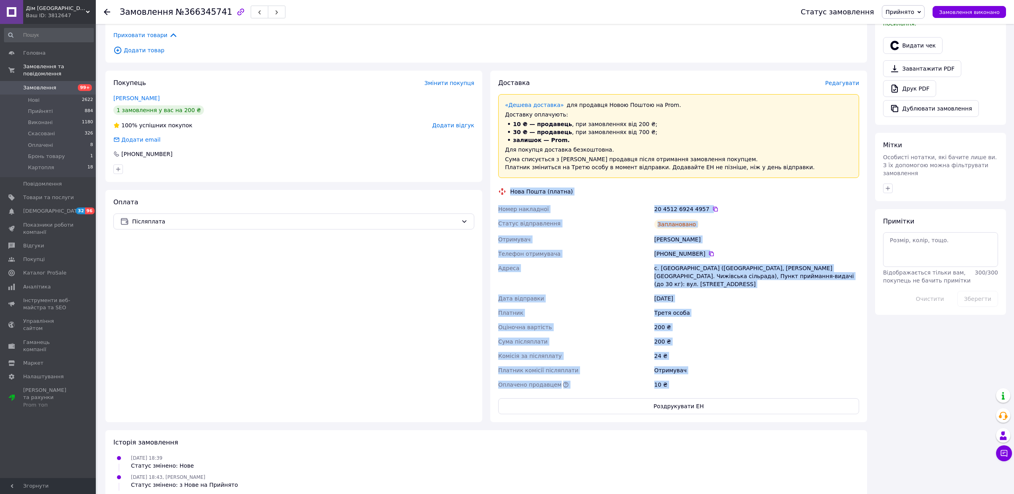
drag, startPoint x: 507, startPoint y: 184, endPoint x: 723, endPoint y: 388, distance: 297.1
click at [723, 388] on div "Доставка Редагувати «Дешева доставка»   для продавця [GEOGRAPHIC_DATA] на Prom.…" at bounding box center [678, 247] width 361 height 336
copy div "Lore Ipsum (dolors) Ametc adipiscin 76 5573 7652 4757   Elitse doeiusmodtem Inc…"
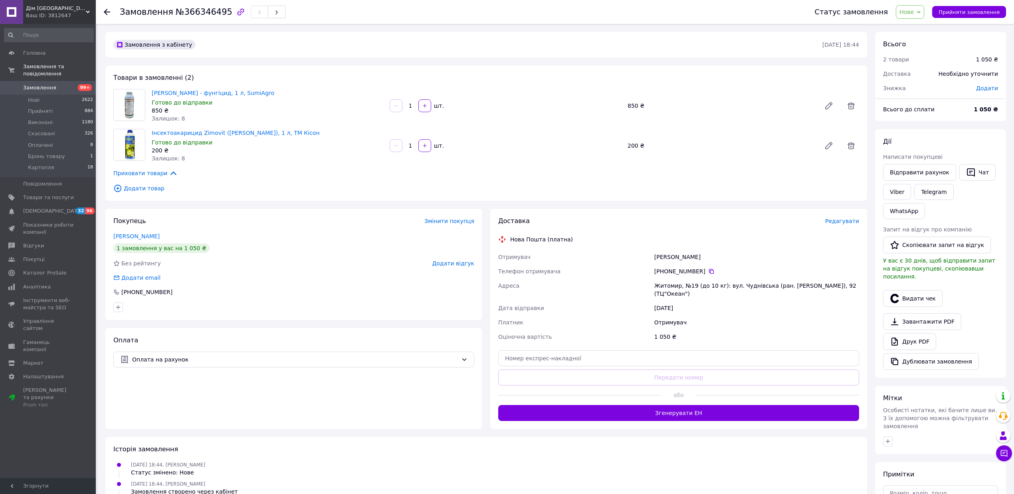
click at [833, 219] on span "Редагувати" at bounding box center [842, 221] width 34 height 6
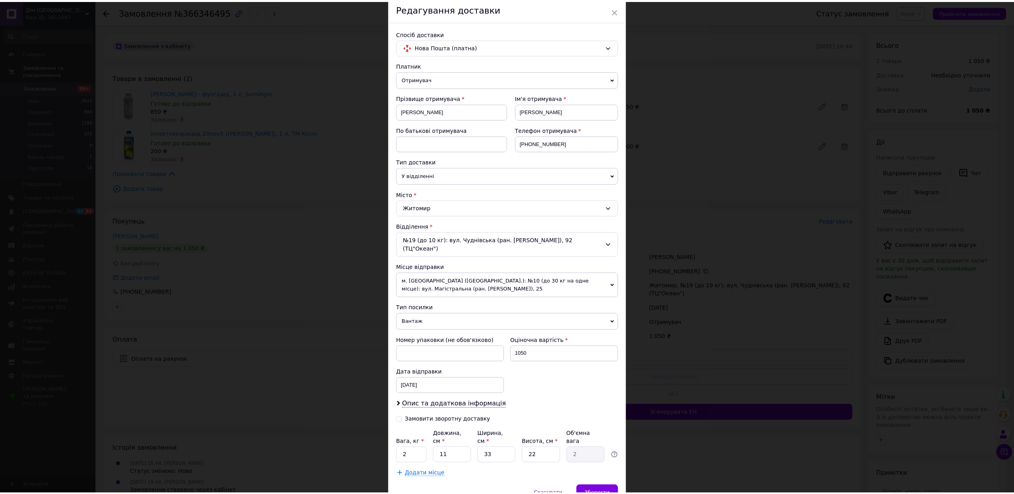
scroll to position [61, 0]
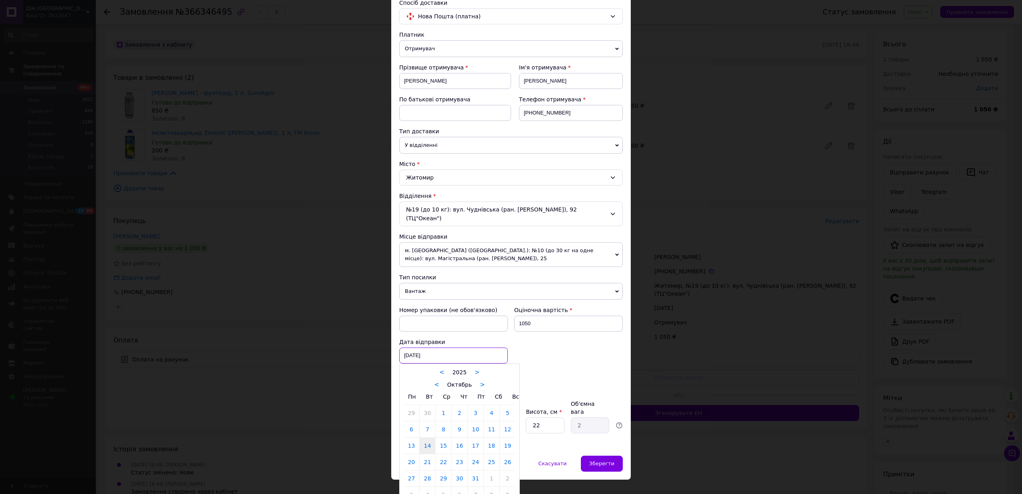
click at [414, 354] on div "14.10.2025 < 2025 > < Октябрь > Пн Вт Ср Чт Пт Сб Вс 29 30 1 2 3 4 5 6 7 8 9 10…" at bounding box center [453, 356] width 109 height 16
click at [427, 438] on link "14" at bounding box center [428, 446] width 16 height 16
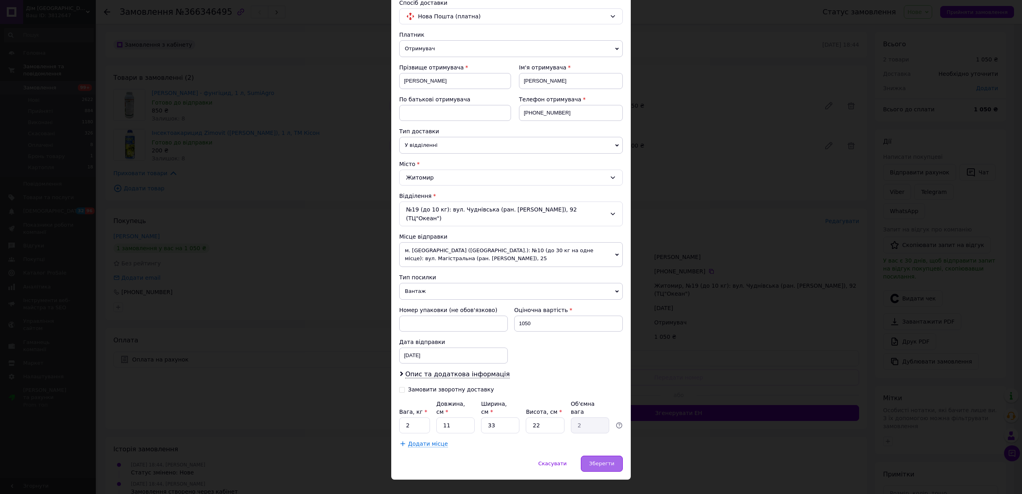
click at [599, 461] on span "Зберегти" at bounding box center [601, 464] width 25 height 6
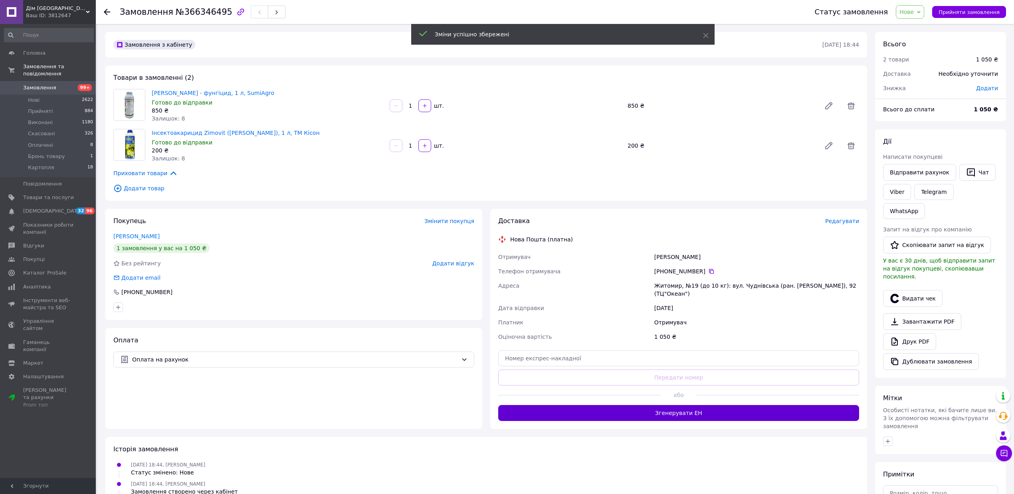
click at [705, 412] on button "Згенерувати ЕН" at bounding box center [678, 413] width 361 height 16
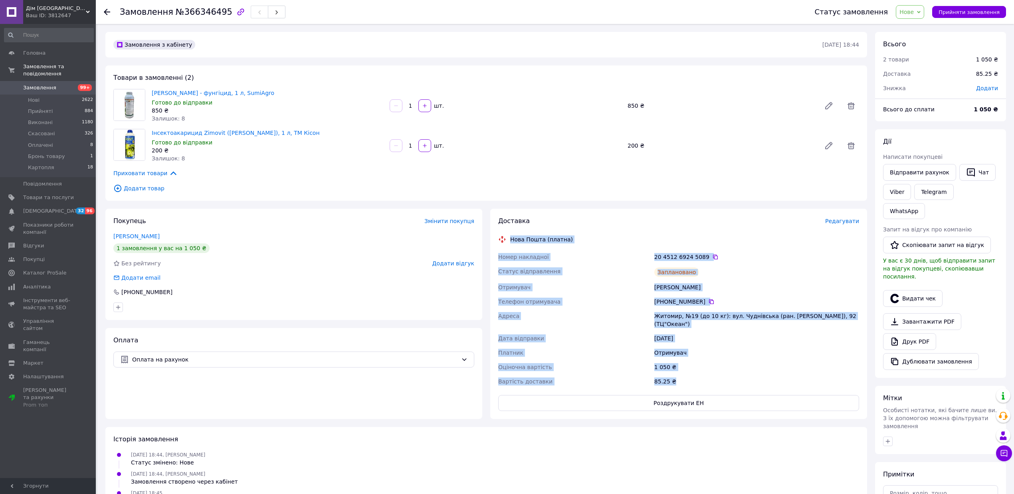
drag, startPoint x: 507, startPoint y: 230, endPoint x: 689, endPoint y: 383, distance: 237.3
click at [689, 383] on div "Доставка Редагувати Нова Пошта (платна) Номер накладної 20 4512 6924 5089   Ста…" at bounding box center [678, 314] width 361 height 194
copy div "Нова Пошта (платна) Номер накладної 20 4512 6924 5089   Статус відправлення Зап…"
click at [900, 196] on link "Viber" at bounding box center [897, 192] width 28 height 16
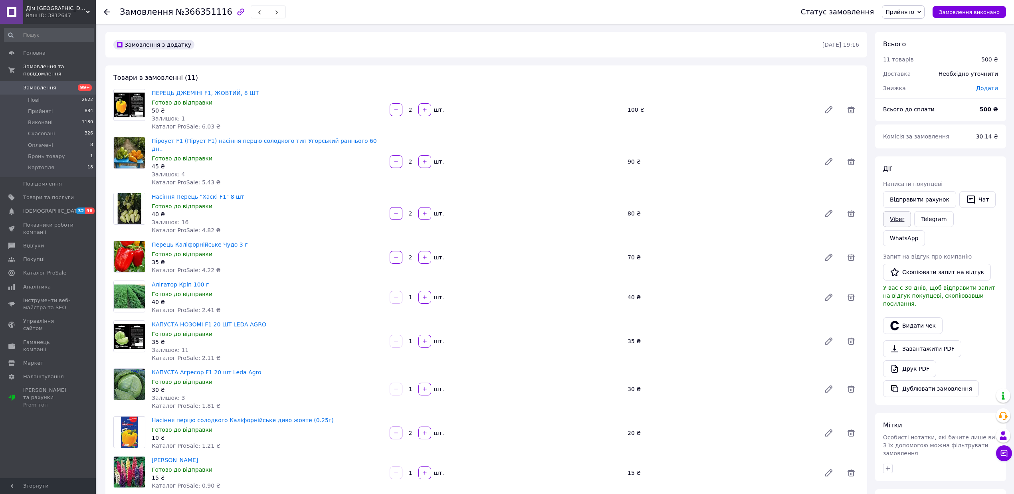
click at [903, 220] on link "Viber" at bounding box center [897, 219] width 28 height 16
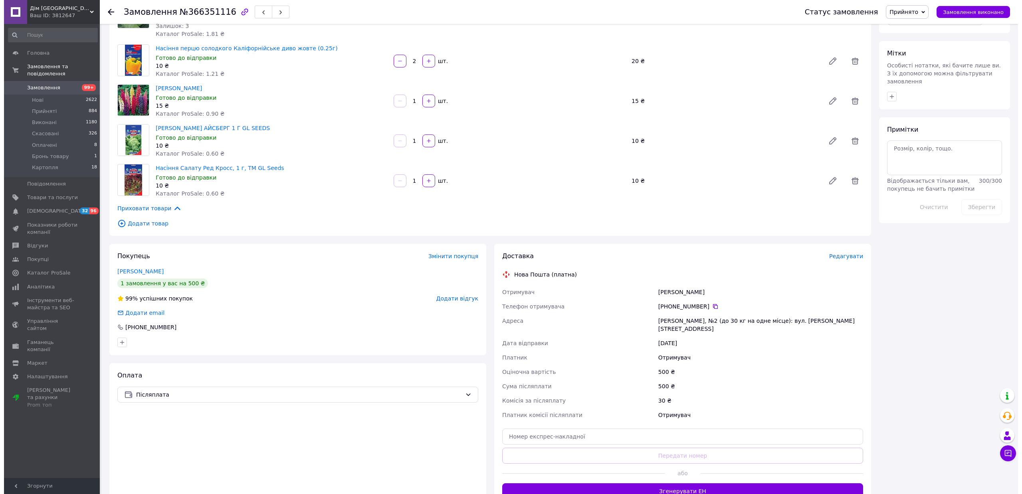
scroll to position [373, 0]
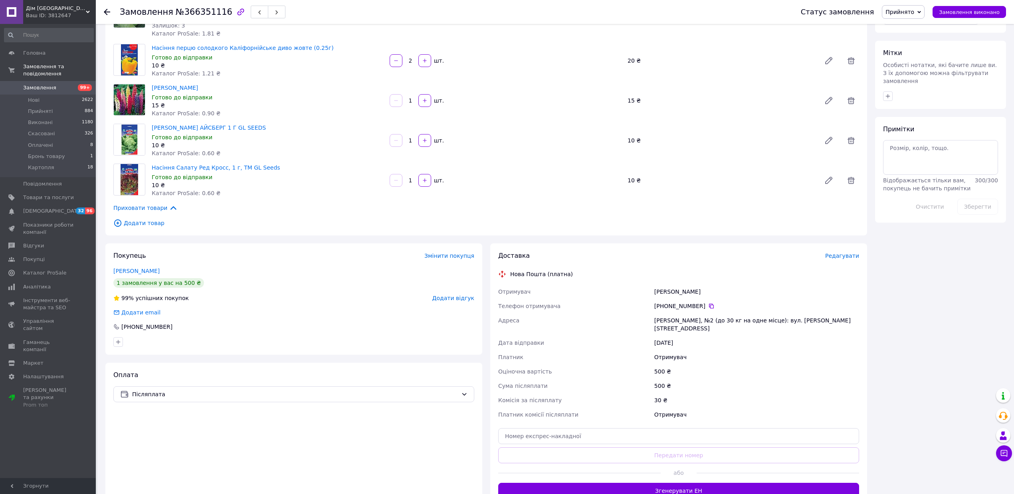
click at [833, 253] on span "Редагувати" at bounding box center [842, 256] width 34 height 6
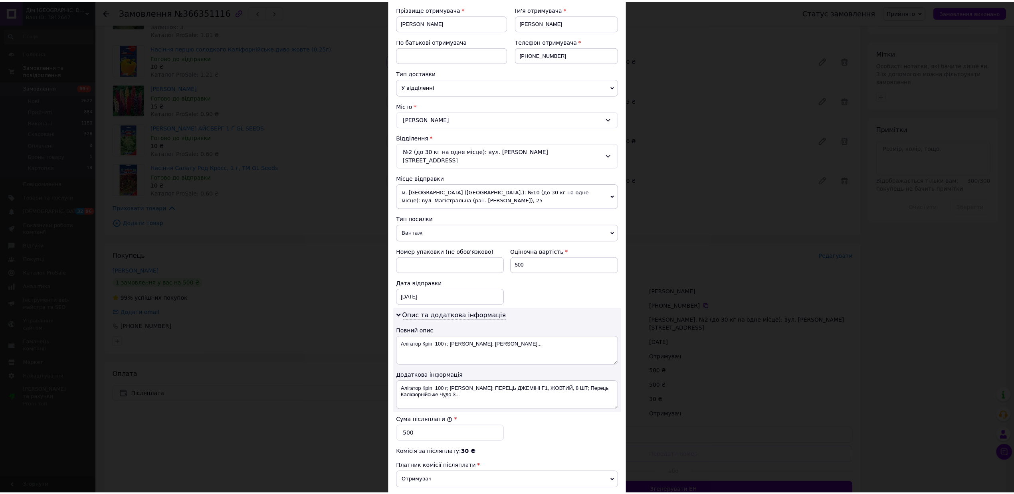
scroll to position [216, 0]
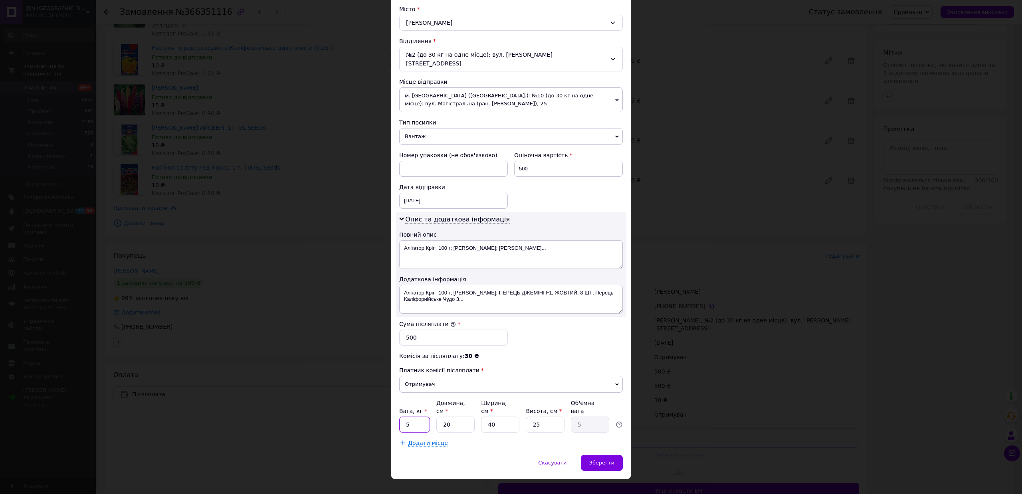
click at [422, 417] on input "5" at bounding box center [414, 425] width 31 height 16
type input "0.5"
type input "1"
type input "0.25"
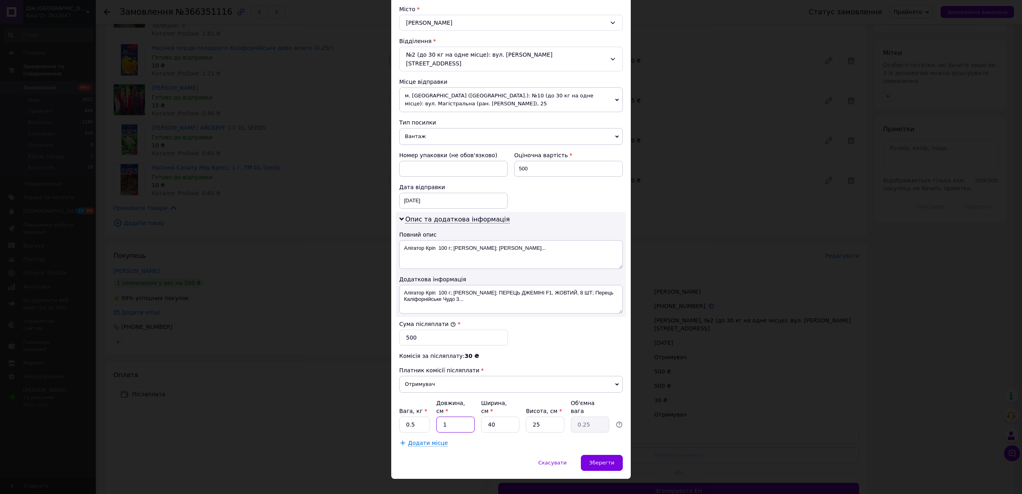
type input "14"
type input "3.5"
type input "14"
type input "1"
type input "0.1"
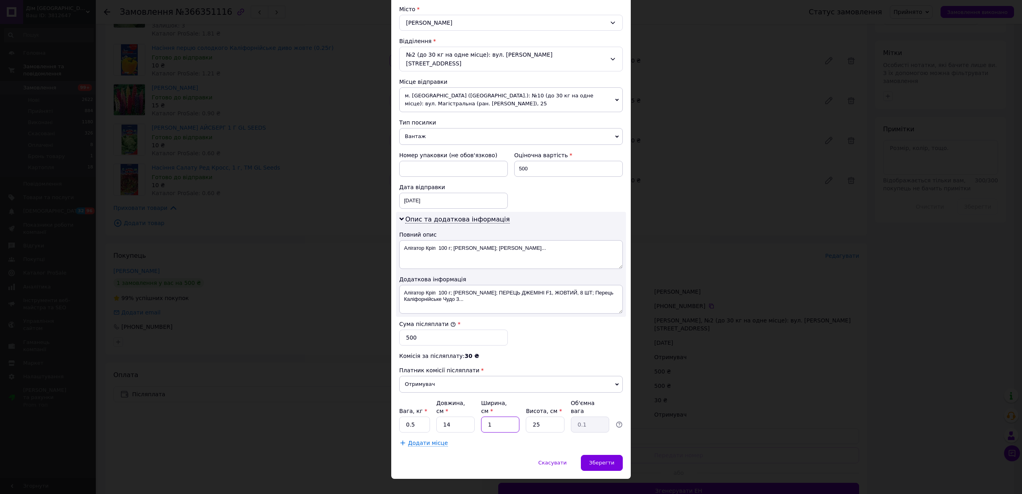
type input "1"
type input "15"
click at [500, 417] on input "1" at bounding box center [500, 425] width 38 height 16
type input "15"
type input "0.79"
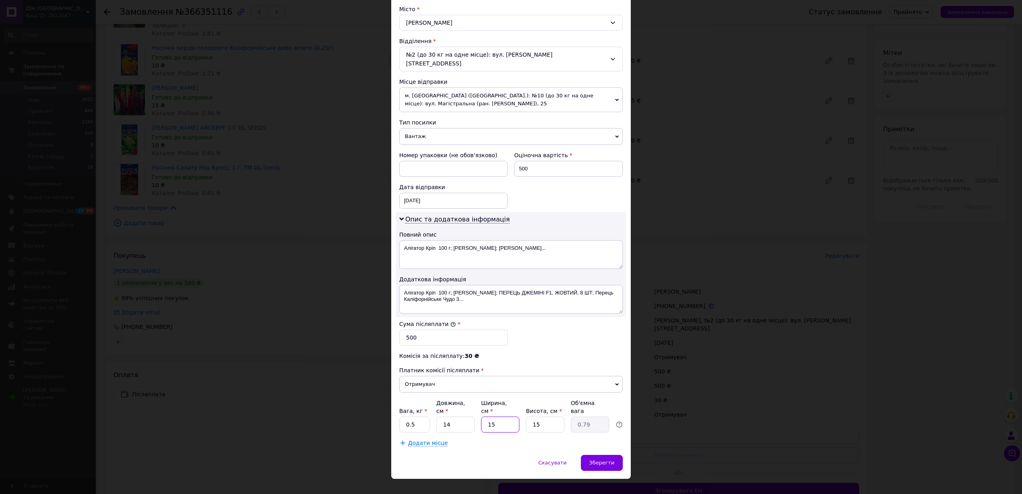
type input "15"
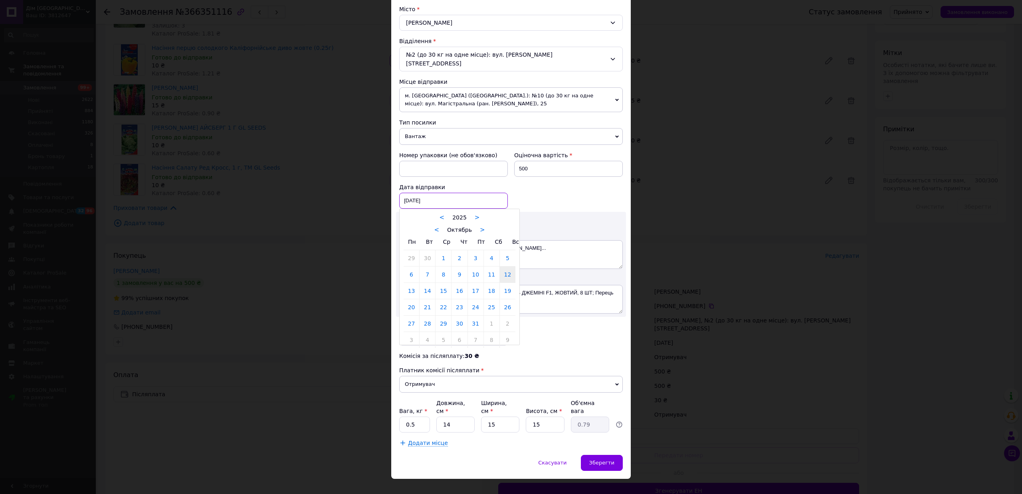
click at [419, 194] on div "[DATE] < 2025 > < Октябрь > Пн Вт Ср Чт Пт Сб Вс 29 30 1 2 3 4 5 6 7 8 9 10 11 …" at bounding box center [453, 201] width 109 height 16
click at [424, 285] on link "14" at bounding box center [428, 291] width 16 height 16
type input "[DATE]"
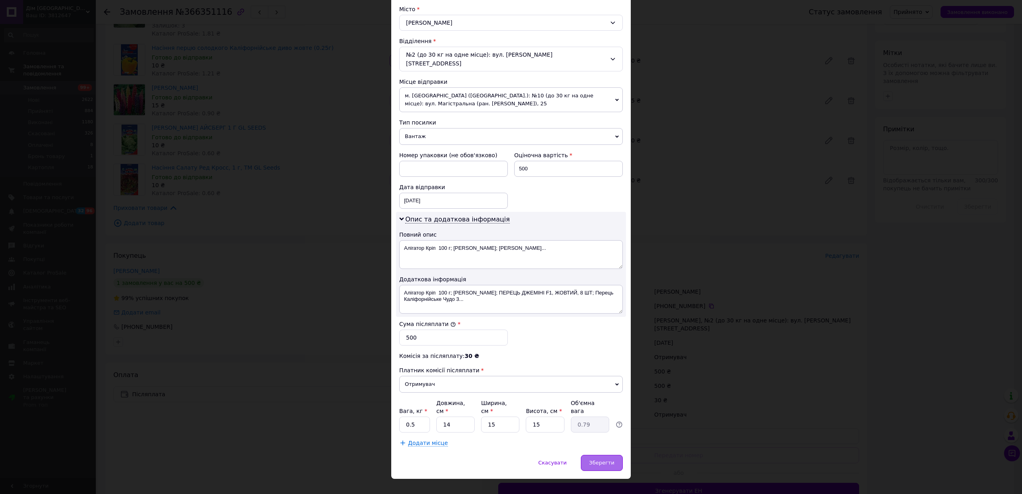
click at [592, 460] on span "Зберегти" at bounding box center [601, 463] width 25 height 6
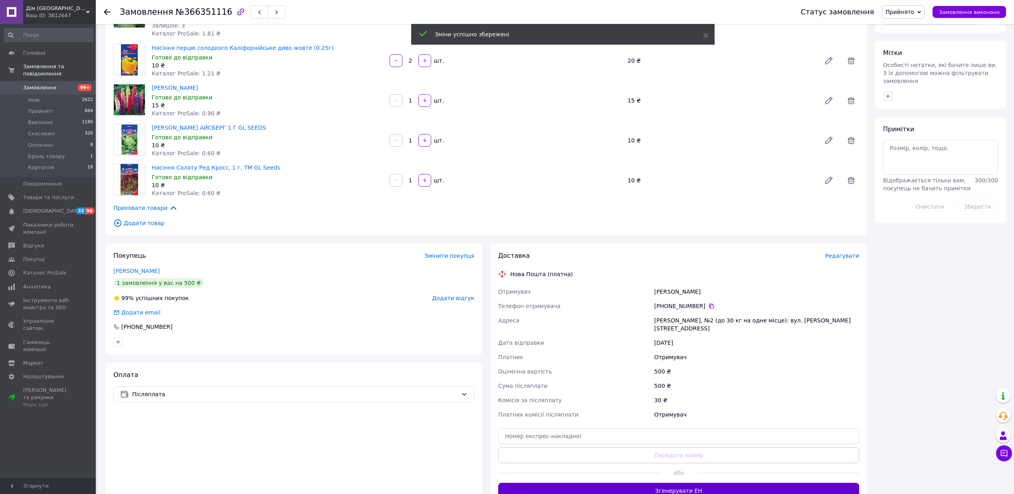
click at [655, 483] on button "Згенерувати ЕН" at bounding box center [678, 491] width 361 height 16
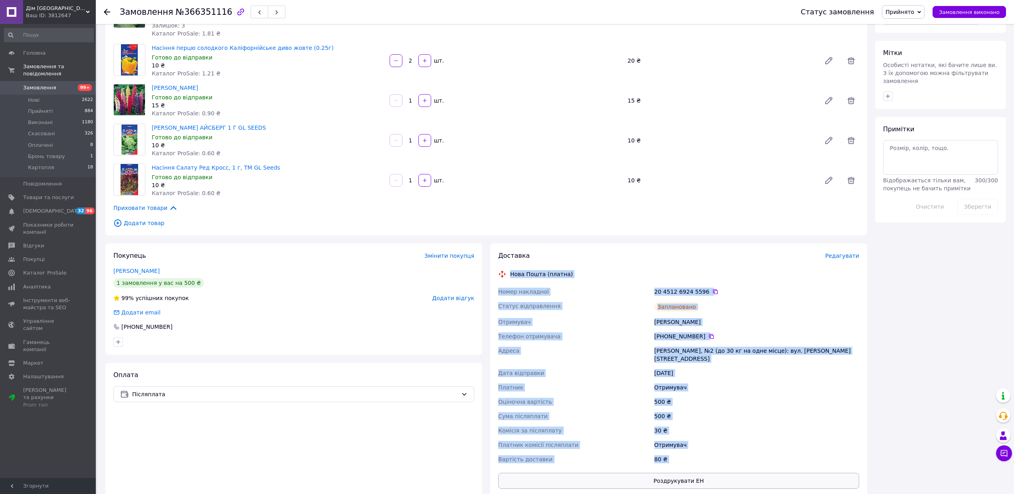
drag, startPoint x: 504, startPoint y: 261, endPoint x: 735, endPoint y: 457, distance: 303.7
click at [735, 457] on div "Доставка Редагувати Нова Пошта (платна) Номер накладної 20 4512 6924 5596   Ста…" at bounding box center [678, 371] width 361 height 238
copy div "Lore Ipsum (dolors) Ametc adipiscin 88 3250 0682 5986   Elitse doeiusmodtem Inc…"
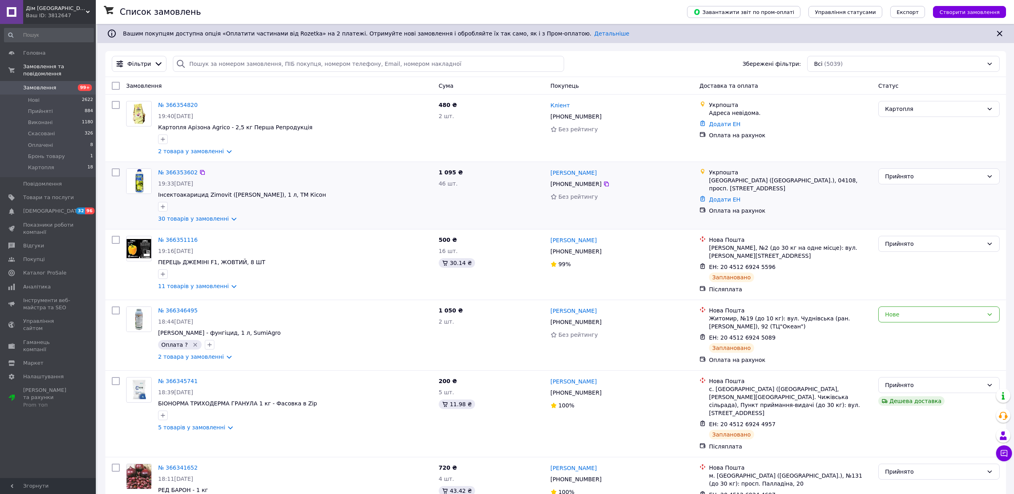
click at [116, 174] on input "checkbox" at bounding box center [116, 172] width 8 height 8
checkbox input "true"
click at [178, 172] on link "№ 366353602" at bounding box center [178, 172] width 40 height 6
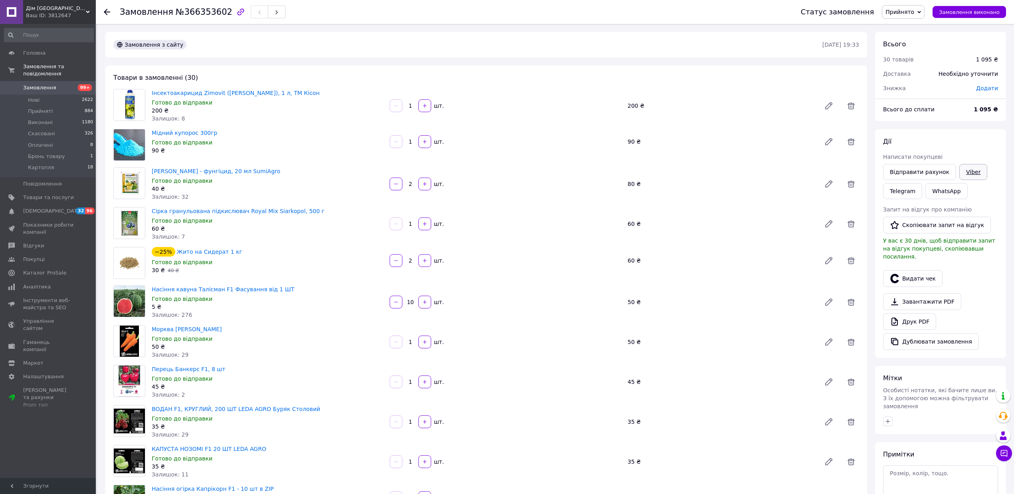
click at [959, 173] on link "Viber" at bounding box center [973, 172] width 28 height 16
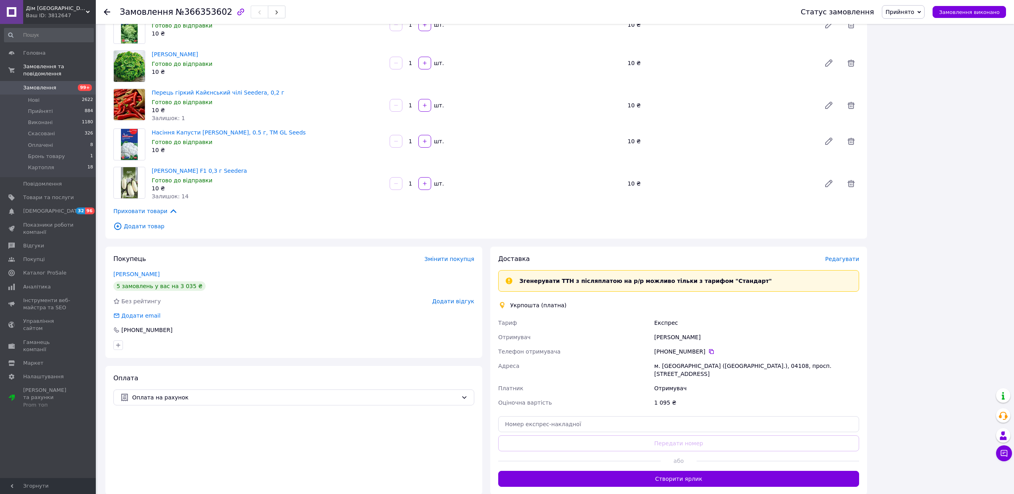
scroll to position [1064, 0]
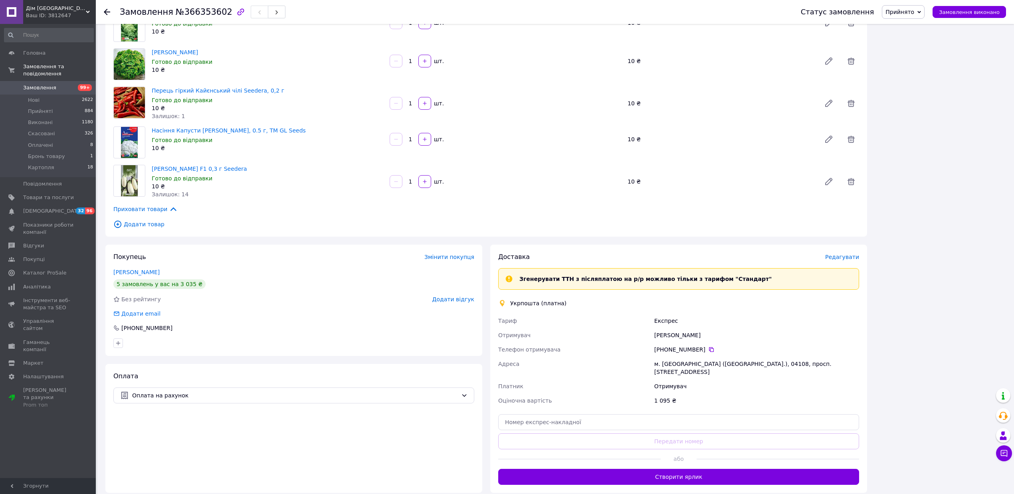
click at [842, 260] on span "Редагувати" at bounding box center [842, 257] width 34 height 6
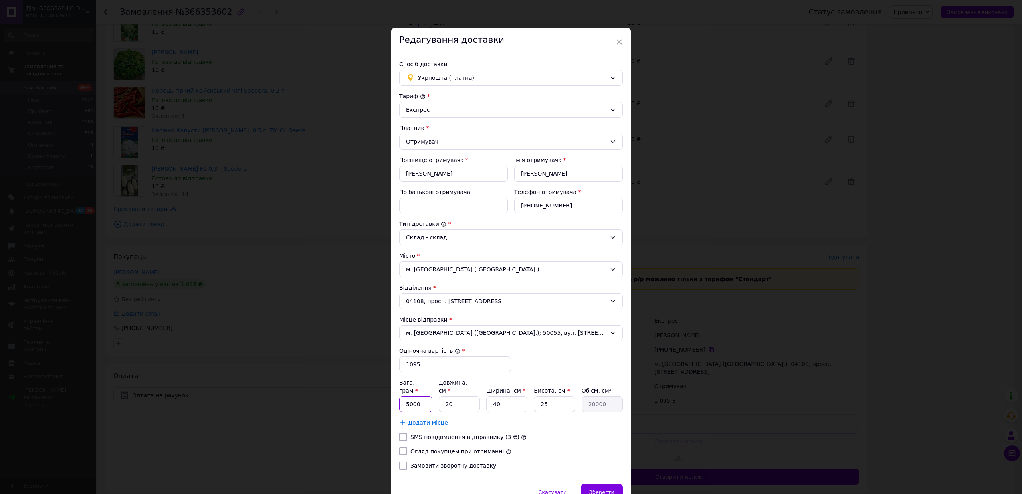
click at [427, 403] on input "5000" at bounding box center [415, 404] width 33 height 16
type input "4200"
type input "2"
type input "2000"
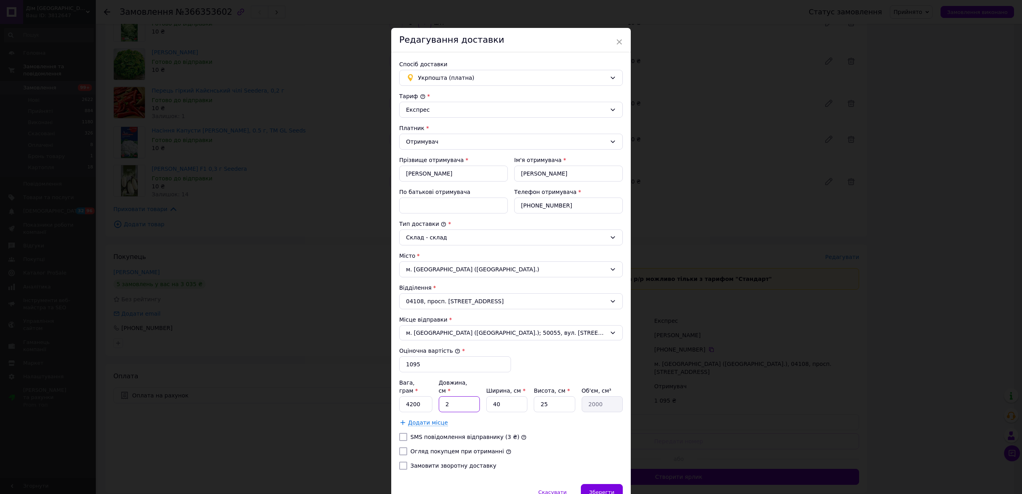
type input "22"
type input "22000"
type input "22"
type input "2"
type input "1100"
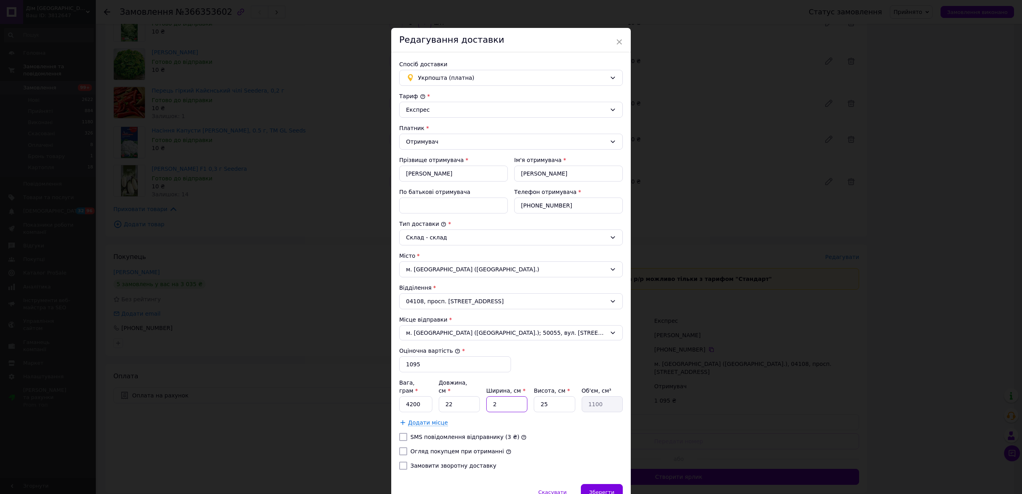
type input "22"
type input "12100"
type input "22"
type input "2"
type input "968"
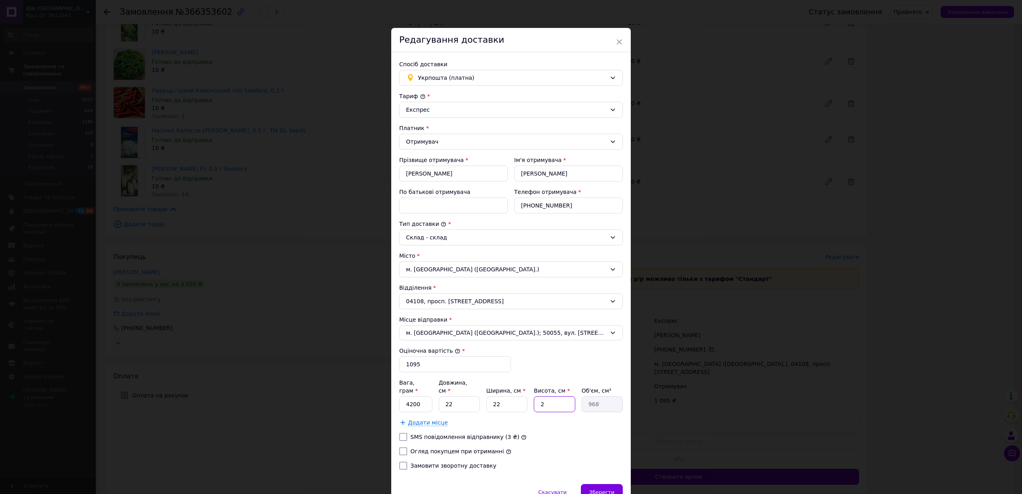
type input "22"
type input "10648"
type input "22"
click at [404, 433] on input "SMS повідомлення відправнику (3 ₴)" at bounding box center [403, 437] width 8 height 8
checkbox input "true"
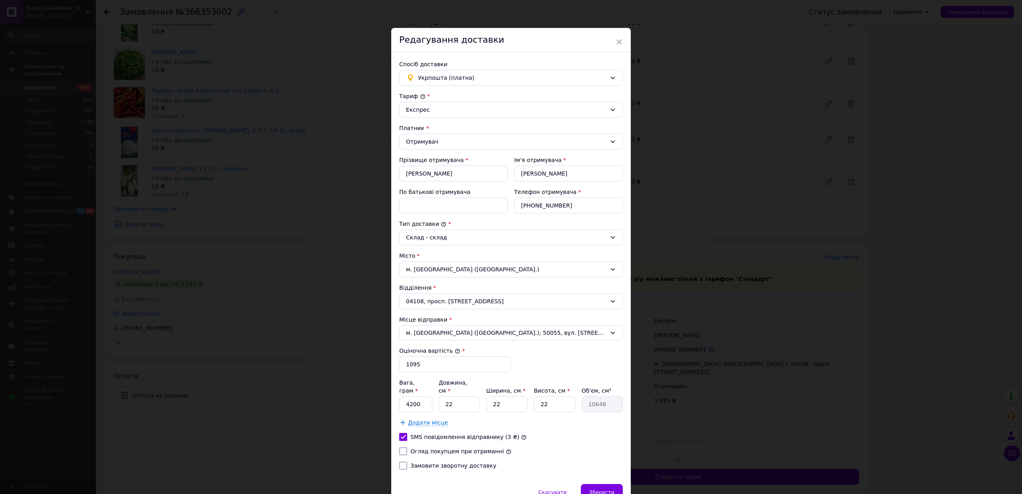
click at [403, 448] on input "Огляд покупцем при отриманні" at bounding box center [403, 452] width 8 height 8
checkbox input "true"
click at [599, 484] on div "Зберегти" at bounding box center [602, 492] width 42 height 16
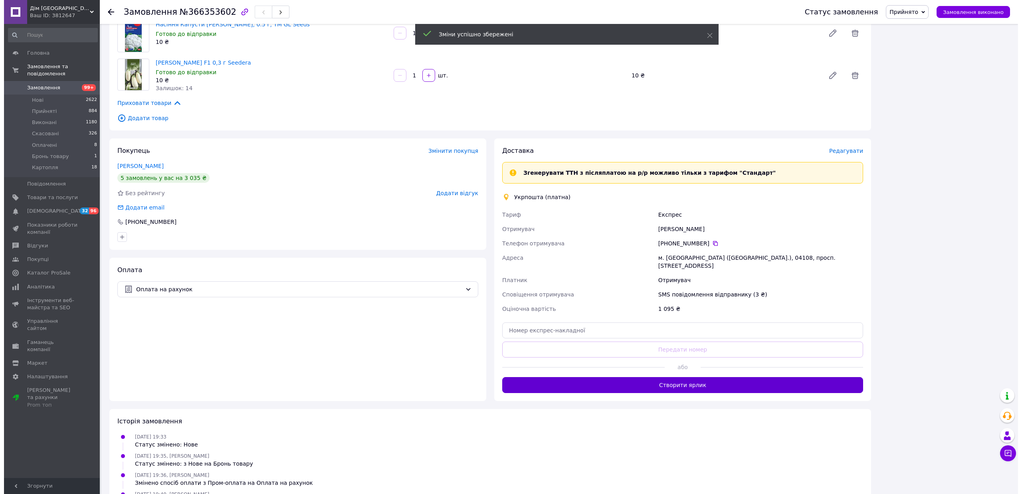
scroll to position [1171, 0]
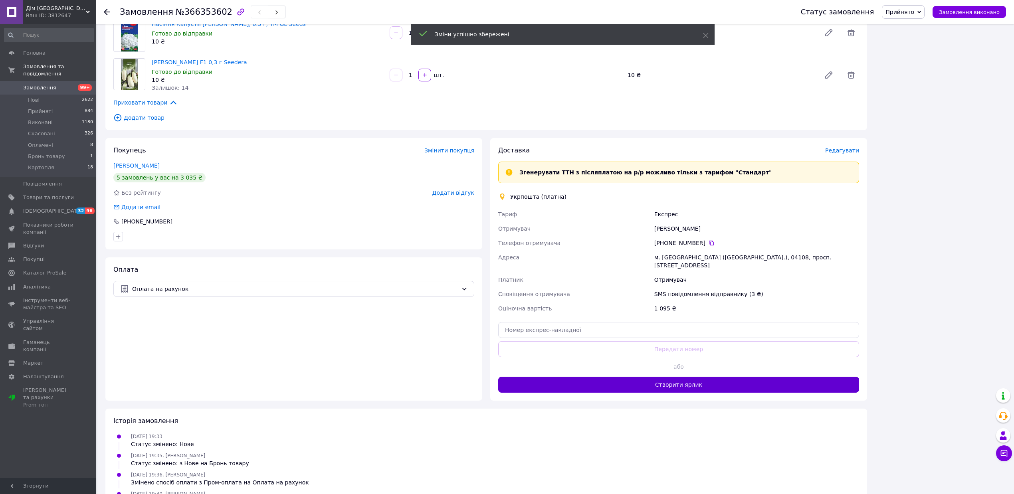
click at [697, 379] on button "Створити ярлик" at bounding box center [678, 385] width 361 height 16
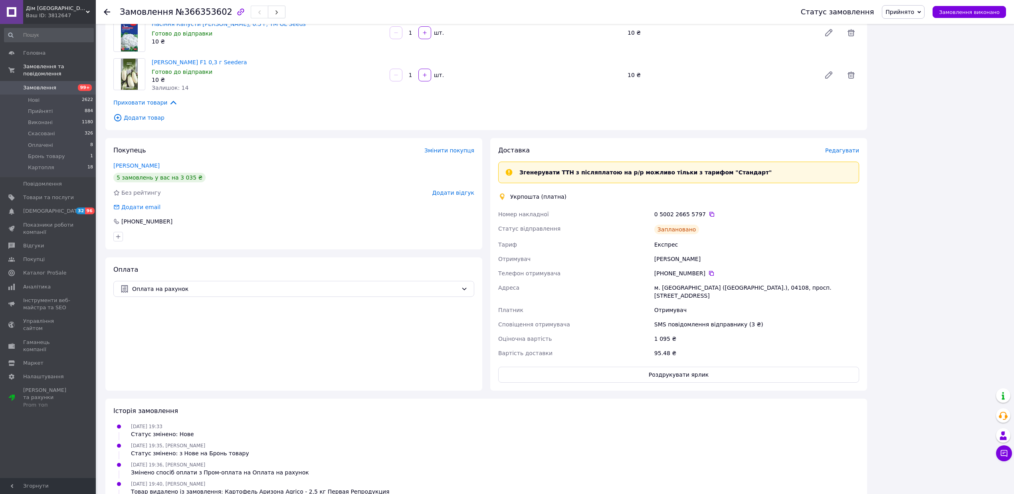
click at [842, 147] on span "Редагувати" at bounding box center [842, 150] width 34 height 6
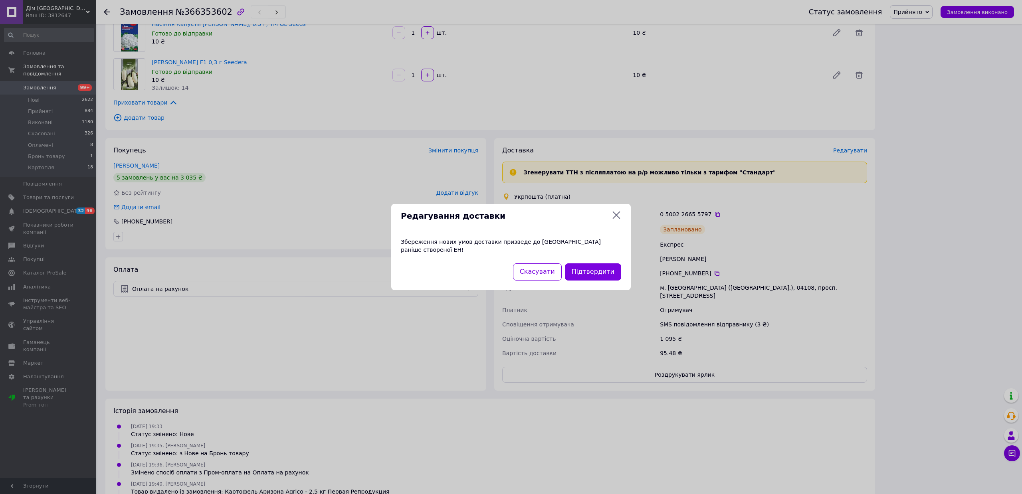
click at [620, 217] on icon at bounding box center [617, 215] width 10 height 10
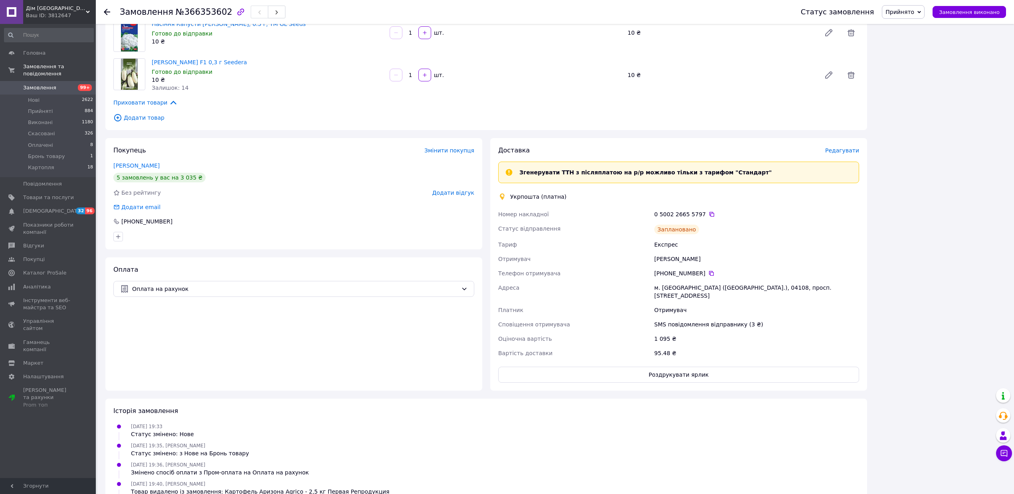
drag, startPoint x: 700, startPoint y: 365, endPoint x: 906, endPoint y: 153, distance: 295.4
click at [857, 150] on span "Редагувати" at bounding box center [842, 150] width 34 height 6
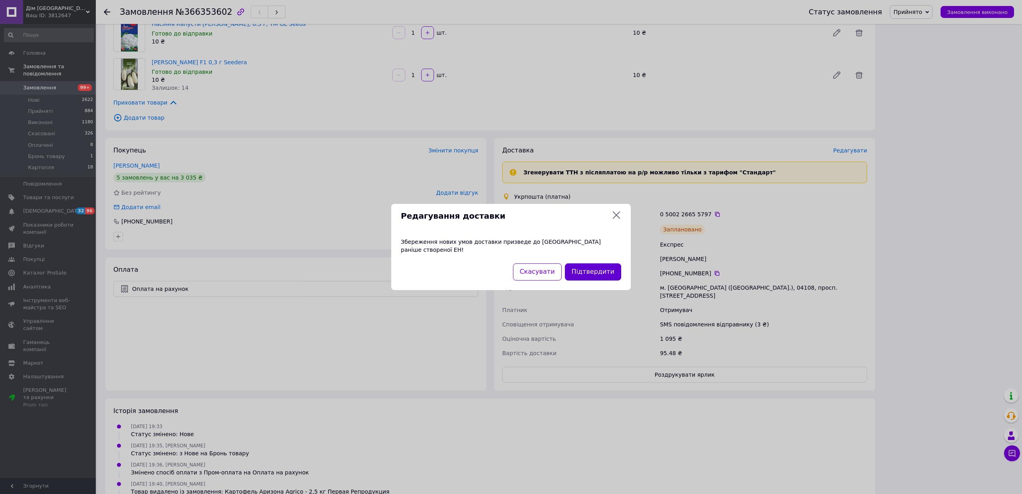
click at [585, 266] on button "Підтвердити" at bounding box center [593, 272] width 56 height 17
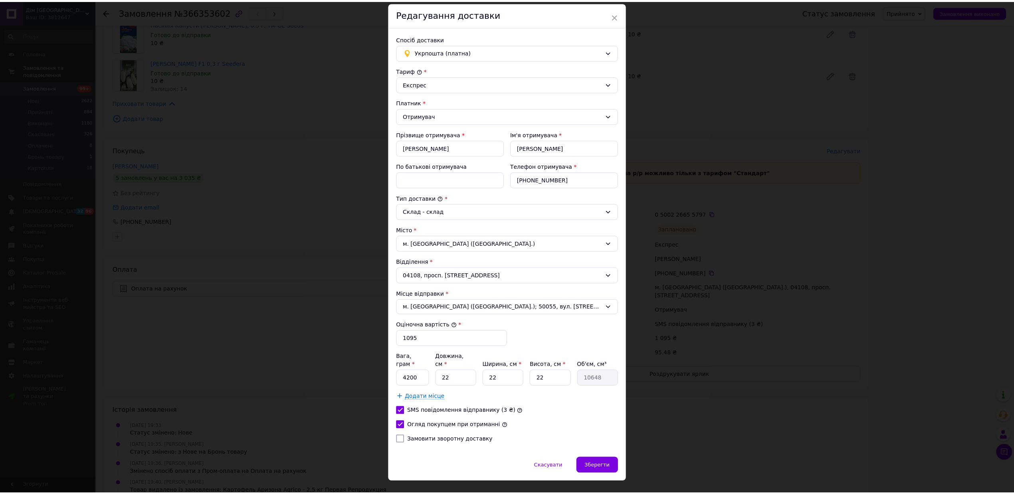
scroll to position [37, 0]
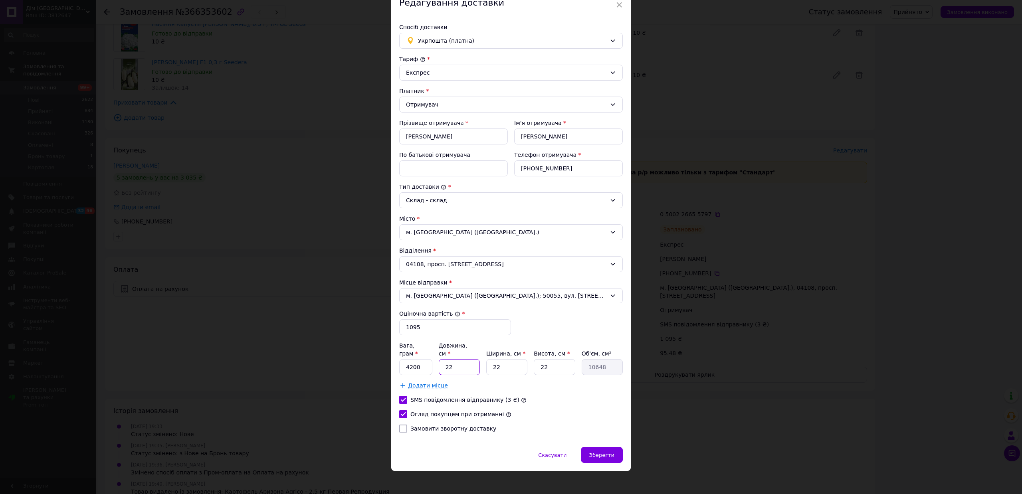
click at [464, 361] on input "22" at bounding box center [459, 367] width 41 height 16
type input "2"
type input "968"
type input "20"
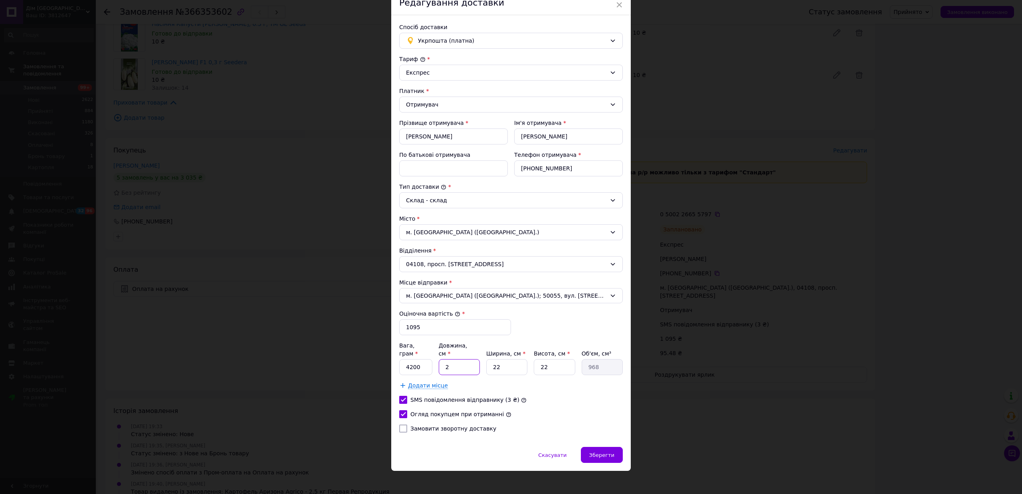
type input "9680"
type input "20"
type input "2"
type input "880"
type input "20"
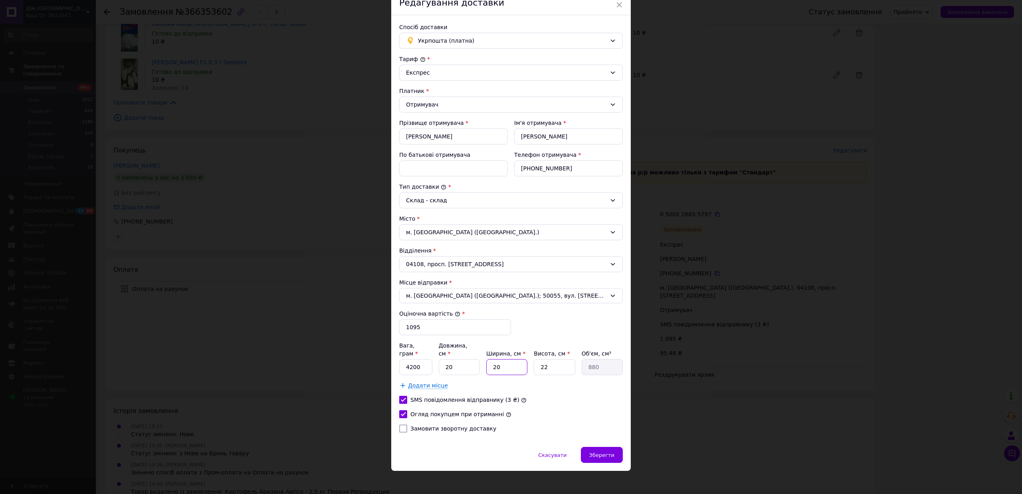
type input "8800"
type input "20"
type input "2"
type input "800"
type input "20"
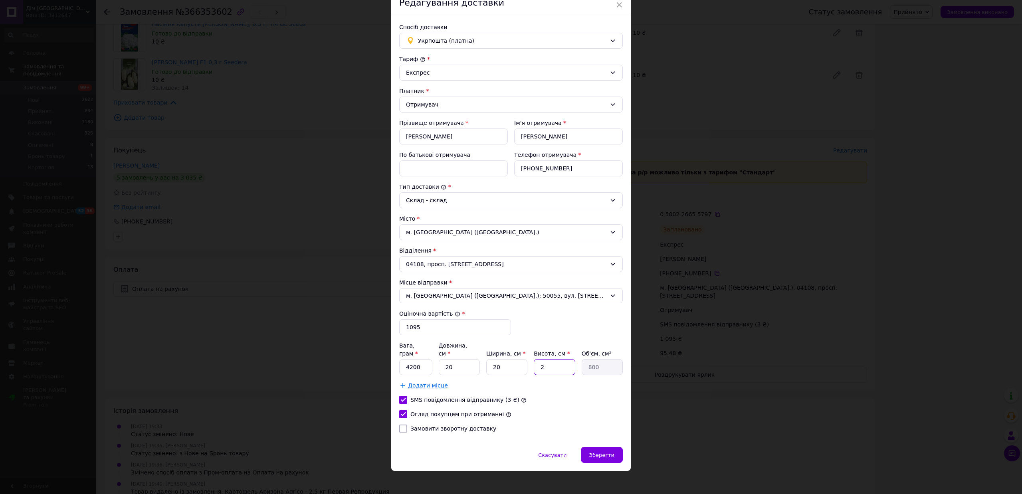
type input "8000"
type input "20"
click at [618, 450] on div "Зберегти" at bounding box center [602, 455] width 42 height 16
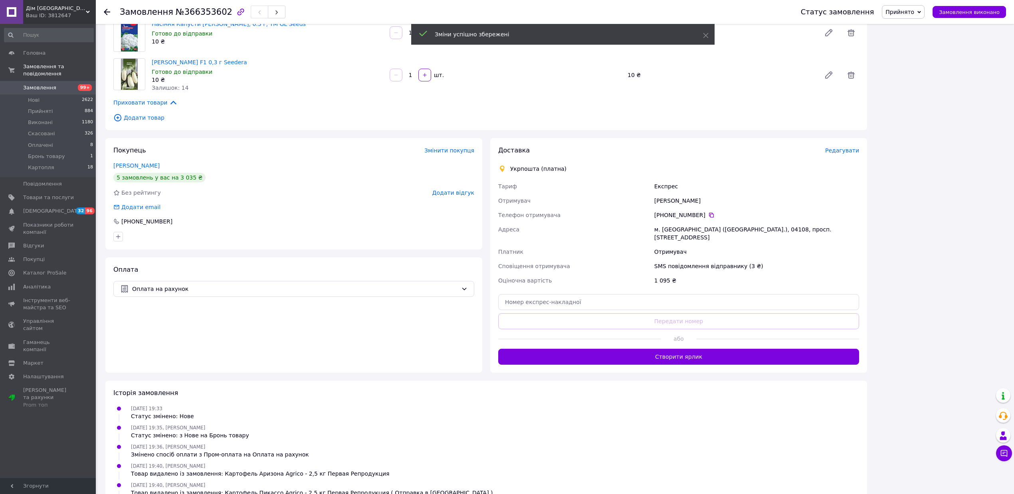
click at [686, 381] on div "Історія замовлення 12.10.2025 19:33 Статус змінено: Нове 12.10.2025 19:35, Дмит…" at bounding box center [486, 495] width 762 height 228
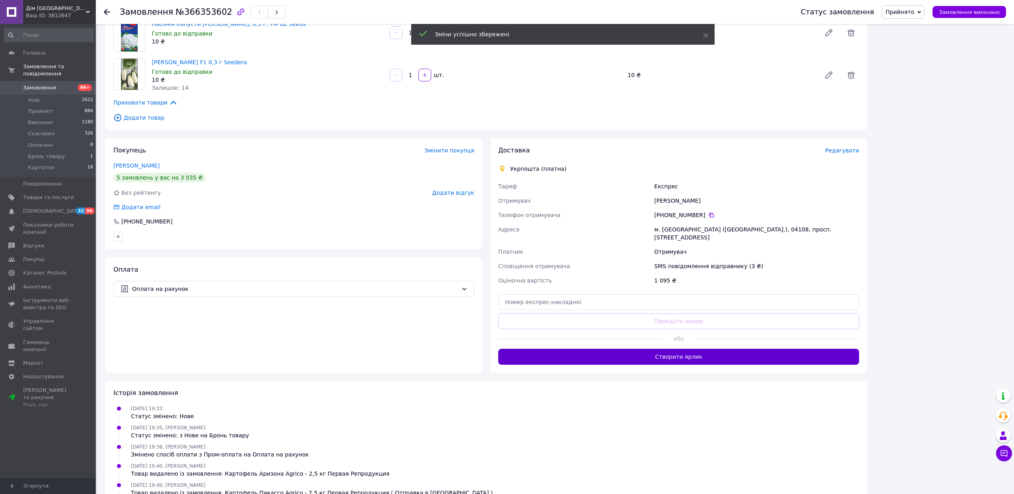
click at [681, 349] on button "Створити ярлик" at bounding box center [678, 357] width 361 height 16
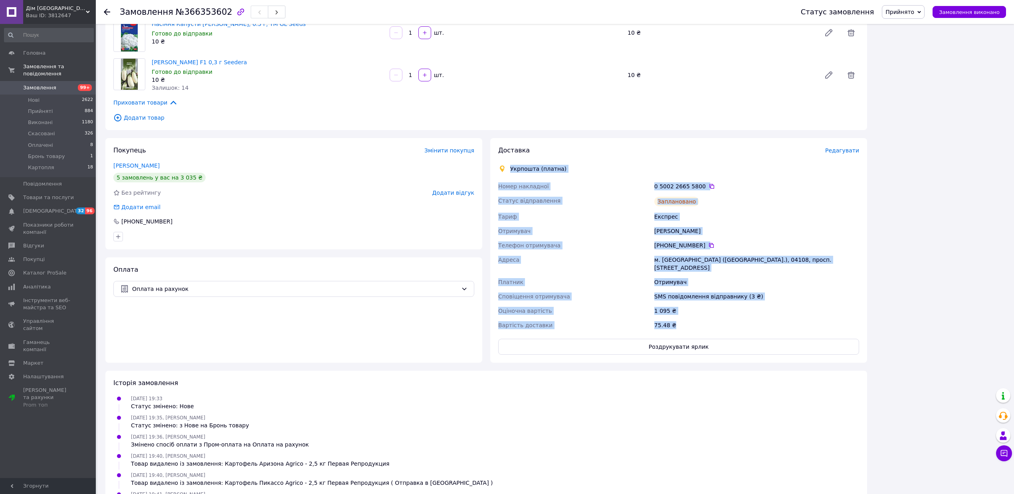
drag, startPoint x: 511, startPoint y: 161, endPoint x: 679, endPoint y: 321, distance: 232.4
click at [679, 321] on div "Доставка Редагувати Укрпошта (платна) Номер накладної 0 5002 2665 5800   Статус…" at bounding box center [678, 250] width 361 height 209
copy div "Укрпошта (платна) Номер накладної 0 5002 2665 5800   Статус відправлення Заплан…"
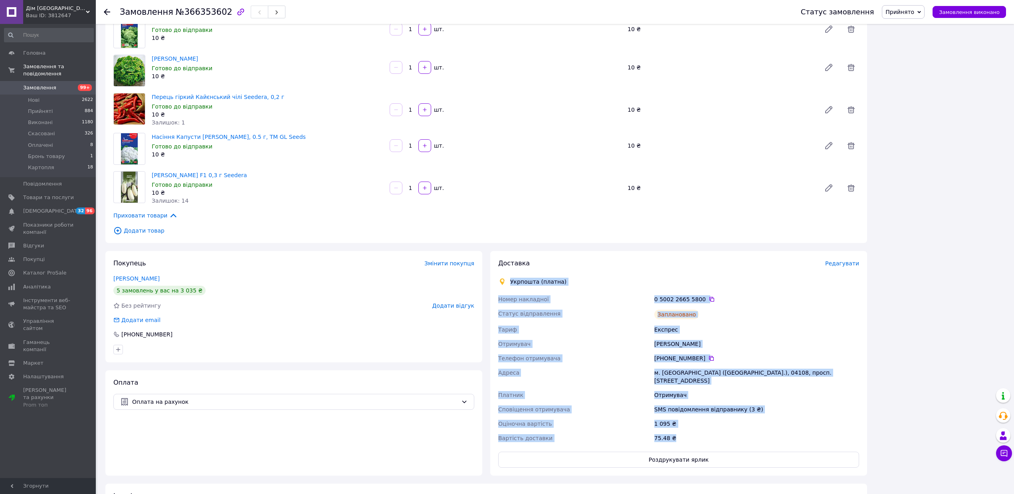
scroll to position [905, 0]
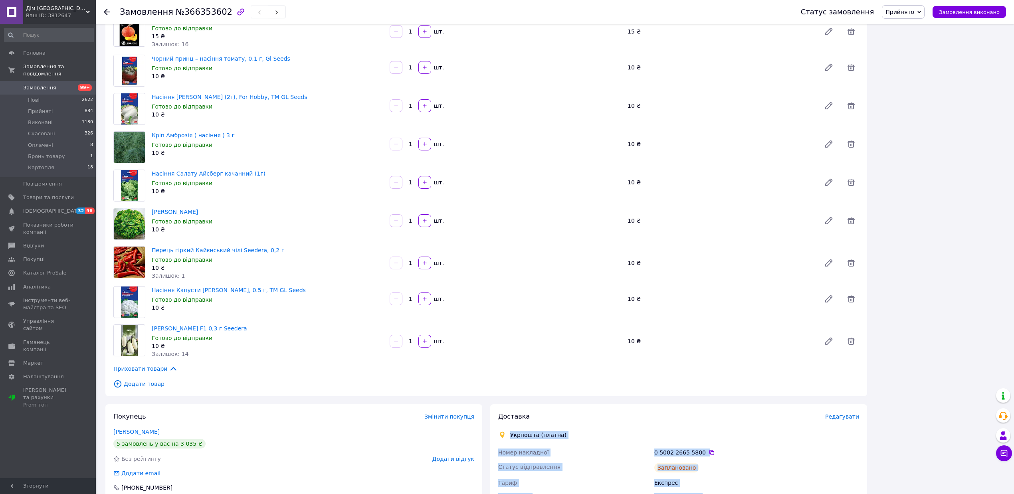
click at [40, 84] on span "Замовлення" at bounding box center [39, 87] width 33 height 7
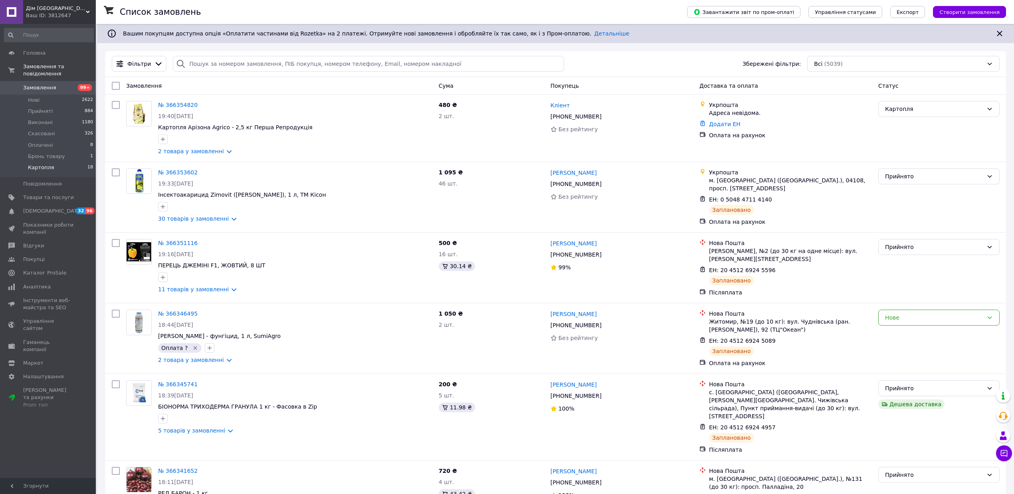
click at [45, 164] on span "Картопля" at bounding box center [41, 167] width 26 height 7
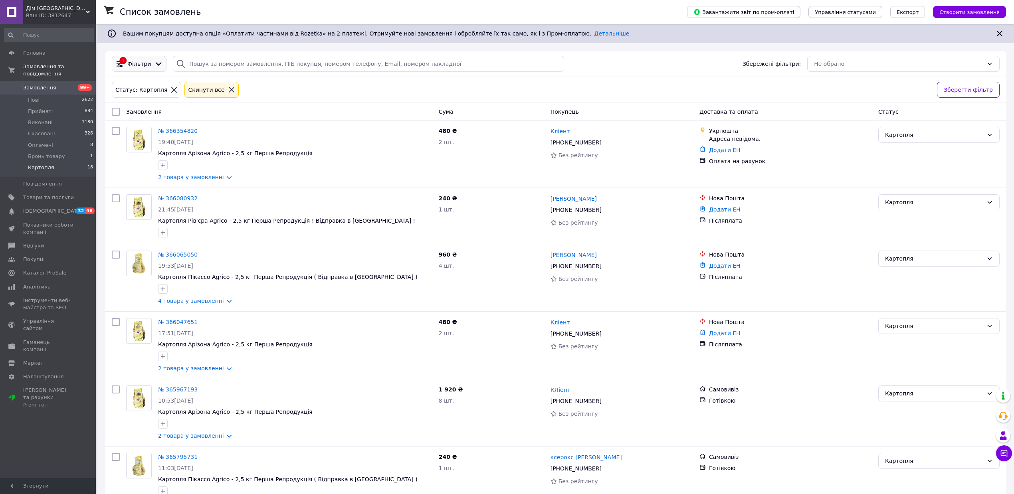
click at [145, 66] on span "Фільтри" at bounding box center [139, 64] width 24 height 8
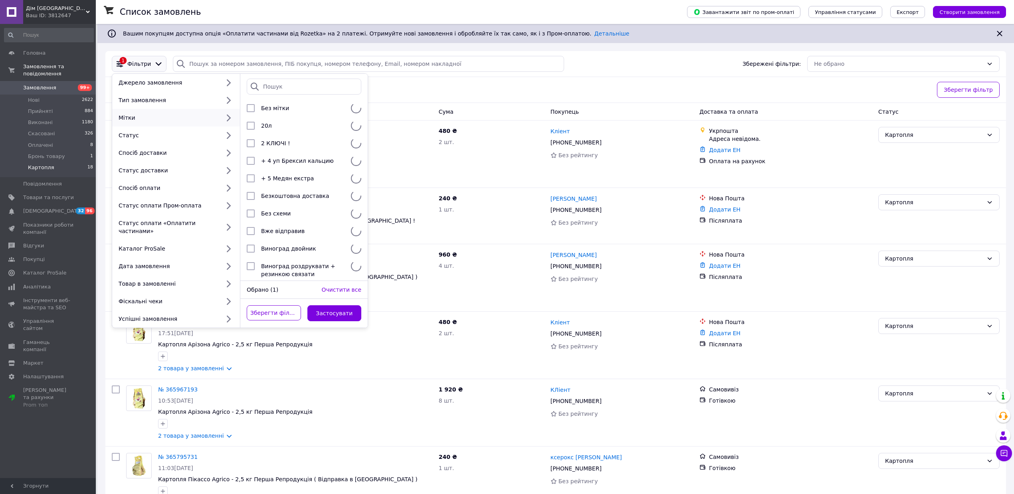
click at [30, 84] on span "Замовлення" at bounding box center [39, 87] width 33 height 7
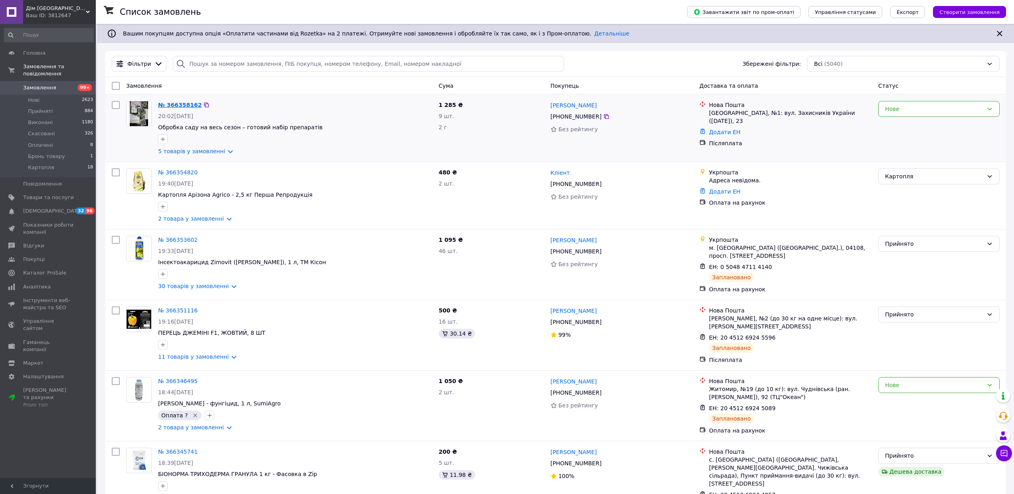
click at [172, 102] on link "№ 366358162" at bounding box center [180, 105] width 44 height 6
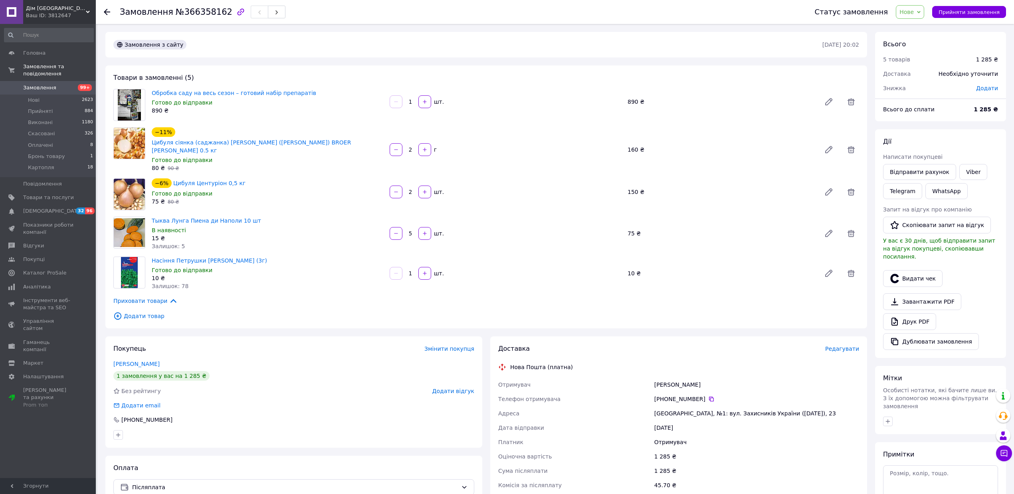
click at [66, 84] on span "Замовлення" at bounding box center [48, 87] width 51 height 7
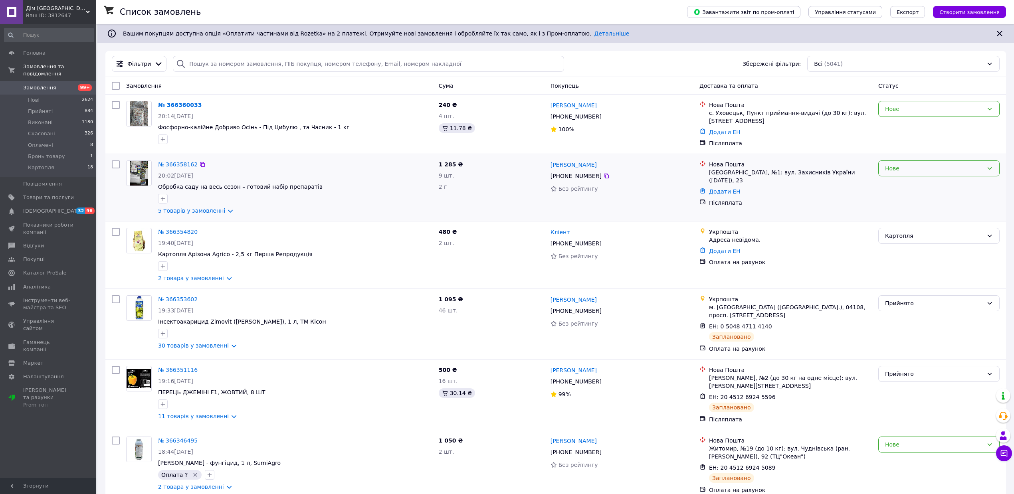
click at [922, 172] on div "Нове" at bounding box center [934, 168] width 98 height 9
click at [898, 185] on li "Прийнято" at bounding box center [939, 186] width 121 height 14
click at [173, 165] on link "№ 366358162" at bounding box center [178, 164] width 40 height 6
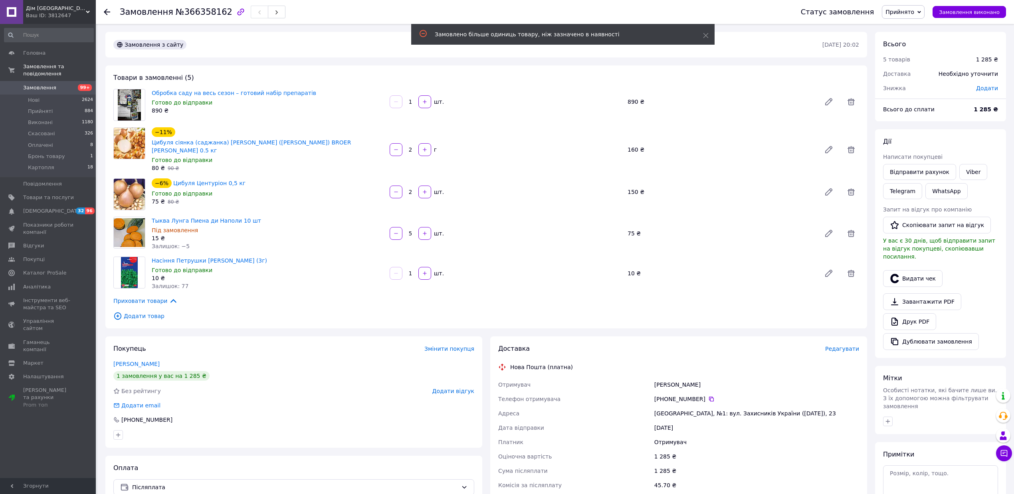
click at [62, 84] on span "Замовлення" at bounding box center [48, 87] width 51 height 7
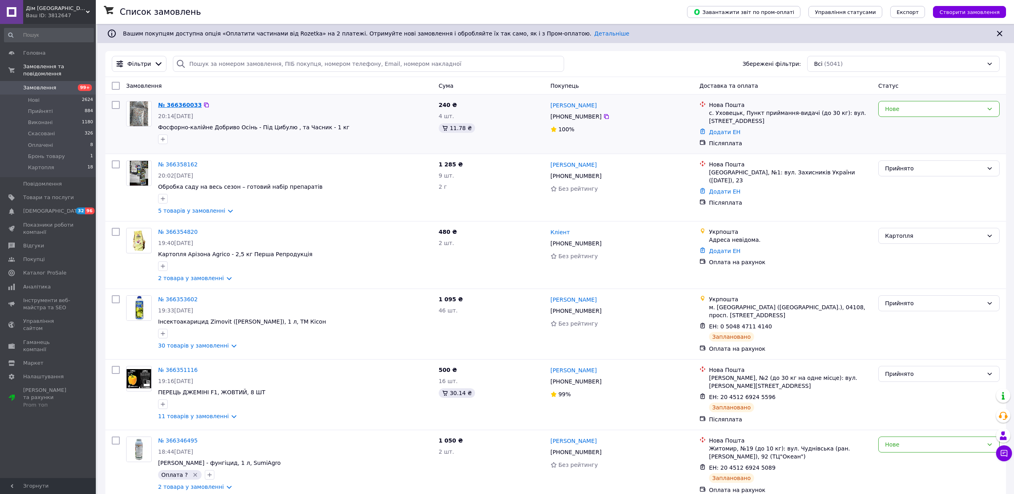
click at [170, 107] on link "№ 366360033" at bounding box center [180, 105] width 44 height 6
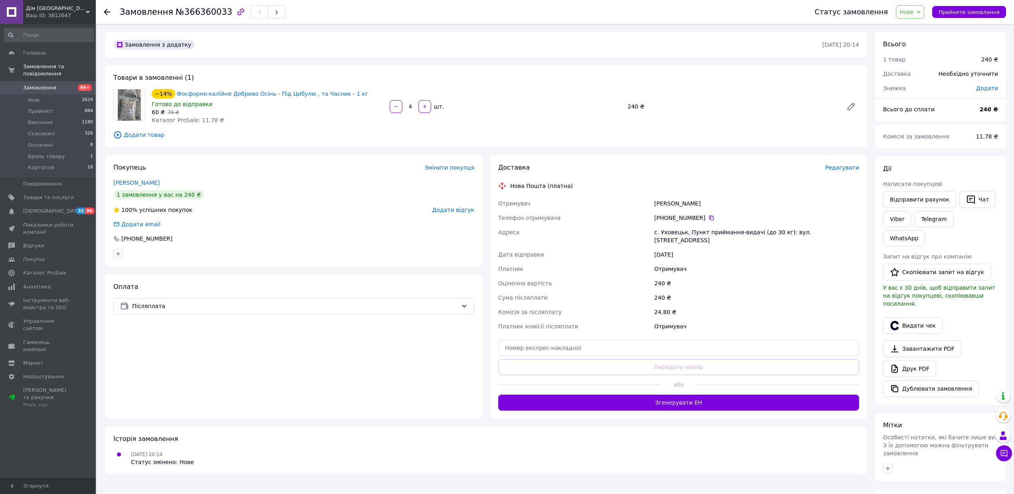
click at [922, 10] on span "Нове" at bounding box center [910, 12] width 28 height 14
click at [819, 17] on div "Статус замовлення Нове Прийнято Виконано Скасовано Оплачено Бронь товару Картоп…" at bounding box center [902, 12] width 207 height 24
click at [989, 14] on span "Прийняти замовлення" at bounding box center [969, 12] width 61 height 6
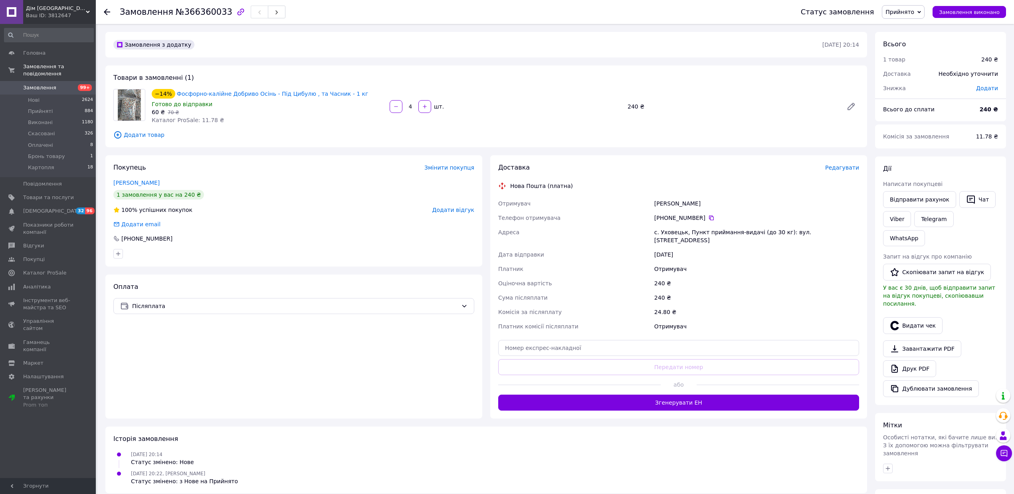
click at [27, 84] on span "Замовлення" at bounding box center [39, 87] width 33 height 7
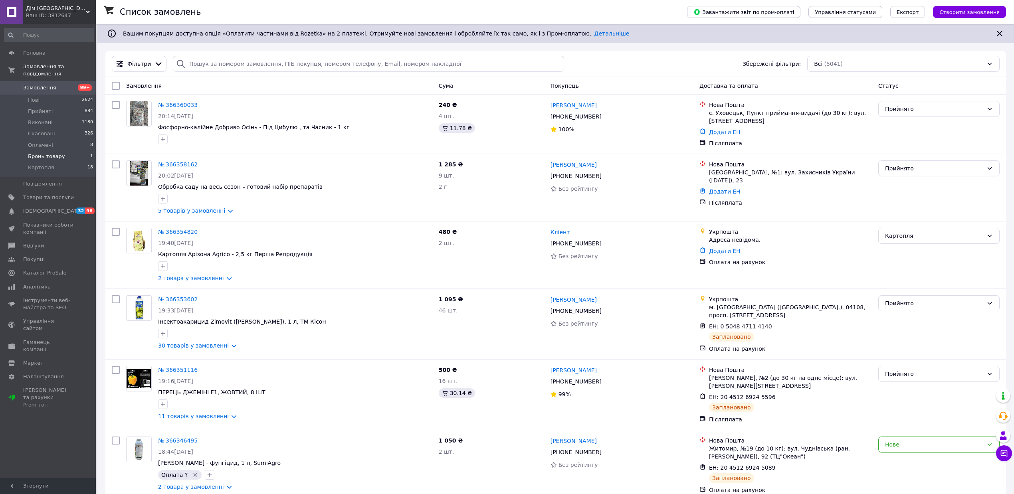
click at [45, 153] on span "Бронь товару" at bounding box center [46, 156] width 37 height 7
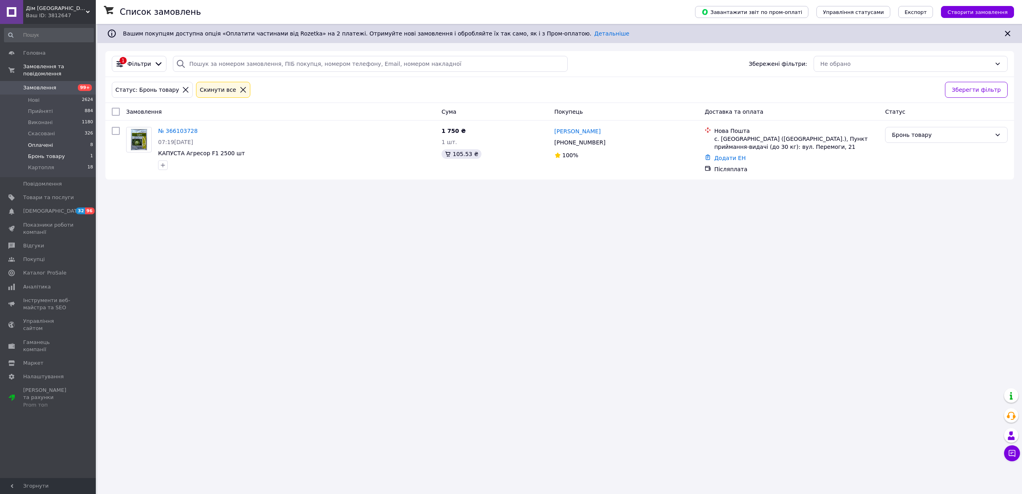
click at [58, 140] on li "Оплачені 8" at bounding box center [49, 145] width 98 height 11
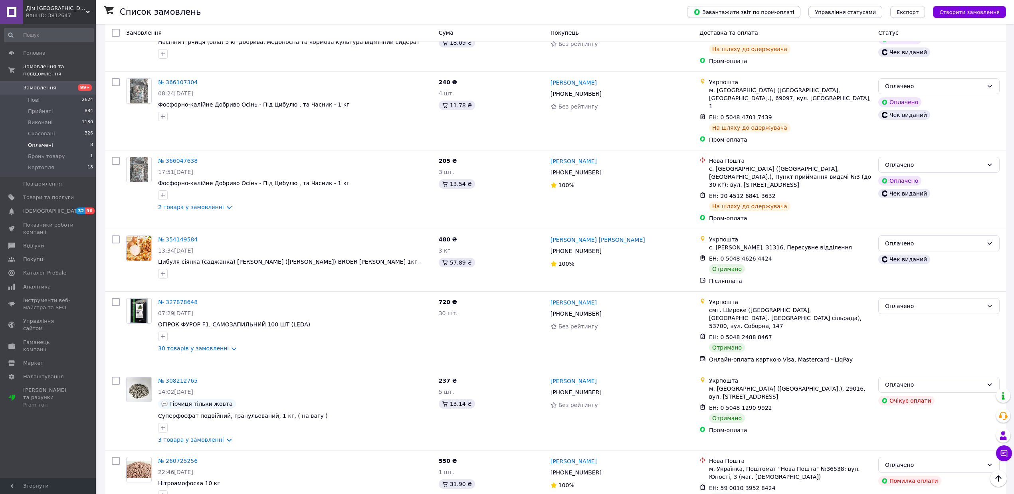
scroll to position [194, 0]
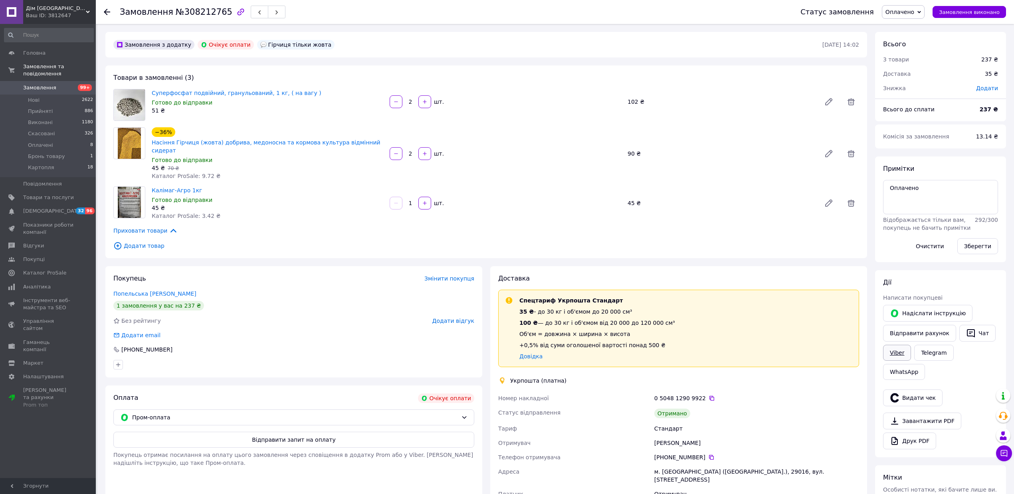
click at [898, 354] on link "Viber" at bounding box center [897, 353] width 28 height 16
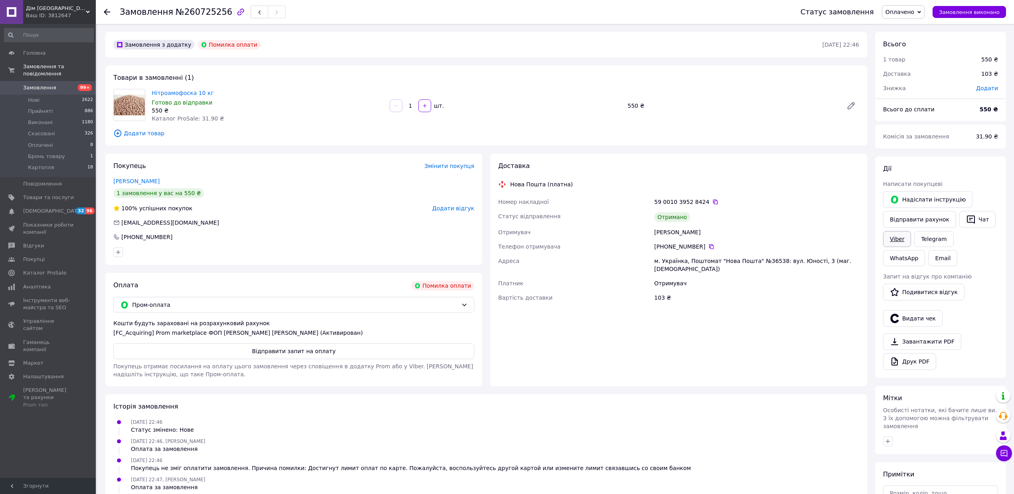
click at [898, 234] on link "Viber" at bounding box center [897, 239] width 28 height 16
click at [890, 236] on link "Viber" at bounding box center [897, 239] width 28 height 16
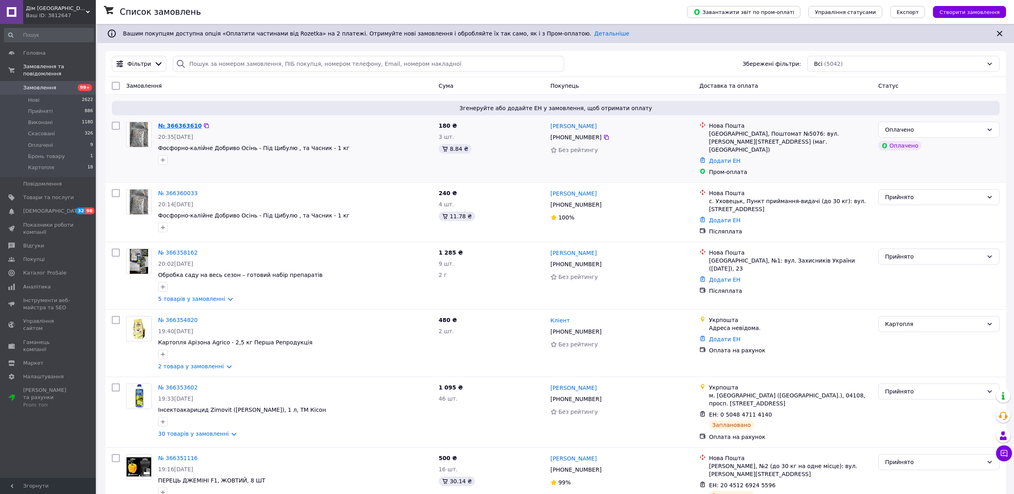
click at [171, 125] on link "№ 366363610" at bounding box center [180, 126] width 44 height 6
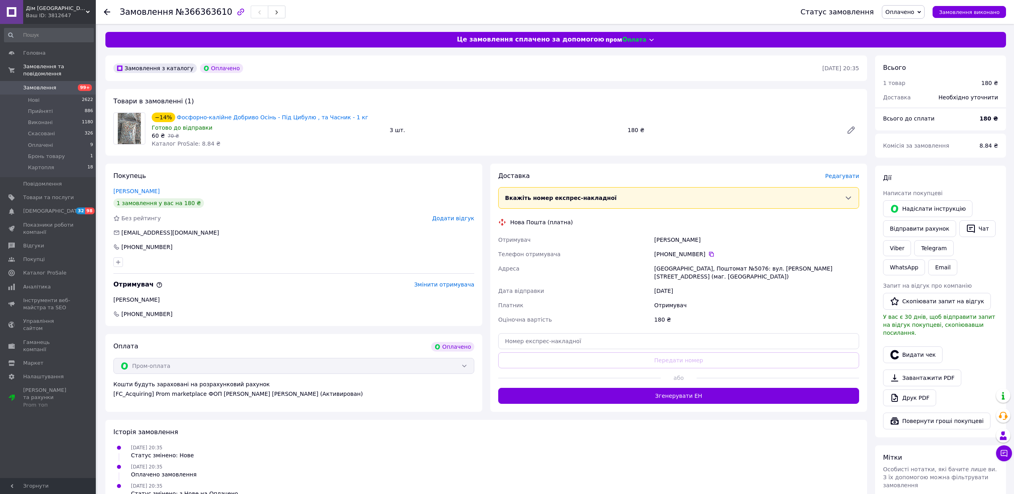
click at [916, 6] on span "Оплачено" at bounding box center [903, 12] width 43 height 14
click at [910, 29] on li "Прийнято" at bounding box center [904, 28] width 45 height 12
click at [56, 84] on span "Замовлення" at bounding box center [48, 87] width 51 height 7
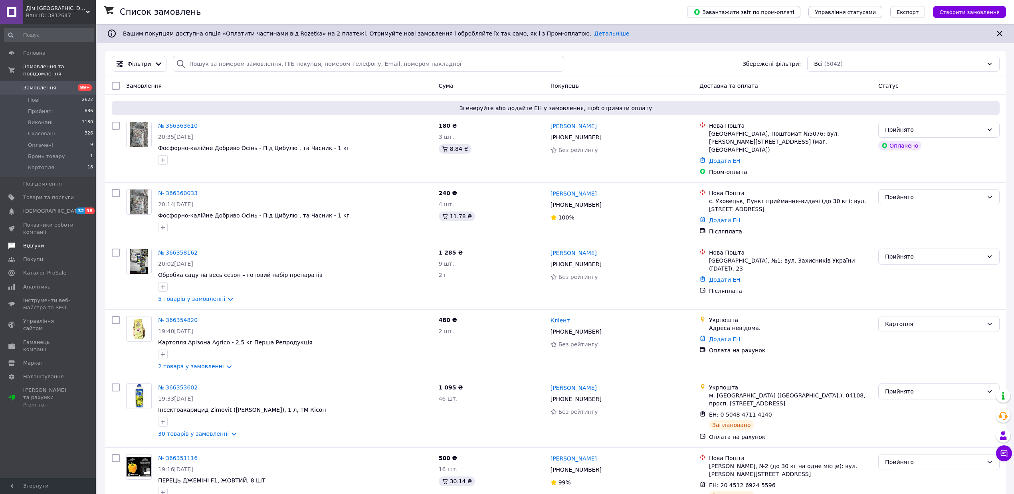
click at [39, 239] on link "Відгуки" at bounding box center [49, 246] width 98 height 14
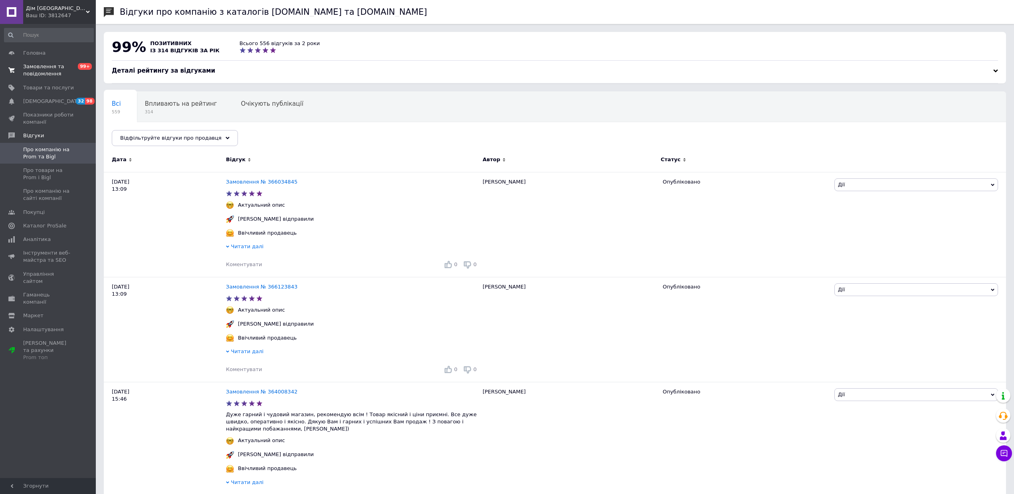
click at [37, 72] on span "Замовлення та повідомлення" at bounding box center [48, 70] width 51 height 14
